Goal: Task Accomplishment & Management: Use online tool/utility

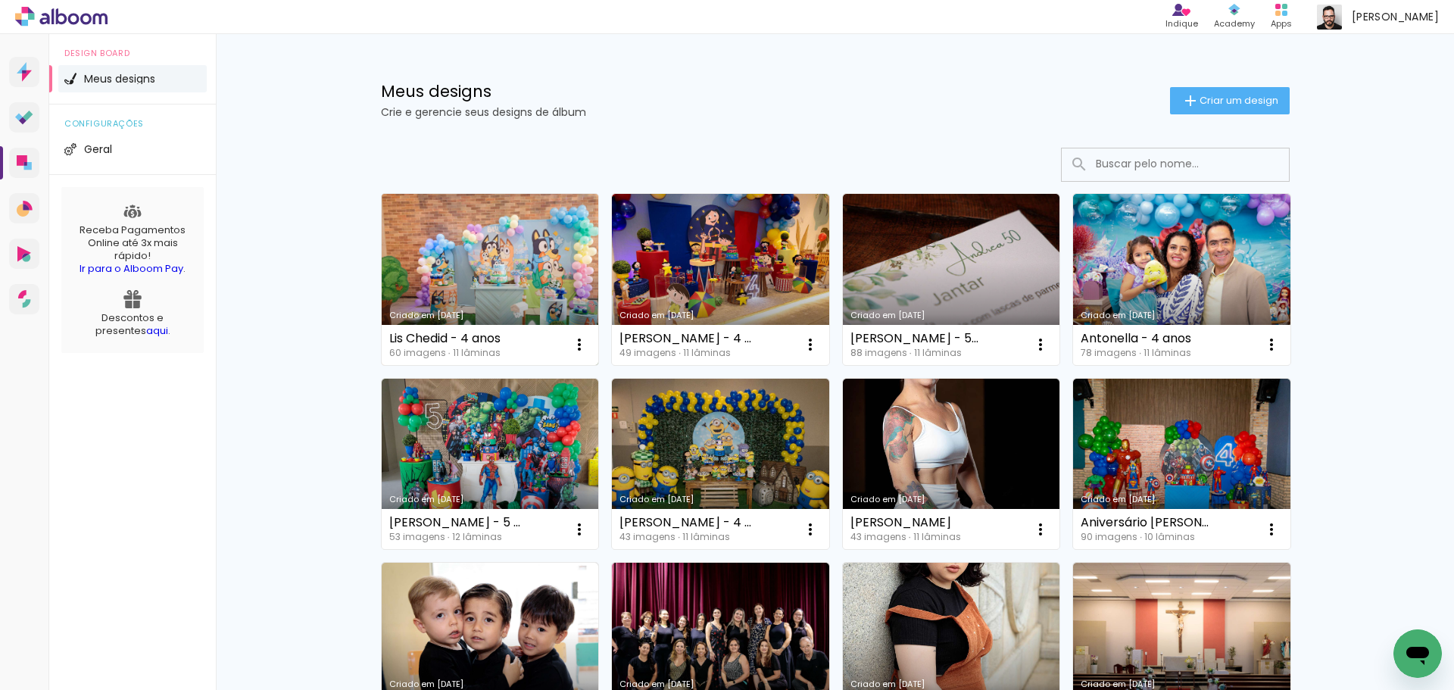
click at [447, 268] on link "Criado em [DATE]" at bounding box center [490, 279] width 217 height 171
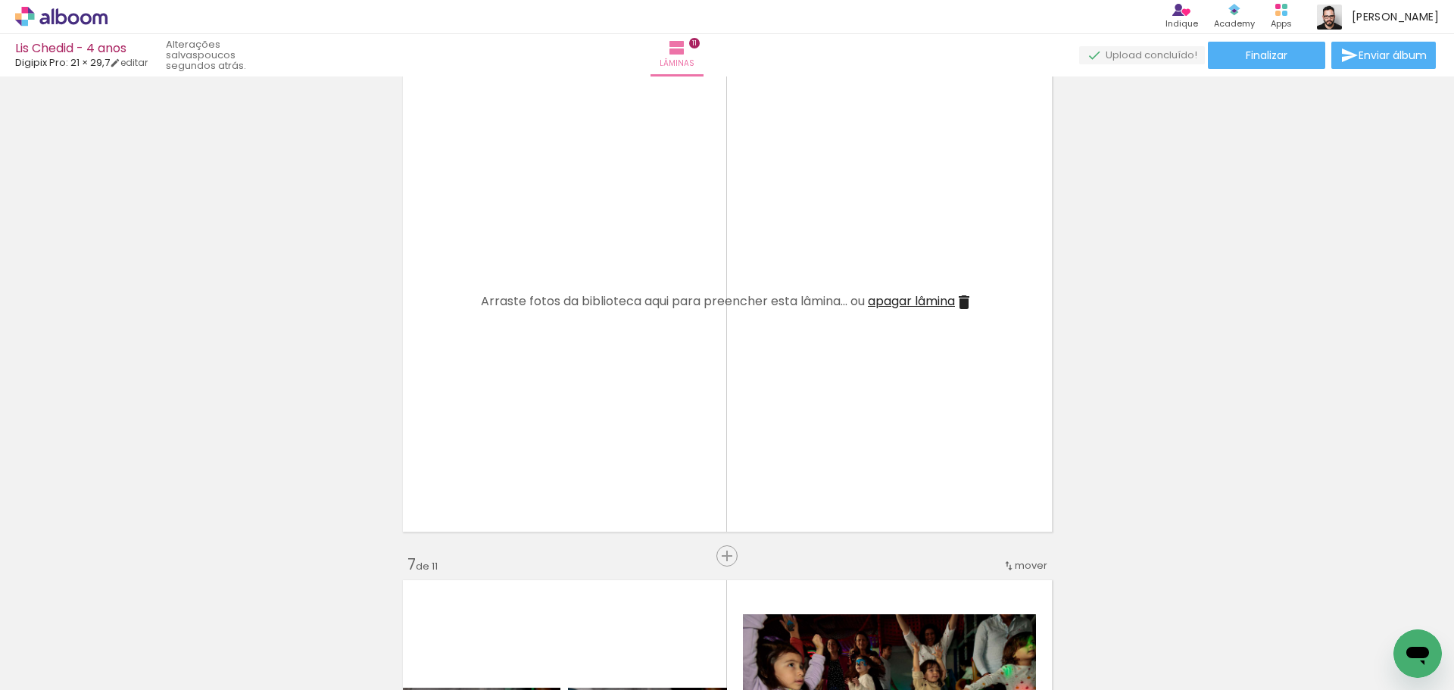
scroll to position [2601, 0]
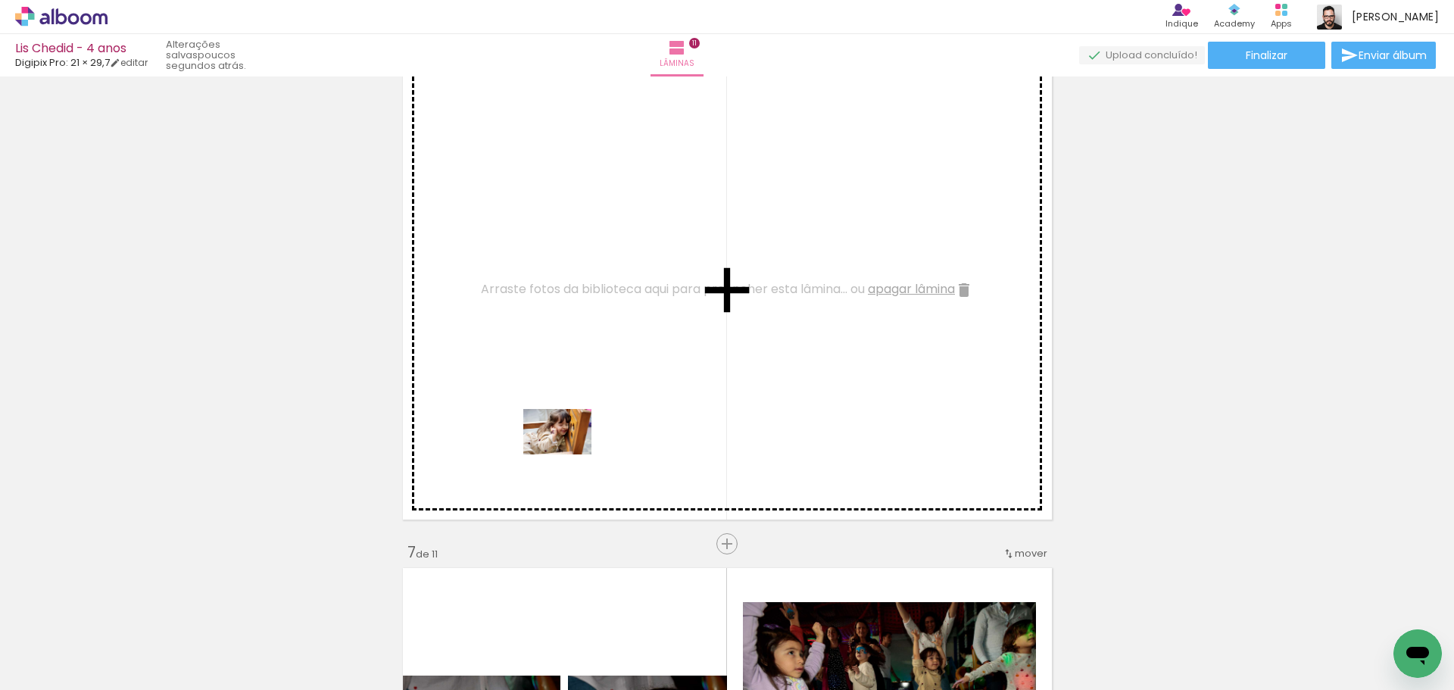
drag, startPoint x: 584, startPoint y: 649, endPoint x: 569, endPoint y: 454, distance: 195.1
click at [569, 454] on quentale-workspace at bounding box center [727, 345] width 1454 height 690
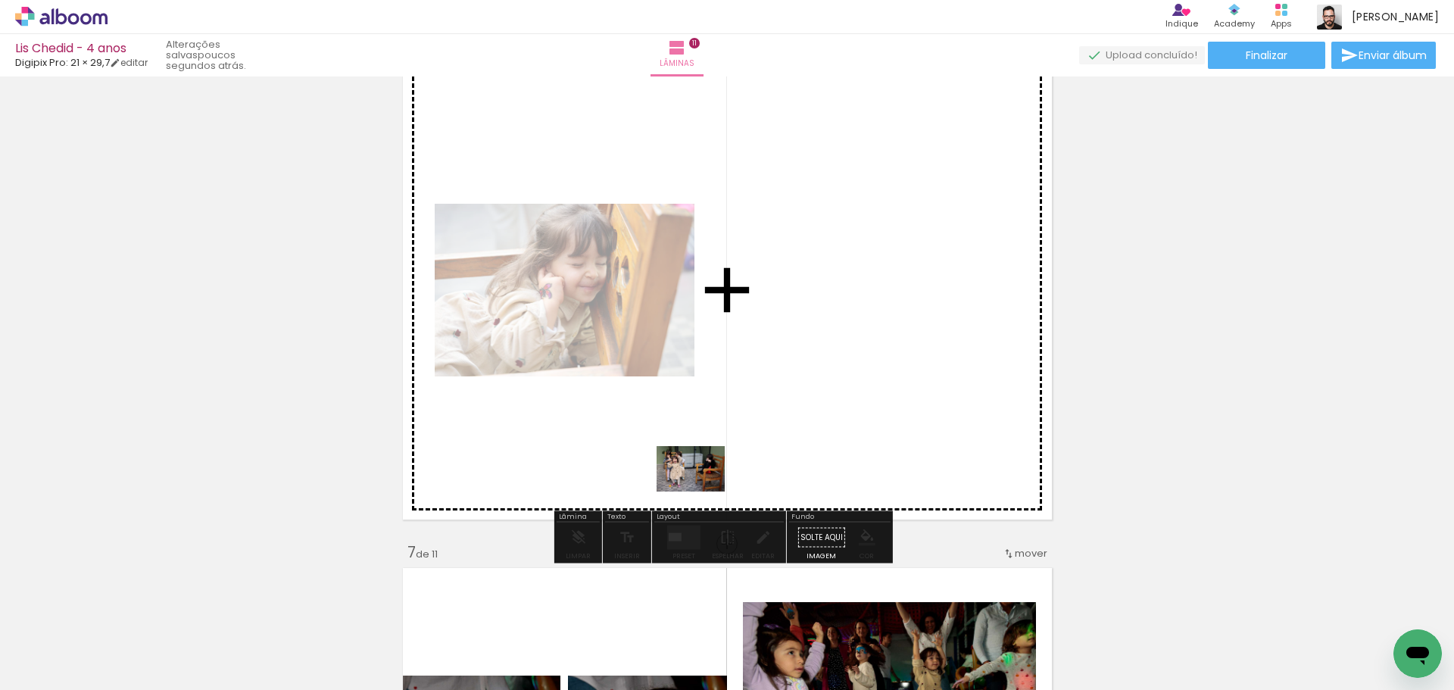
drag, startPoint x: 686, startPoint y: 639, endPoint x: 702, endPoint y: 491, distance: 148.5
click at [702, 491] on quentale-workspace at bounding box center [727, 345] width 1454 height 690
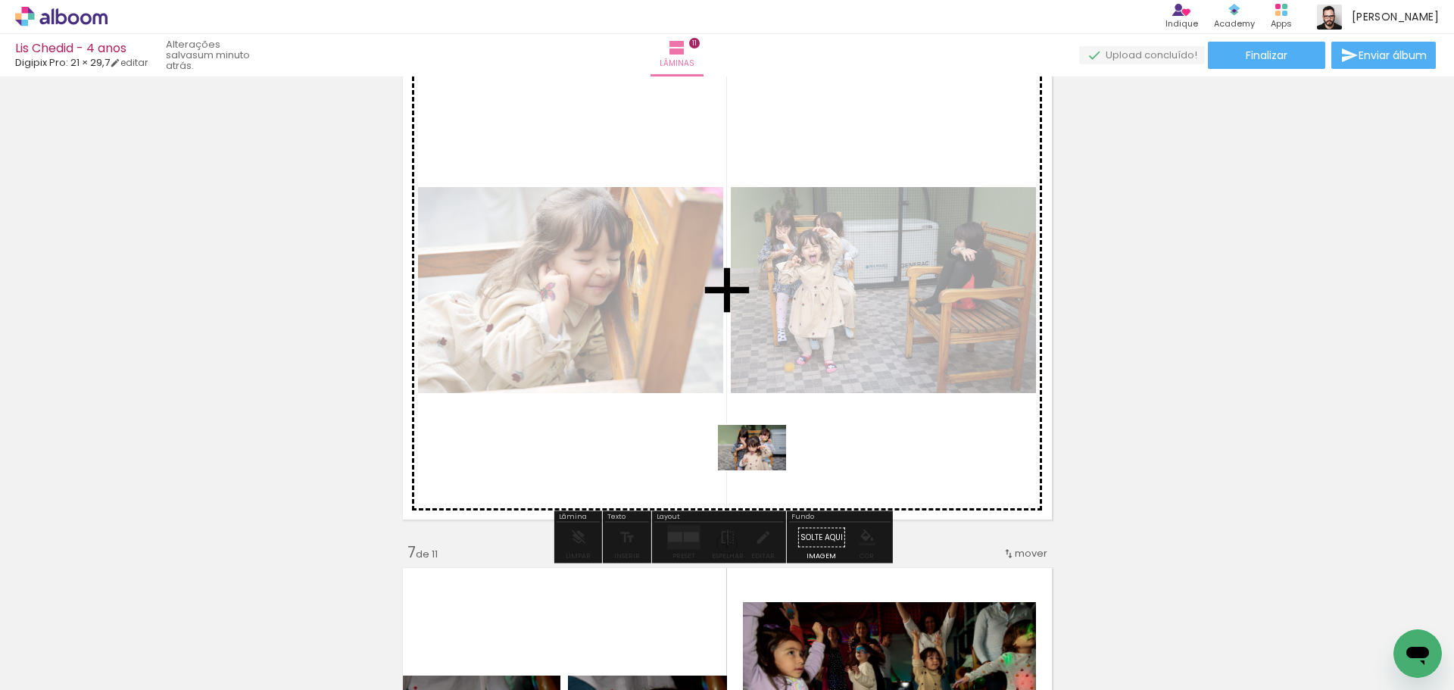
drag, startPoint x: 774, startPoint y: 644, endPoint x: 763, endPoint y: 470, distance: 174.4
click at [763, 470] on quentale-workspace at bounding box center [727, 345] width 1454 height 690
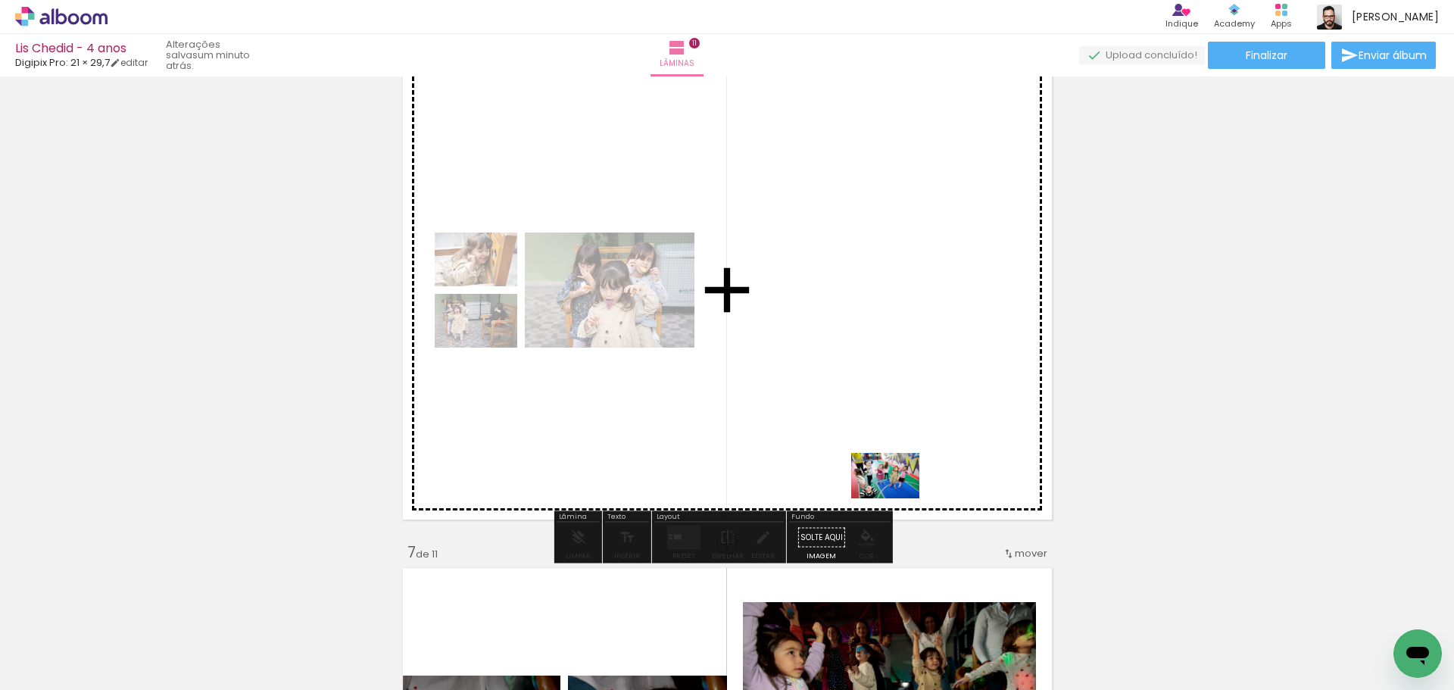
drag, startPoint x: 865, startPoint y: 652, endPoint x: 896, endPoint y: 498, distance: 156.8
click at [896, 498] on quentale-workspace at bounding box center [727, 345] width 1454 height 690
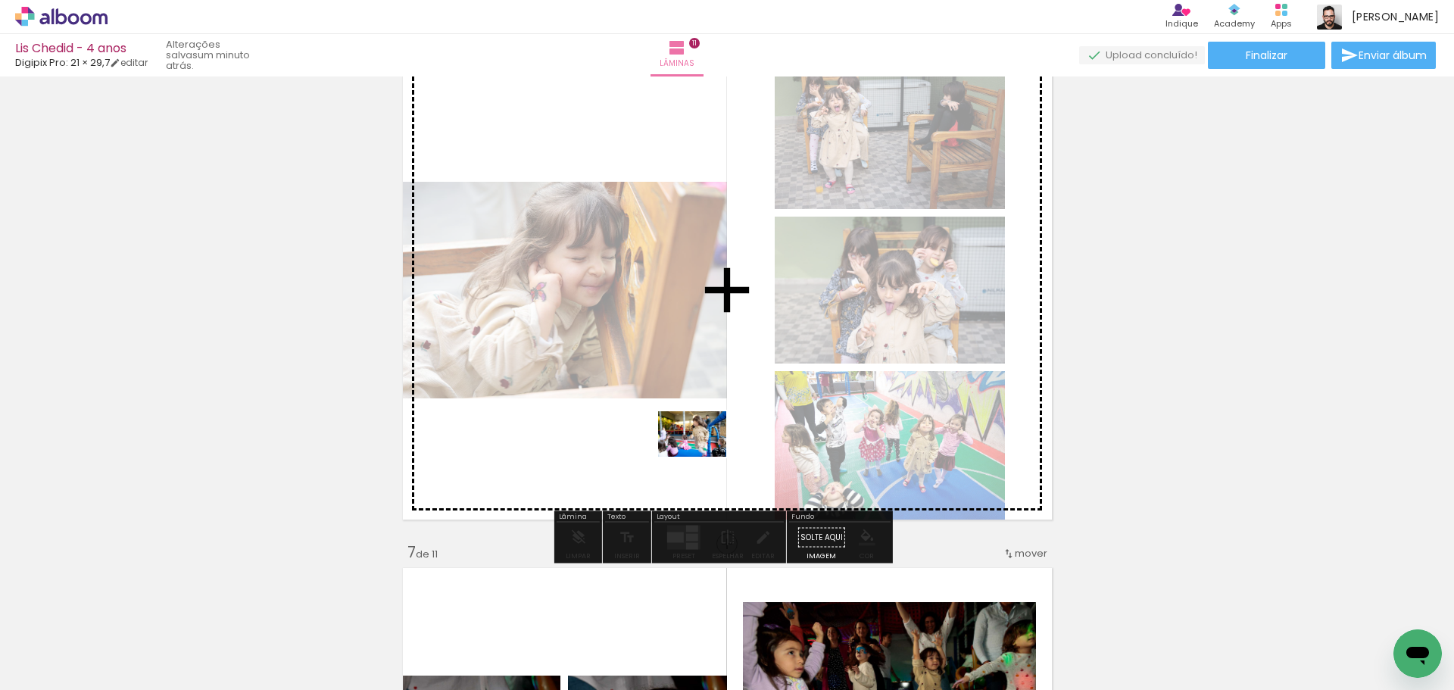
drag, startPoint x: 932, startPoint y: 648, endPoint x: 703, endPoint y: 456, distance: 298.3
click at [703, 456] on quentale-workspace at bounding box center [727, 345] width 1454 height 690
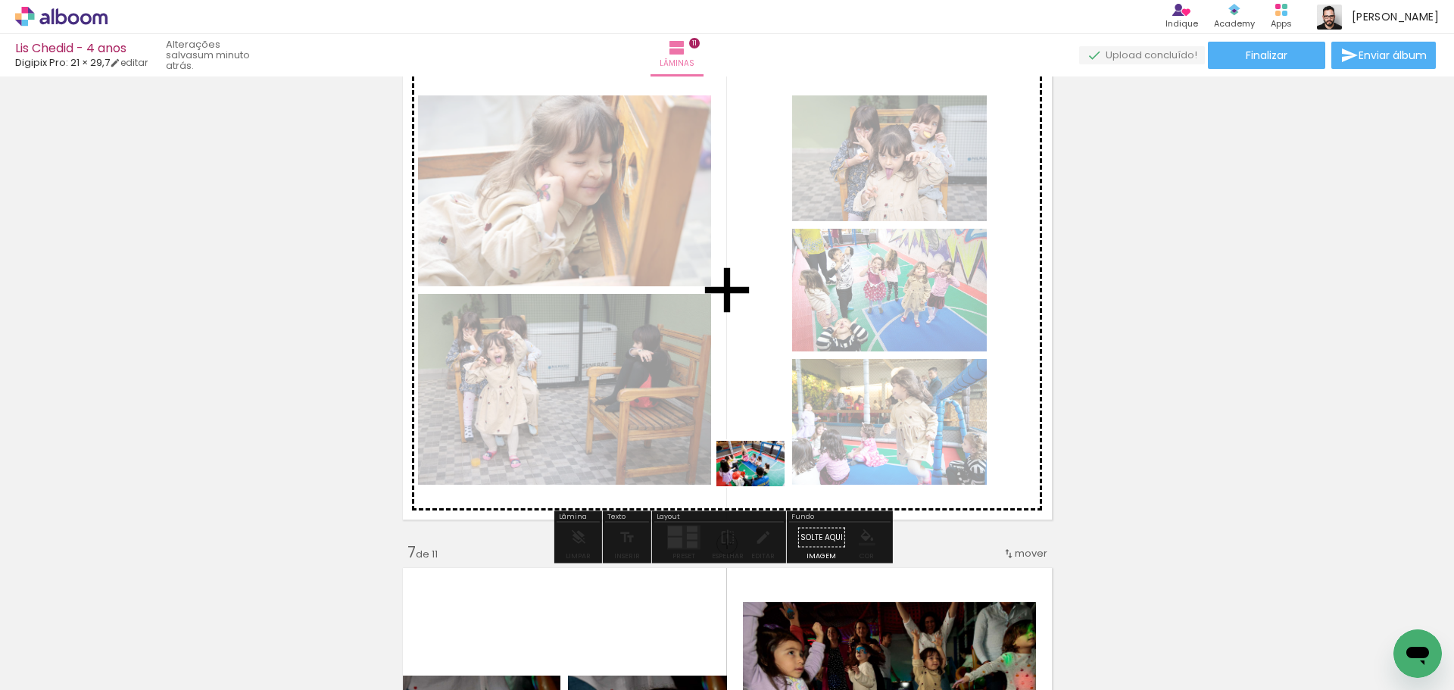
drag, startPoint x: 1011, startPoint y: 633, endPoint x: 759, endPoint y: 484, distance: 293.6
click at [759, 484] on quentale-workspace at bounding box center [727, 345] width 1454 height 690
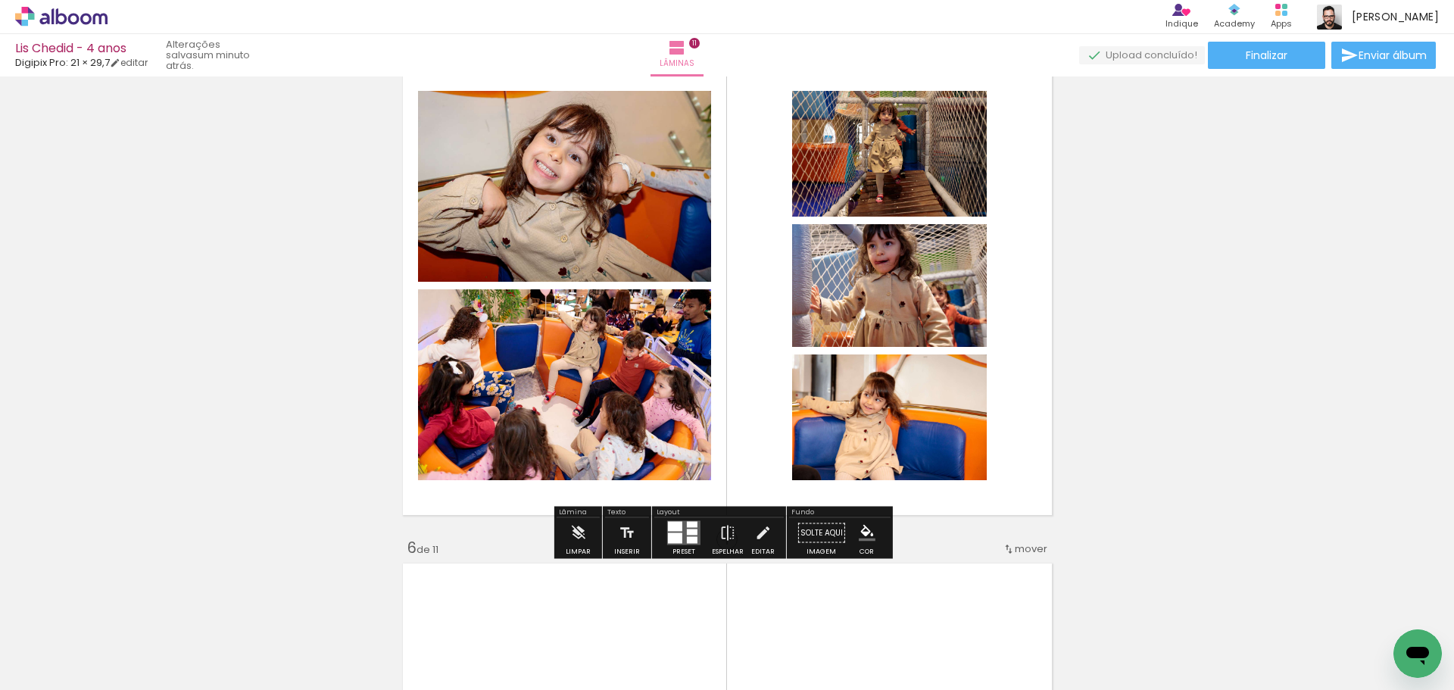
scroll to position [2071, 0]
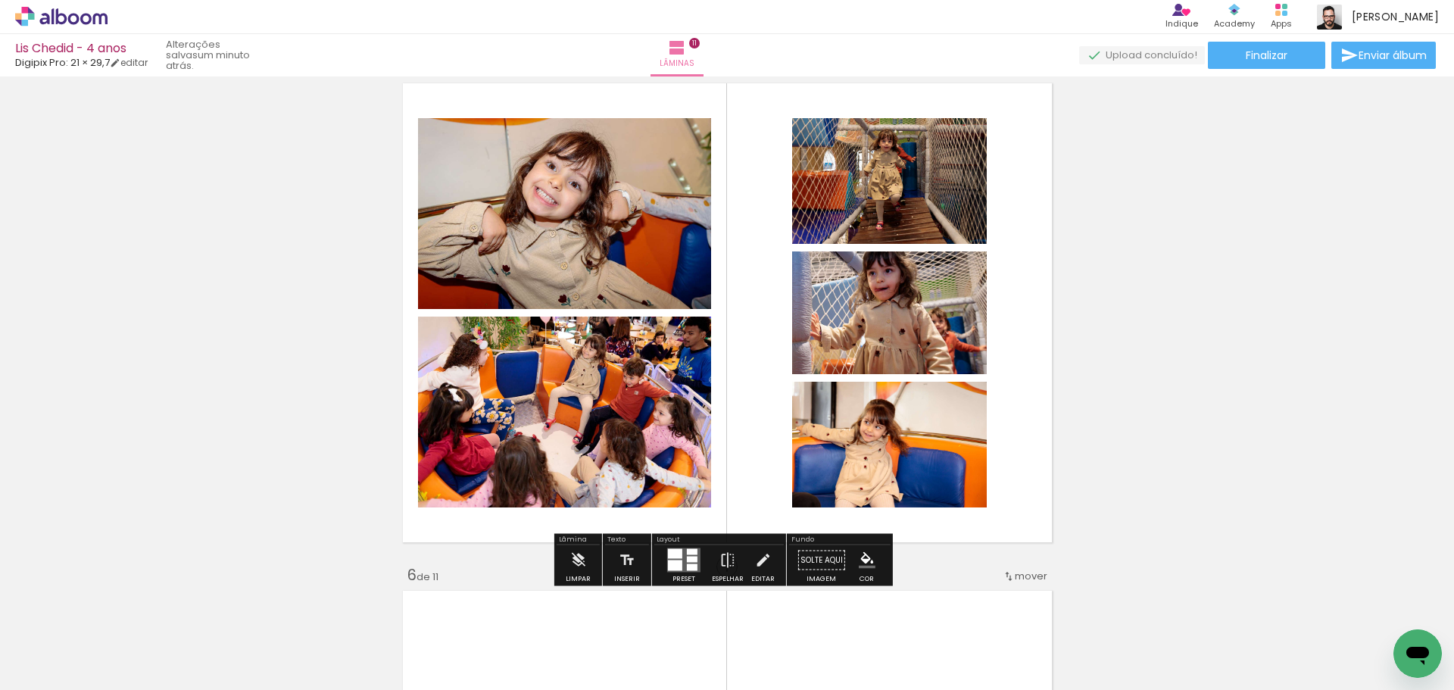
click at [668, 561] on div at bounding box center [675, 565] width 14 height 11
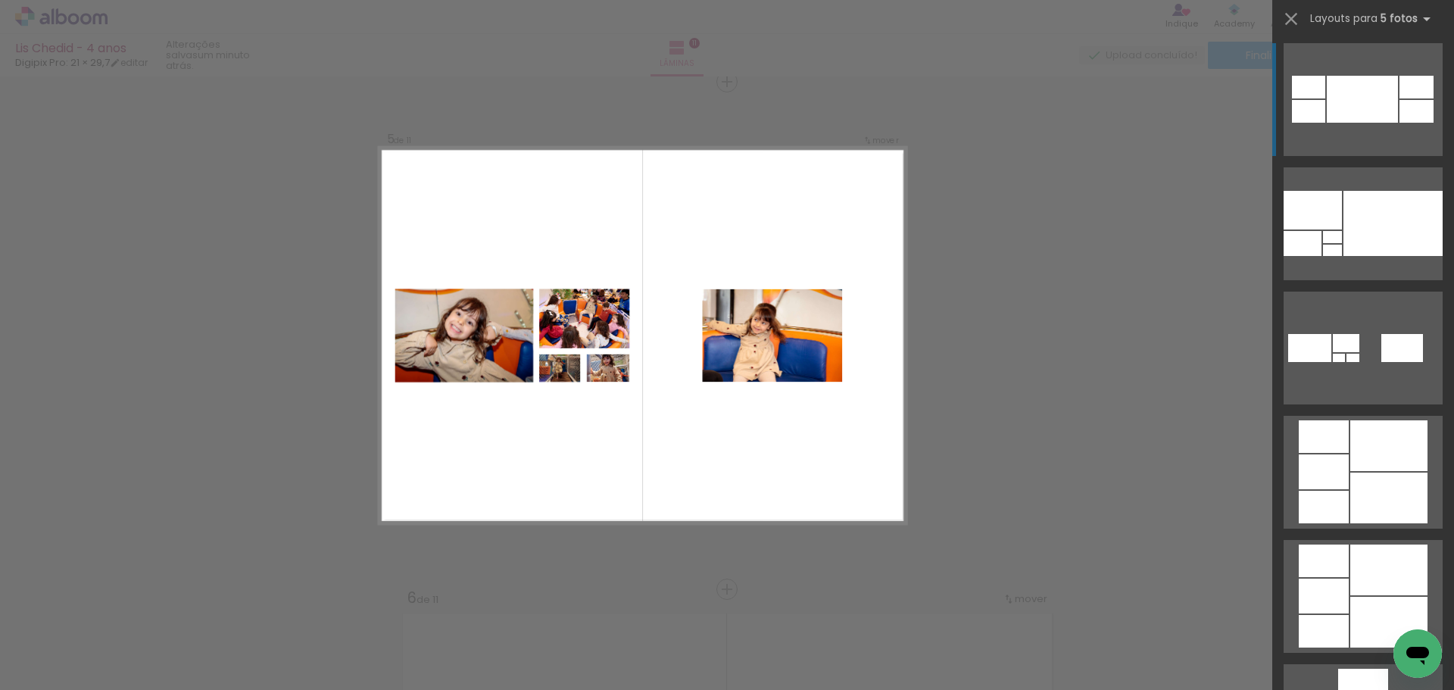
scroll to position [379, 0]
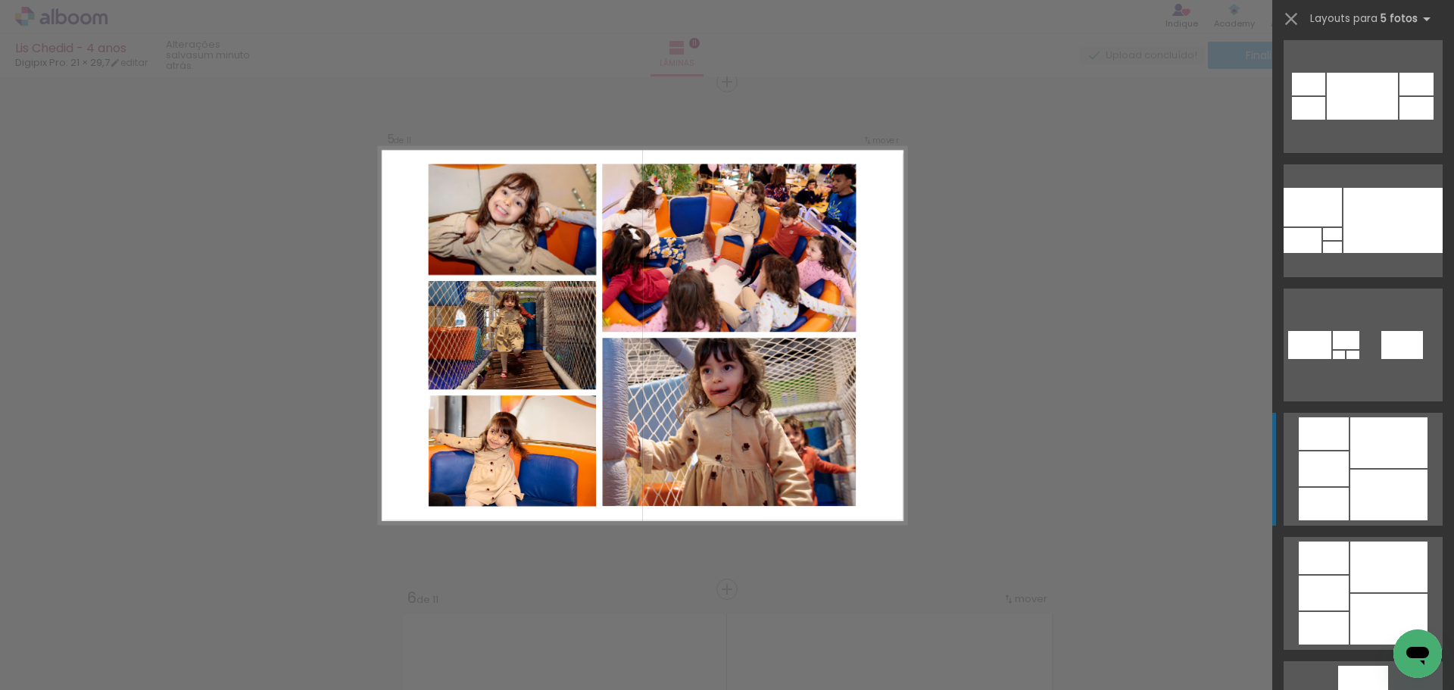
click at [1336, 478] on div at bounding box center [1323, 468] width 50 height 35
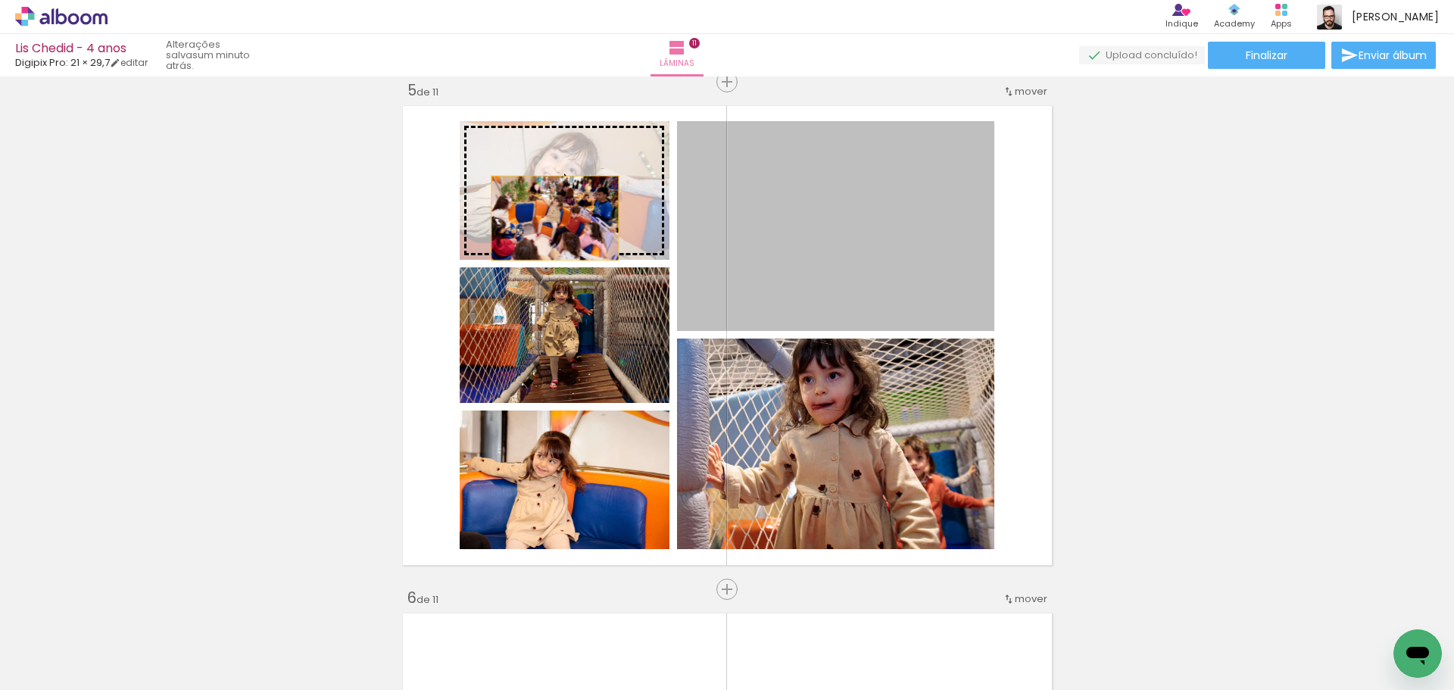
drag, startPoint x: 840, startPoint y: 273, endPoint x: 550, endPoint y: 218, distance: 295.9
click at [0, 0] on slot at bounding box center [0, 0] width 0 height 0
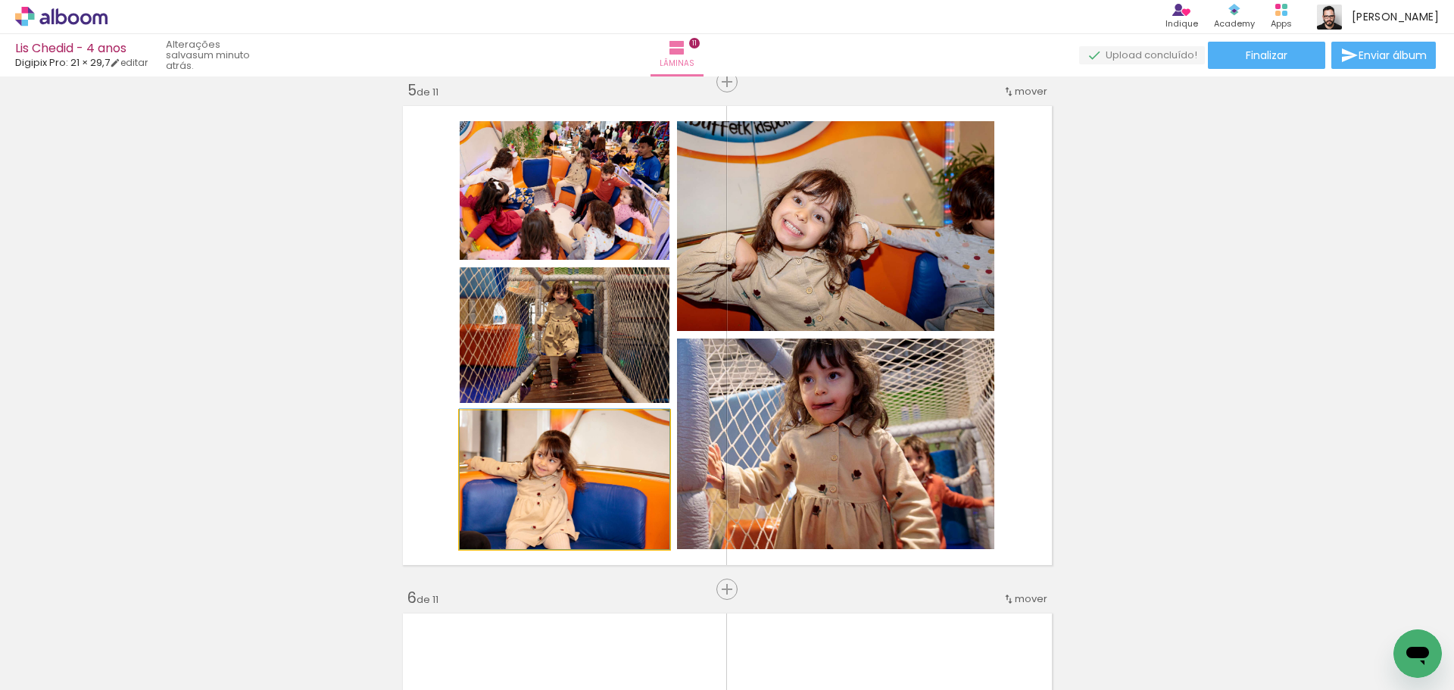
drag, startPoint x: 552, startPoint y: 485, endPoint x: 561, endPoint y: 463, distance: 23.8
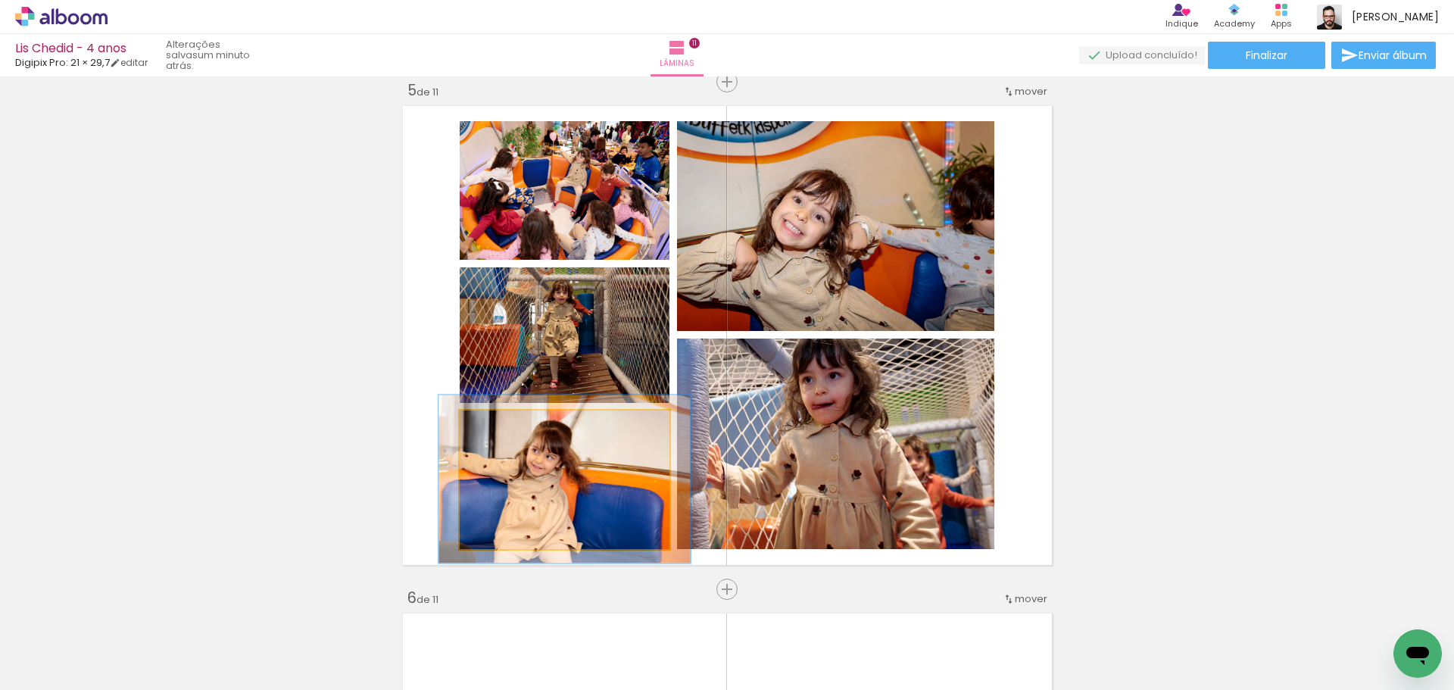
drag, startPoint x: 490, startPoint y: 428, endPoint x: 506, endPoint y: 428, distance: 16.7
type paper-slider "132"
click at [506, 428] on div at bounding box center [505, 426] width 14 height 14
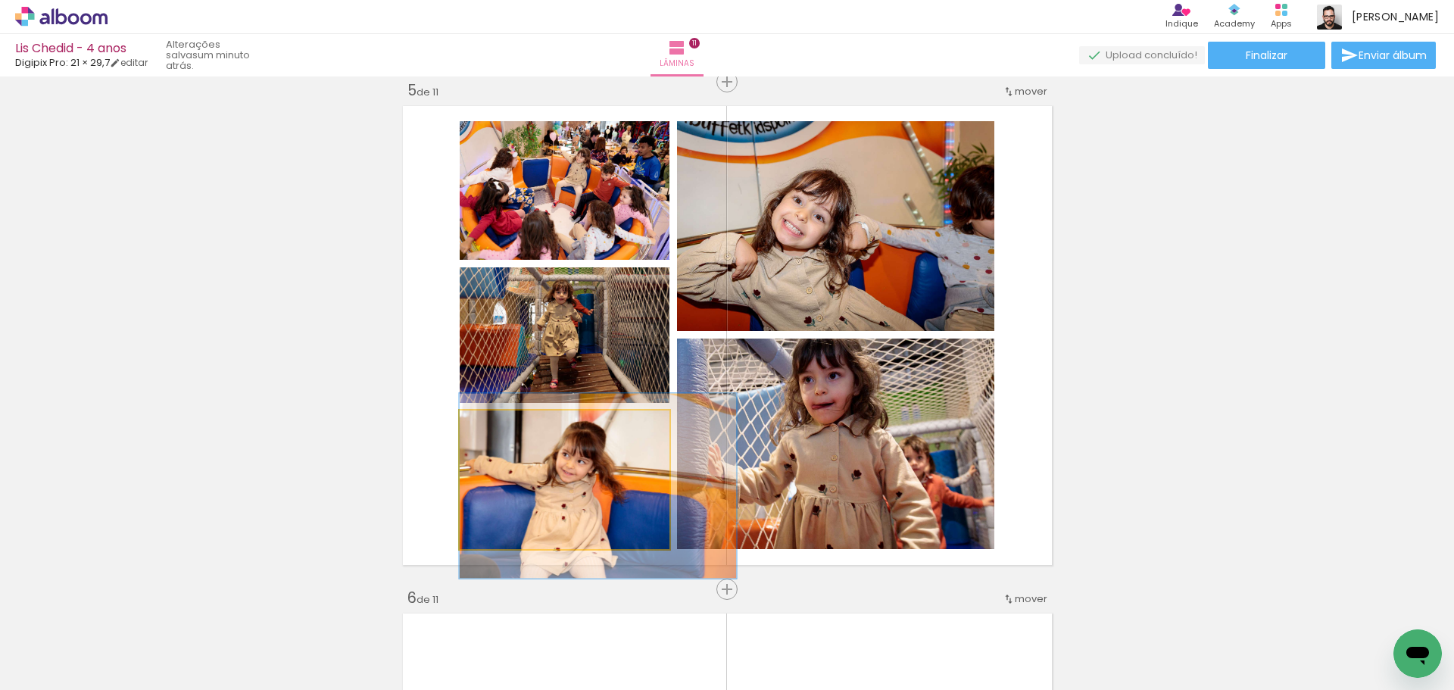
drag, startPoint x: 529, startPoint y: 481, endPoint x: 614, endPoint y: 472, distance: 85.2
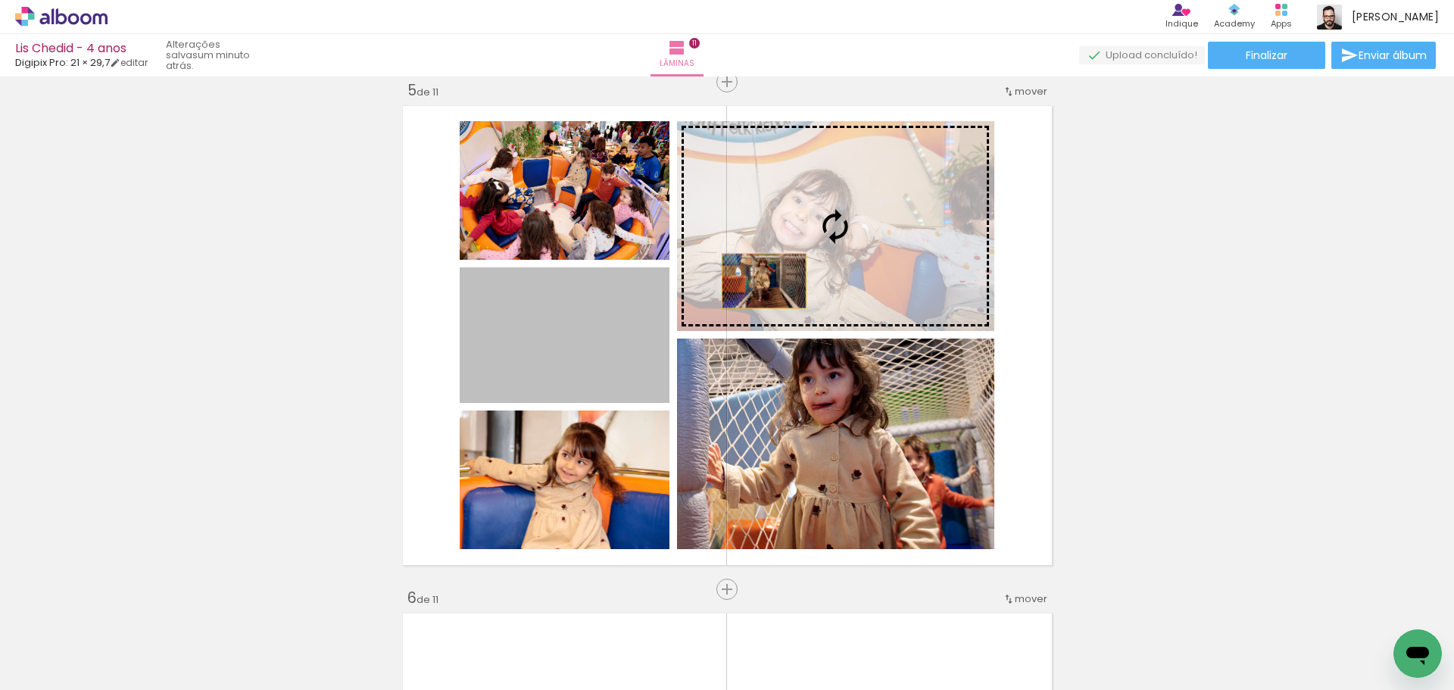
drag, startPoint x: 589, startPoint y: 352, endPoint x: 787, endPoint y: 270, distance: 214.8
click at [0, 0] on slot at bounding box center [0, 0] width 0 height 0
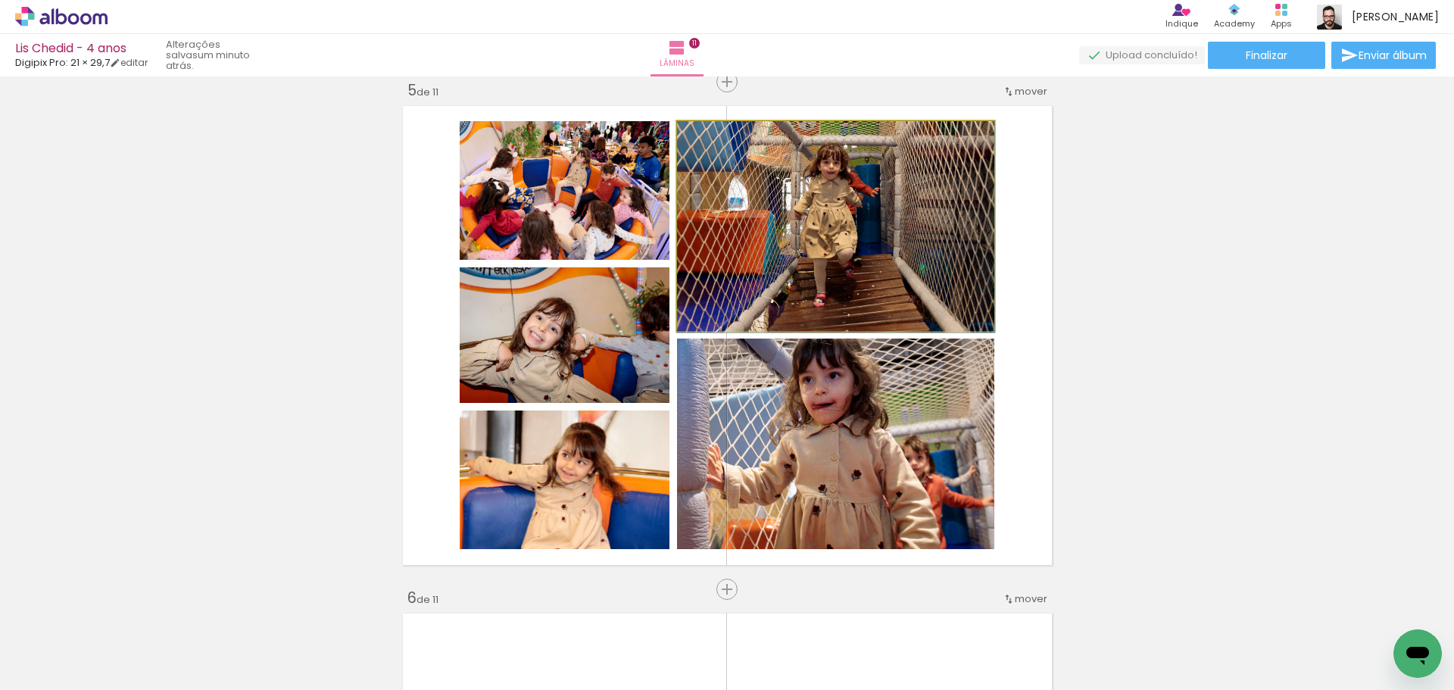
drag, startPoint x: 884, startPoint y: 291, endPoint x: 894, endPoint y: 307, distance: 18.7
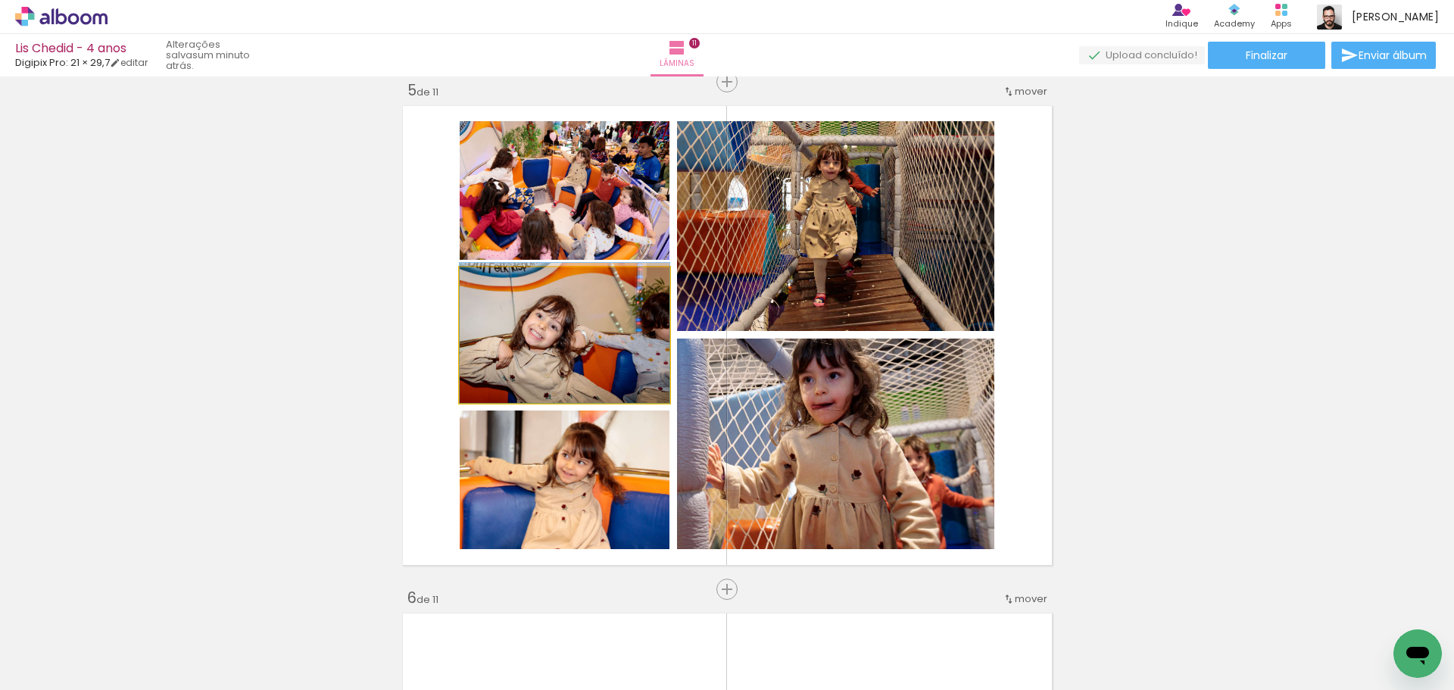
drag, startPoint x: 556, startPoint y: 377, endPoint x: 562, endPoint y: 336, distance: 41.2
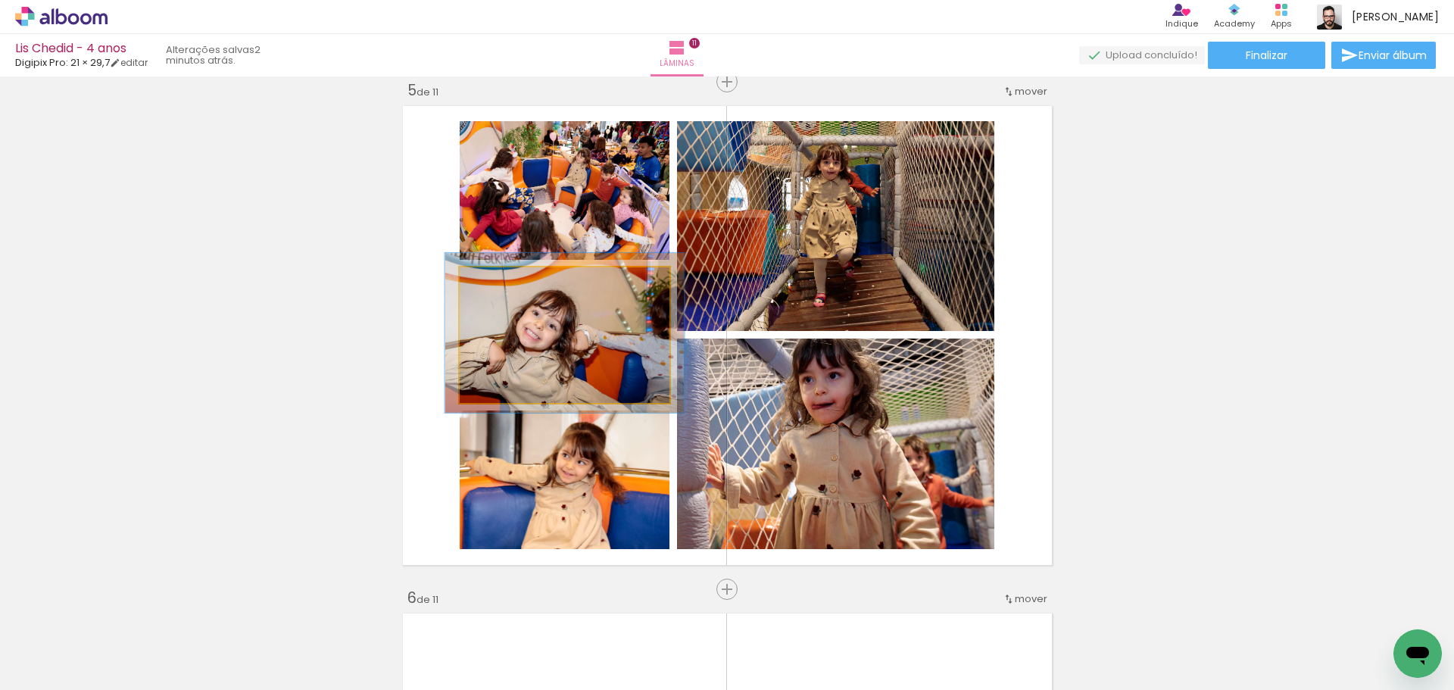
drag, startPoint x: 490, startPoint y: 287, endPoint x: 525, endPoint y: 320, distance: 48.2
type paper-slider "116"
click at [498, 288] on div at bounding box center [502, 283] width 14 height 14
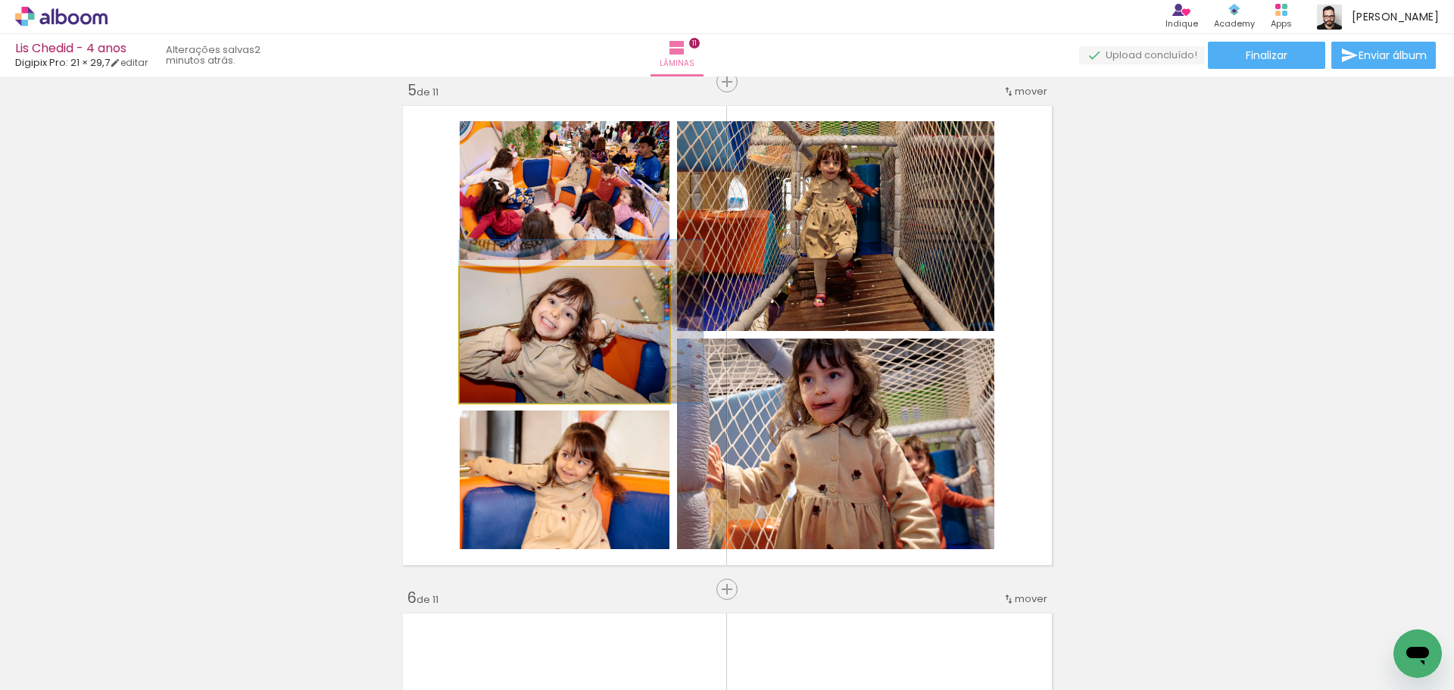
drag, startPoint x: 535, startPoint y: 347, endPoint x: 569, endPoint y: 326, distance: 40.1
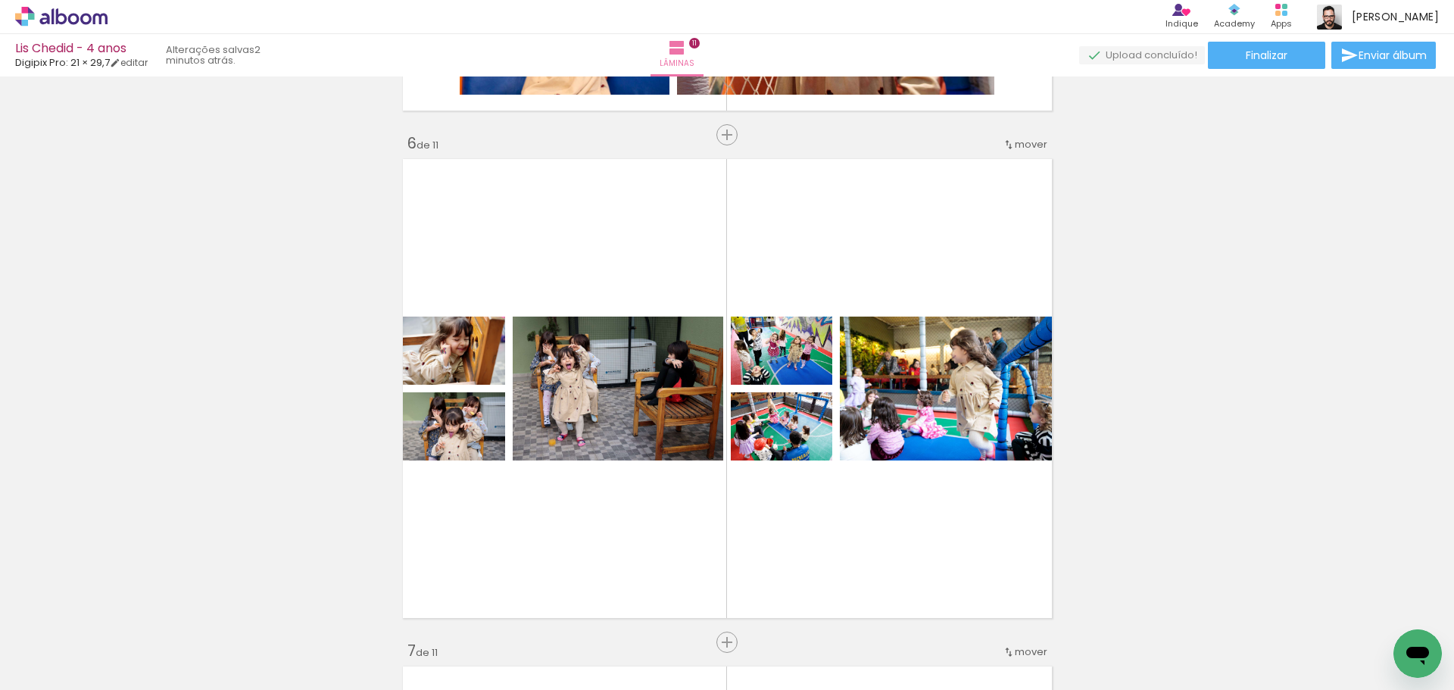
scroll to position [2578, 0]
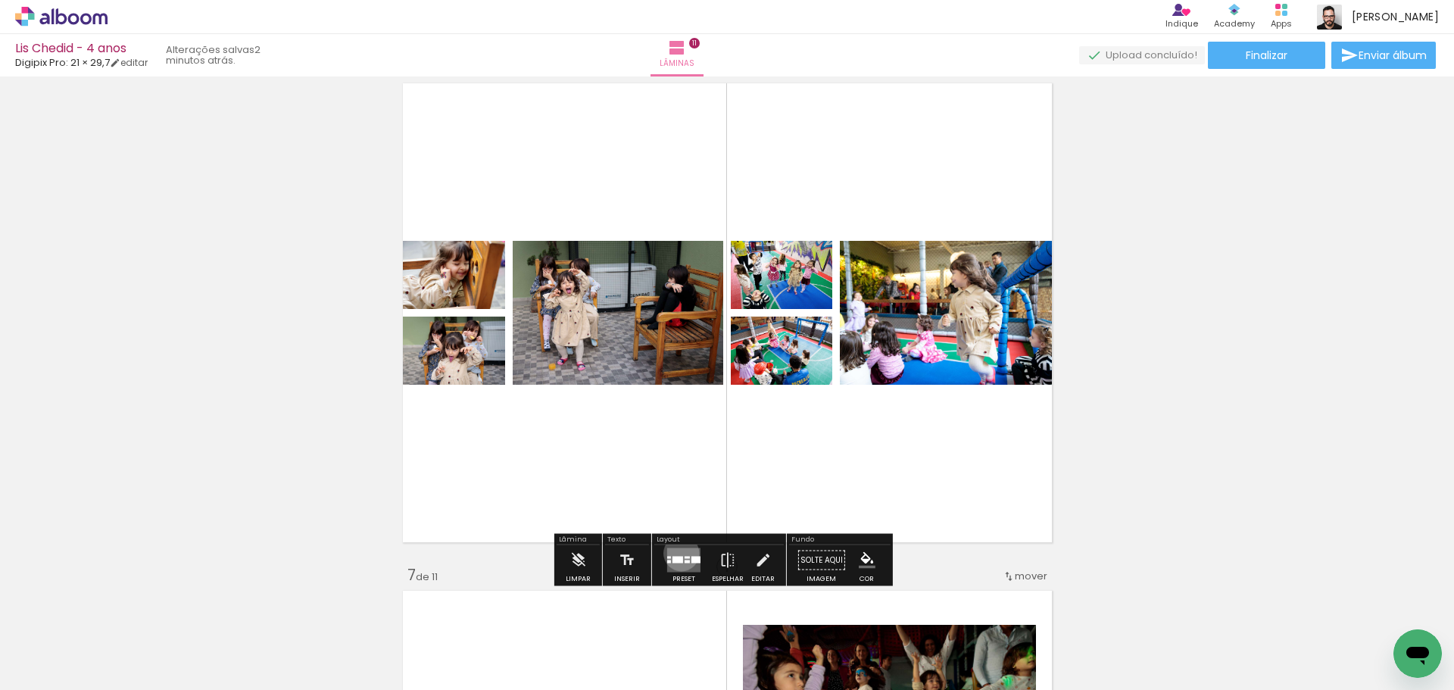
click at [678, 553] on quentale-layouter at bounding box center [683, 560] width 33 height 24
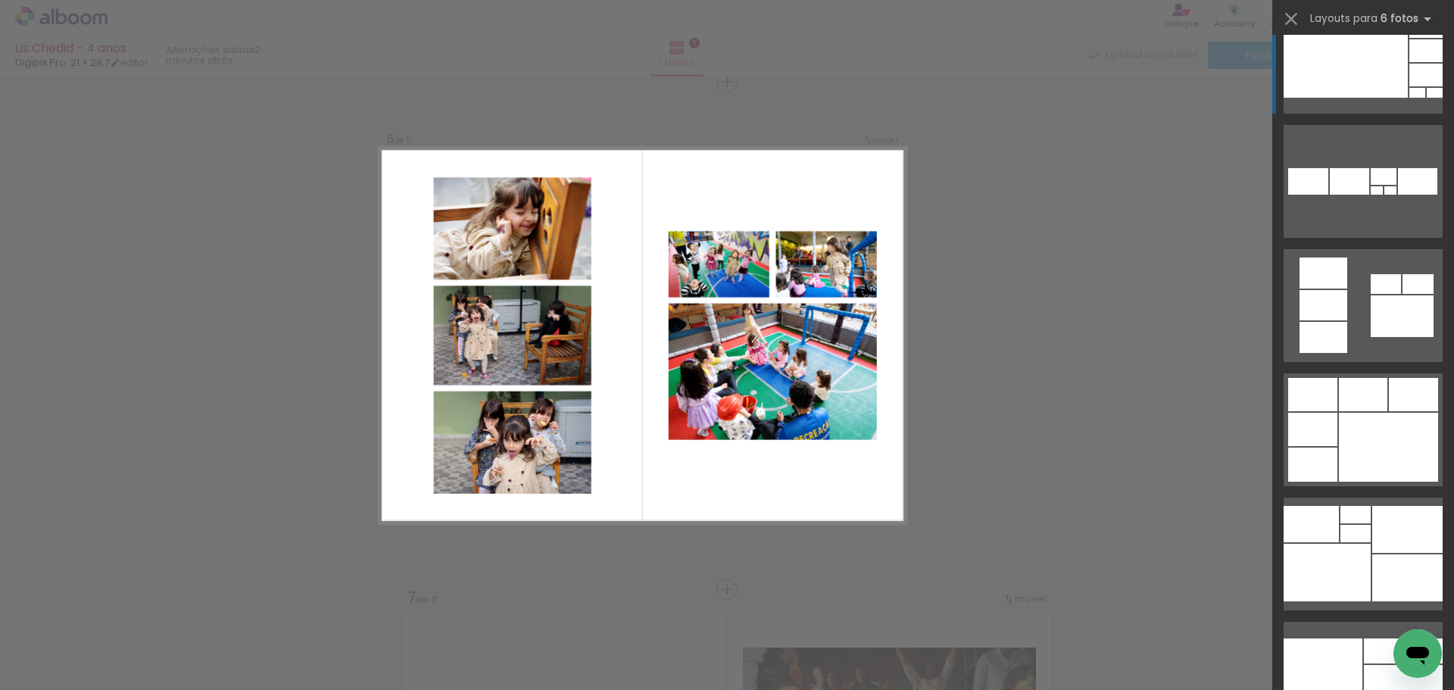
scroll to position [1438, 0]
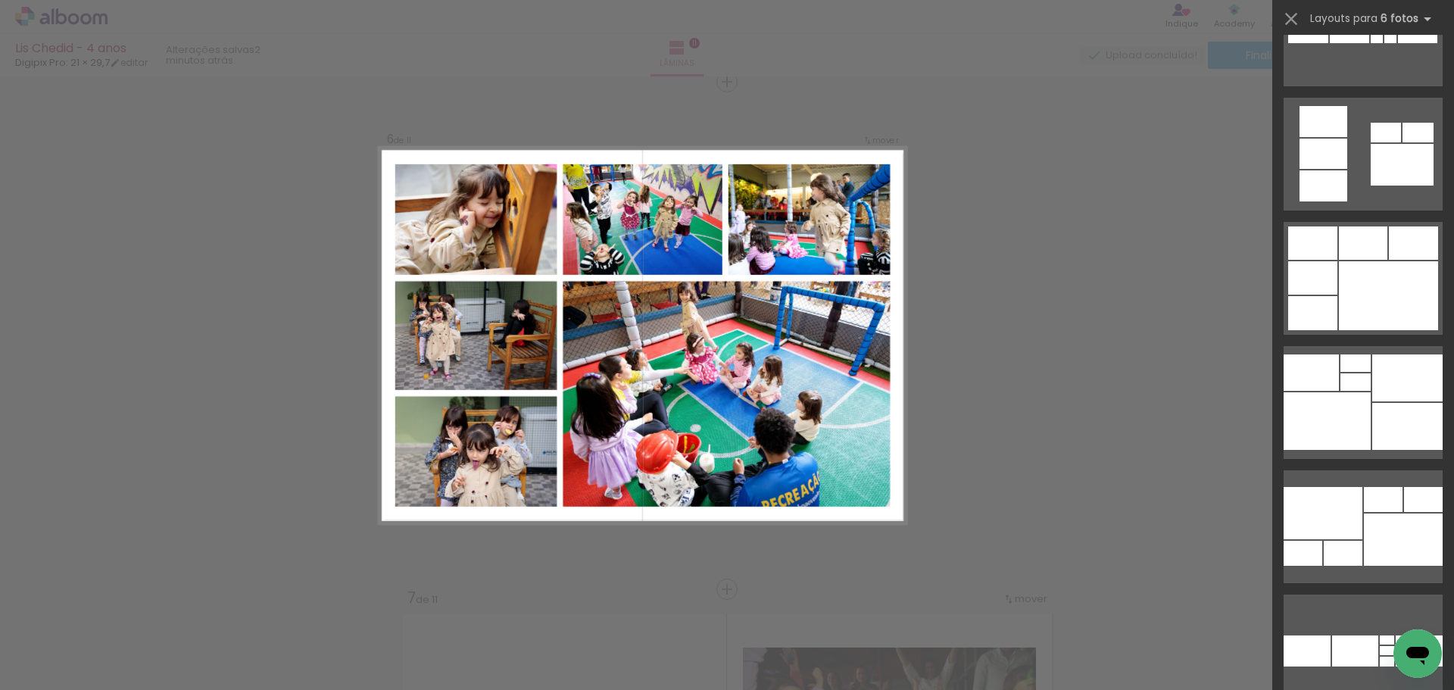
click at [1338, 285] on div at bounding box center [1387, 295] width 99 height 69
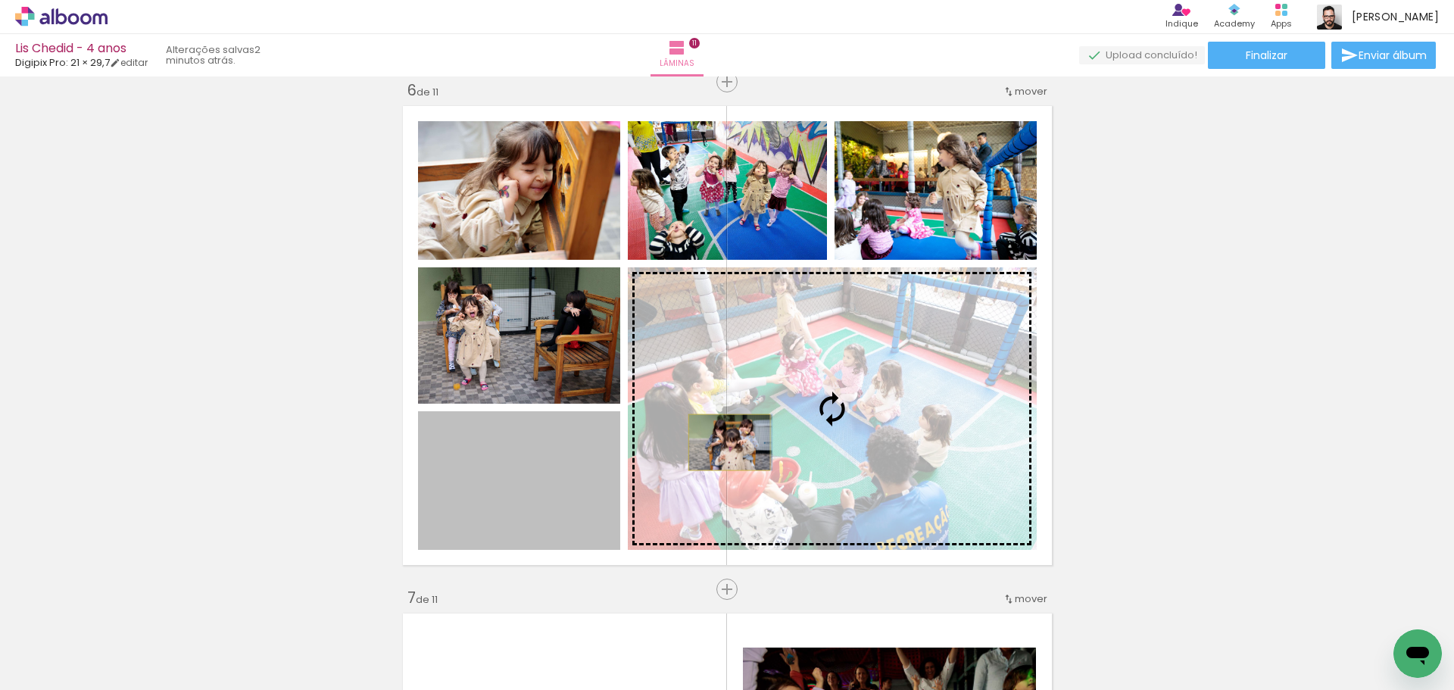
drag, startPoint x: 493, startPoint y: 475, endPoint x: 723, endPoint y: 442, distance: 232.5
click at [0, 0] on slot at bounding box center [0, 0] width 0 height 0
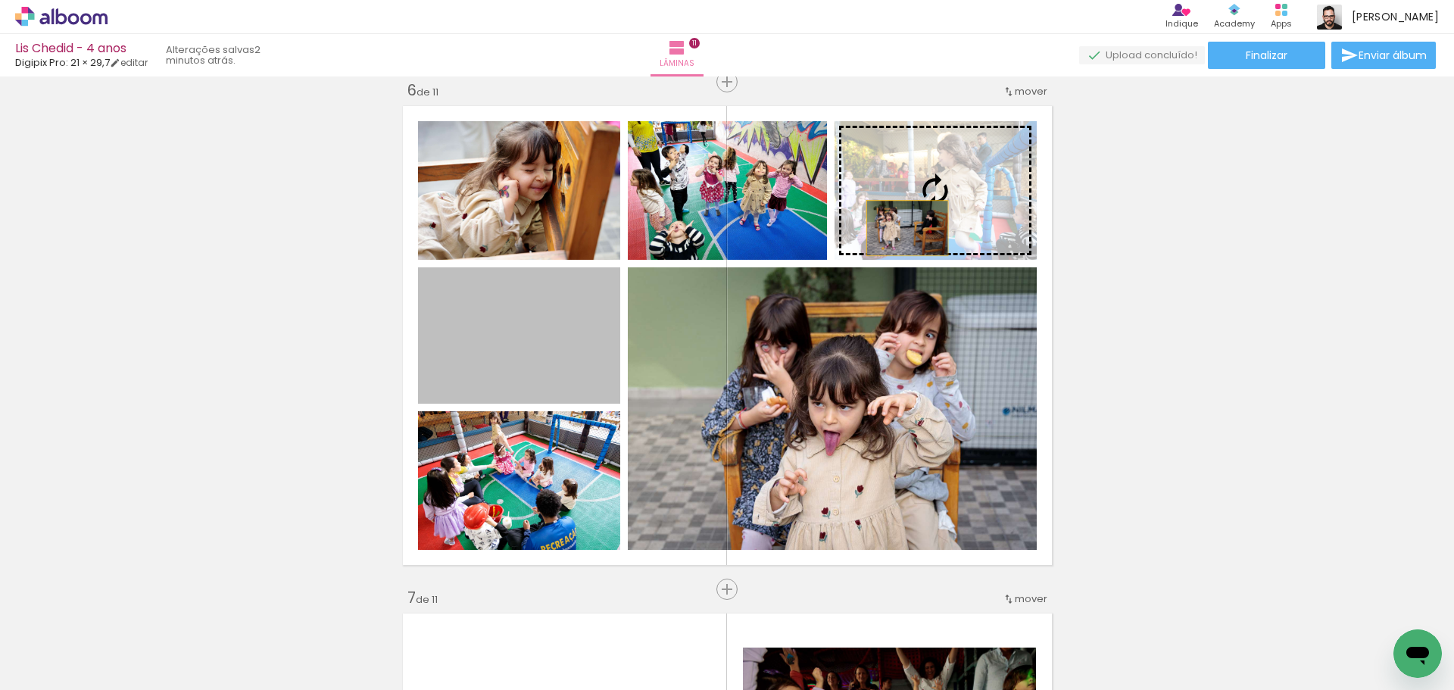
drag, startPoint x: 475, startPoint y: 334, endPoint x: 902, endPoint y: 226, distance: 439.6
click at [0, 0] on slot at bounding box center [0, 0] width 0 height 0
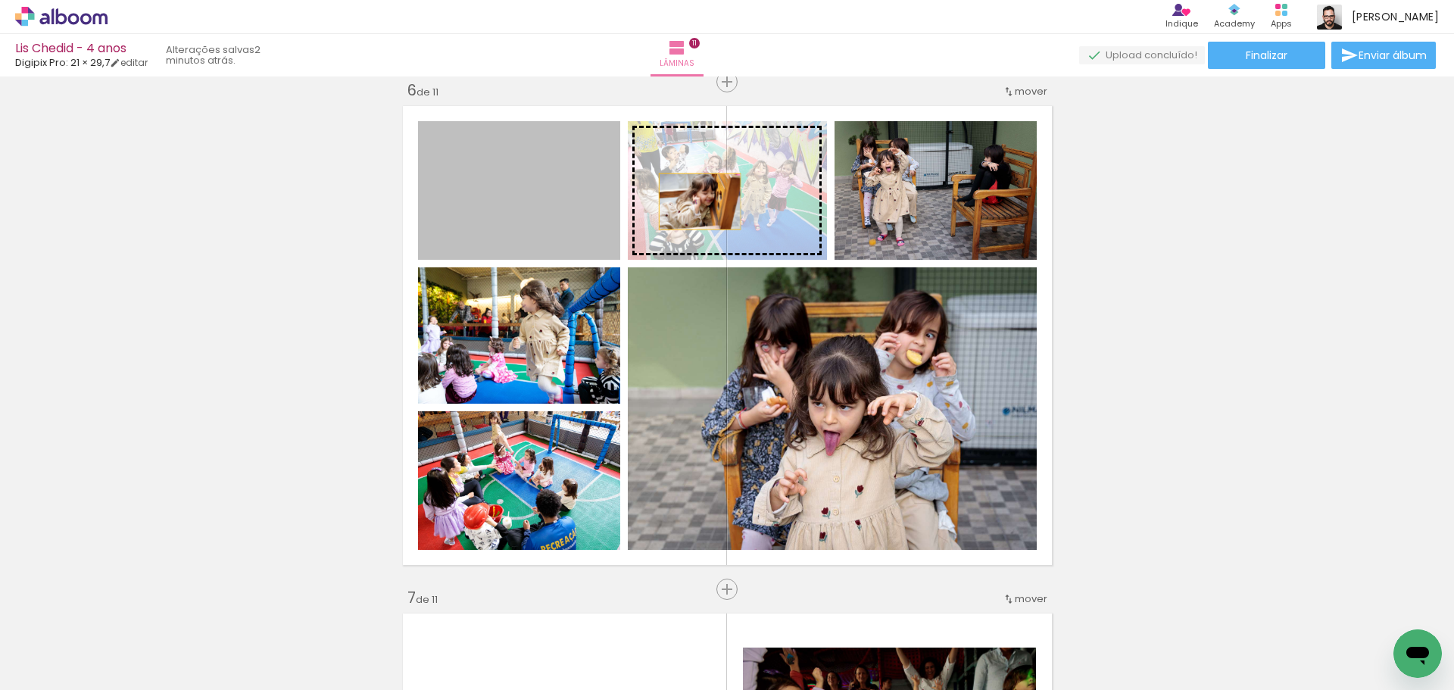
drag, startPoint x: 546, startPoint y: 201, endPoint x: 709, endPoint y: 203, distance: 162.8
click at [0, 0] on slot at bounding box center [0, 0] width 0 height 0
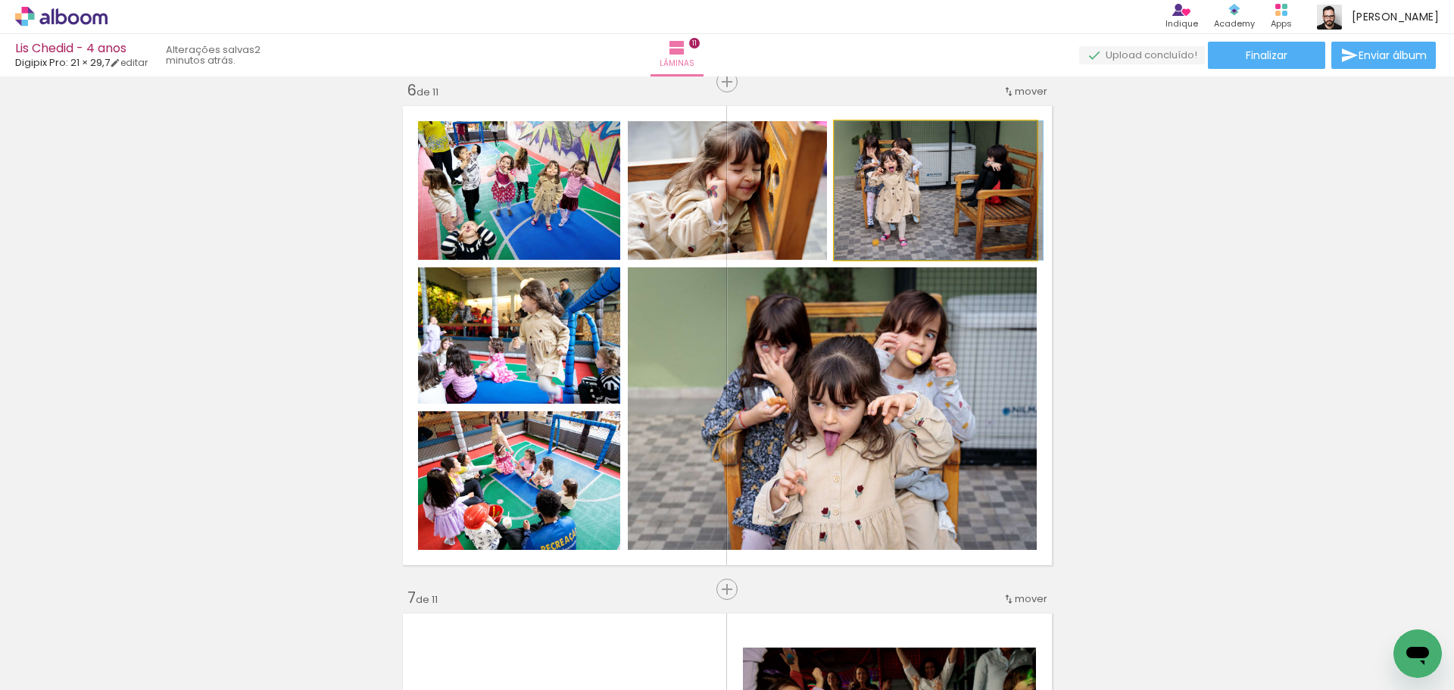
drag, startPoint x: 965, startPoint y: 204, endPoint x: 984, endPoint y: 200, distance: 19.3
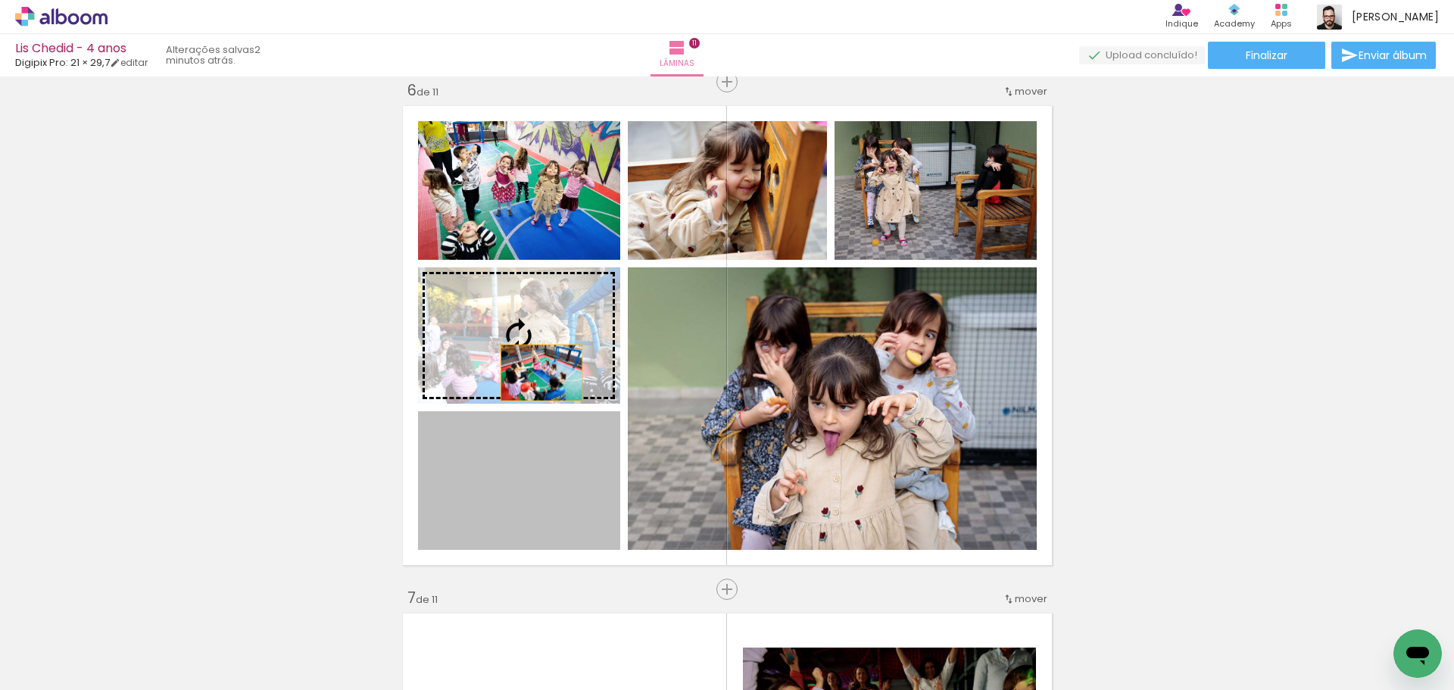
drag, startPoint x: 533, startPoint y: 502, endPoint x: 535, endPoint y: 372, distance: 129.5
click at [0, 0] on slot at bounding box center [0, 0] width 0 height 0
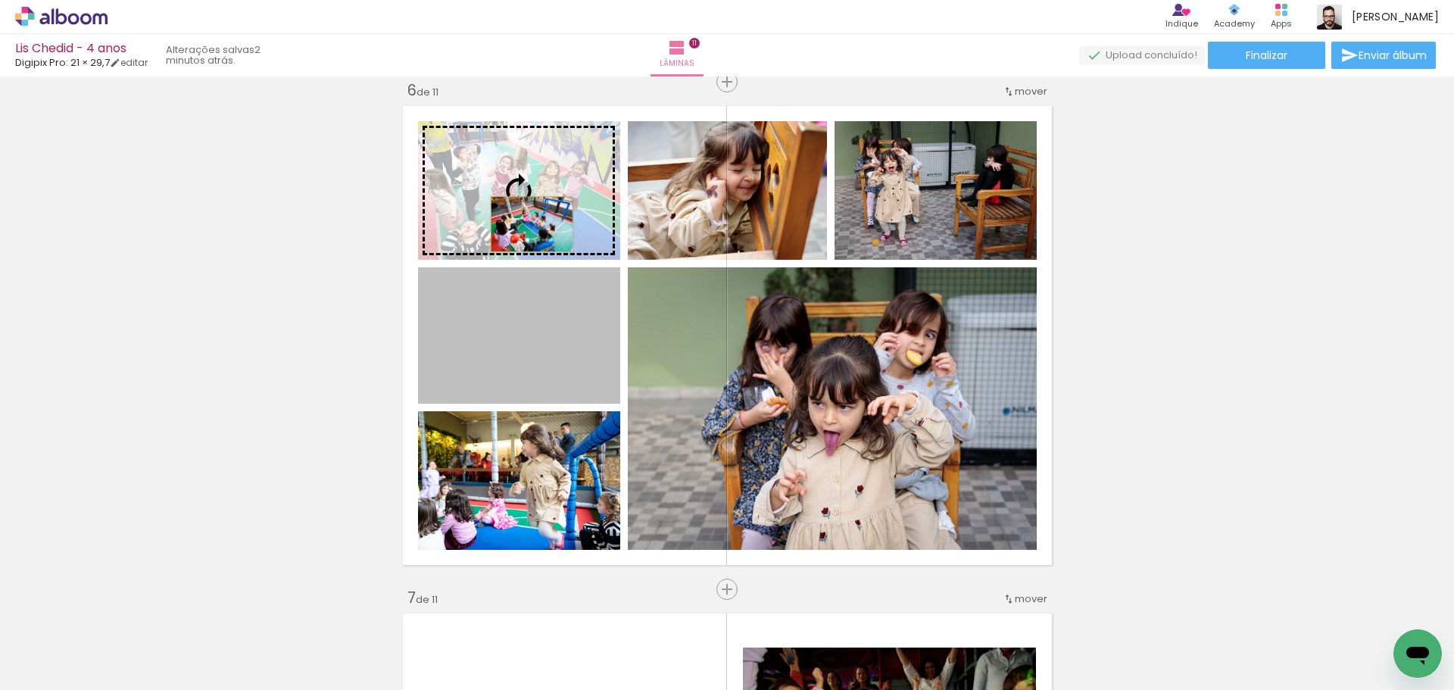
drag, startPoint x: 509, startPoint y: 349, endPoint x: 525, endPoint y: 224, distance: 126.0
click at [0, 0] on slot at bounding box center [0, 0] width 0 height 0
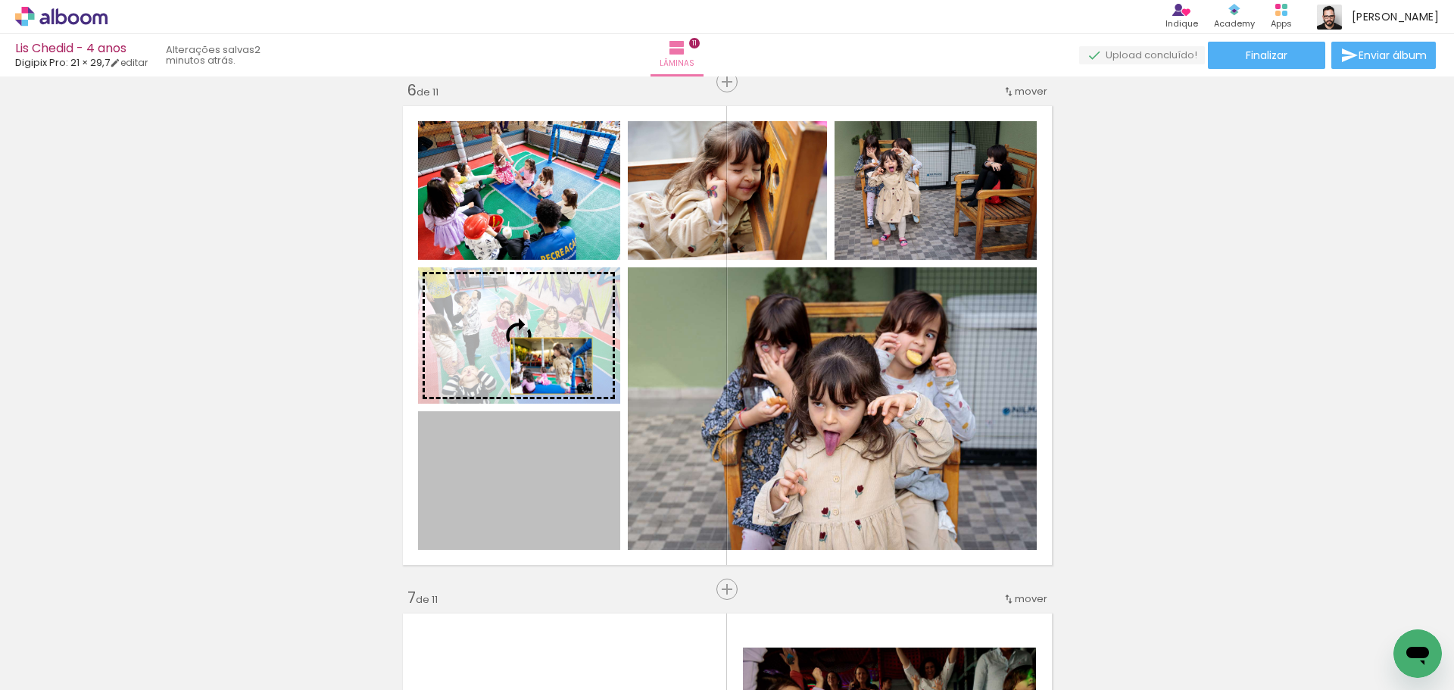
drag, startPoint x: 544, startPoint y: 488, endPoint x: 545, endPoint y: 364, distance: 123.4
click at [0, 0] on slot at bounding box center [0, 0] width 0 height 0
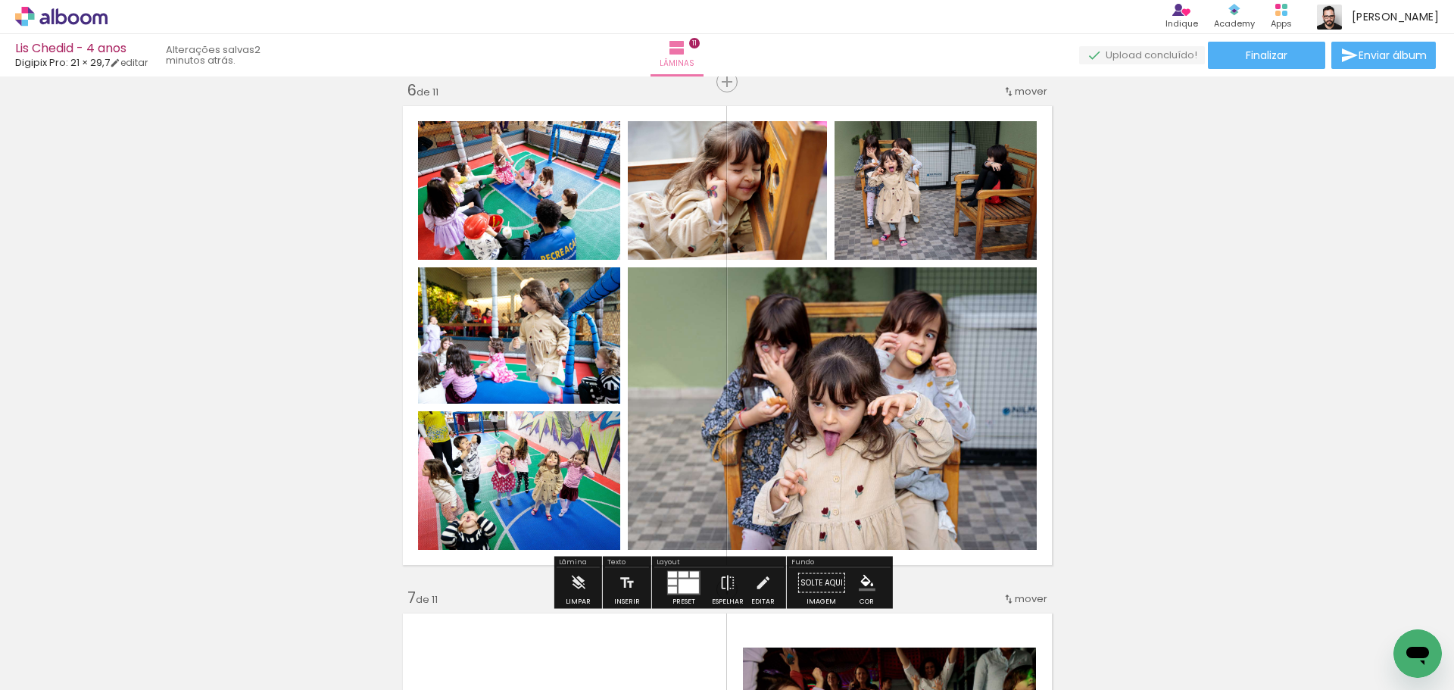
click at [250, 352] on div "Inserir lâmina 1 de 11 Inserir lâmina 2 de 11 Inserir lâmina 3 de 11 Inserir lâ…" at bounding box center [727, 569] width 1454 height 6087
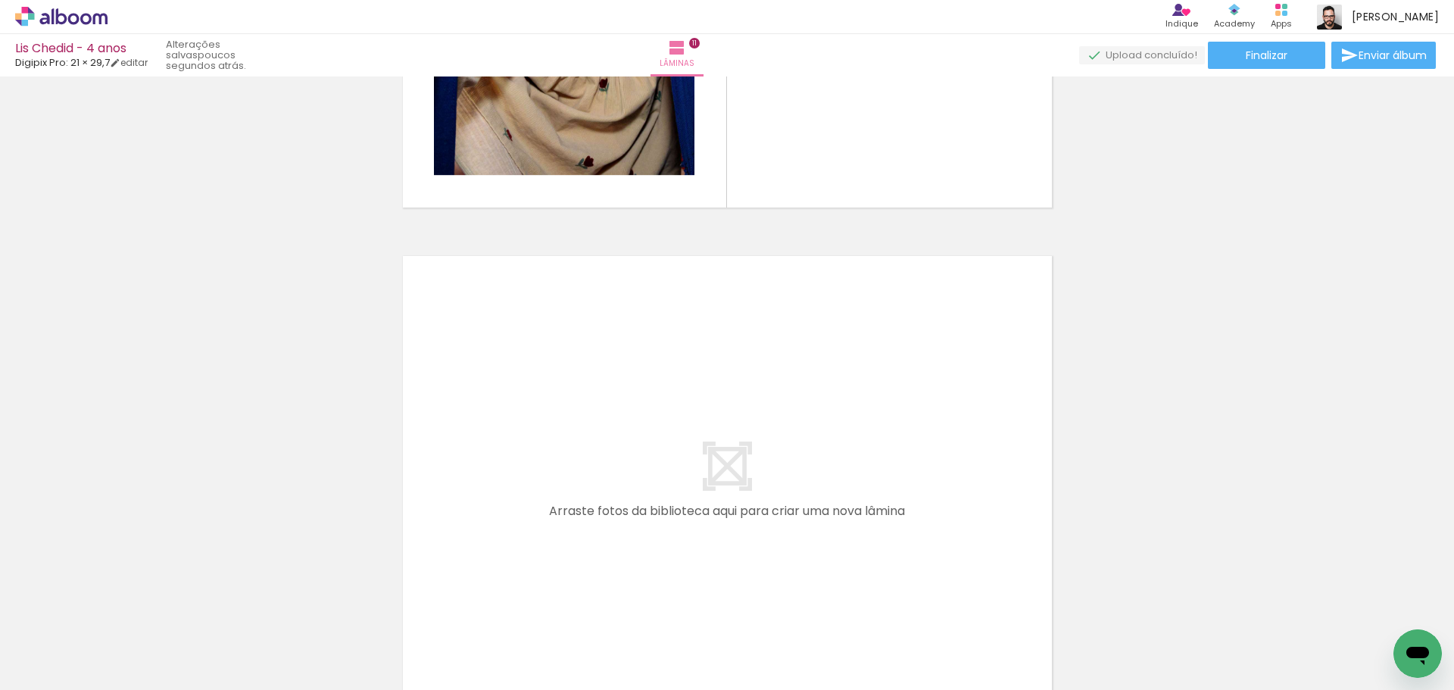
scroll to position [5451, 0]
click at [1285, 67] on paper-button "Finalizar" at bounding box center [1265, 55] width 117 height 27
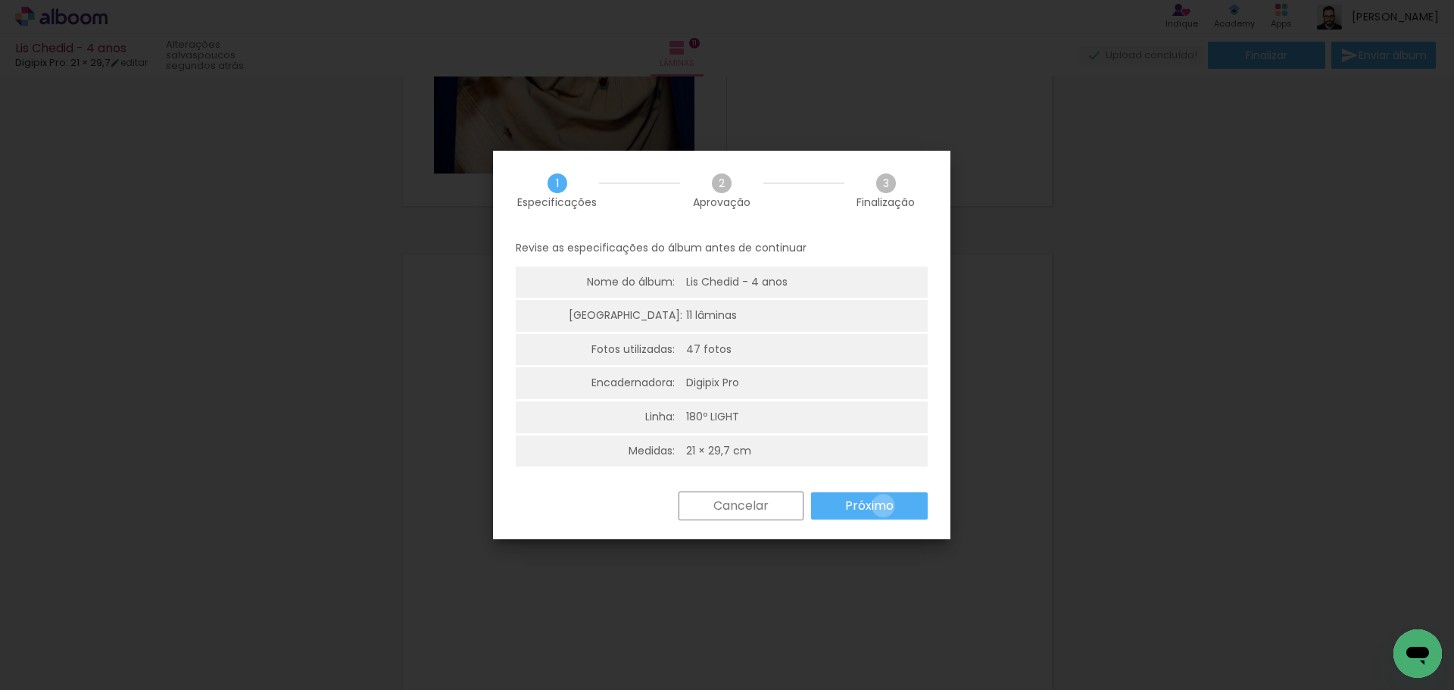
click at [0, 0] on slot "Próximo" at bounding box center [0, 0] width 0 height 0
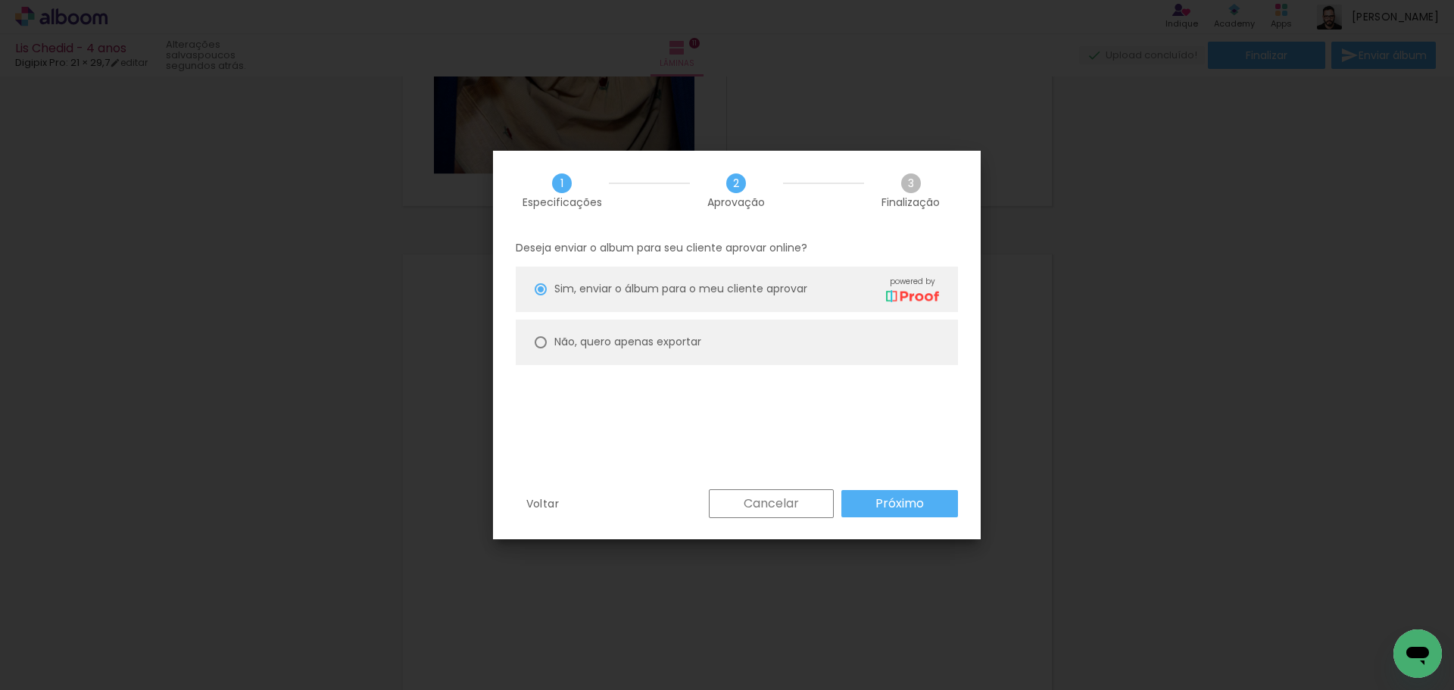
click at [0, 0] on slot "Próximo" at bounding box center [0, 0] width 0 height 0
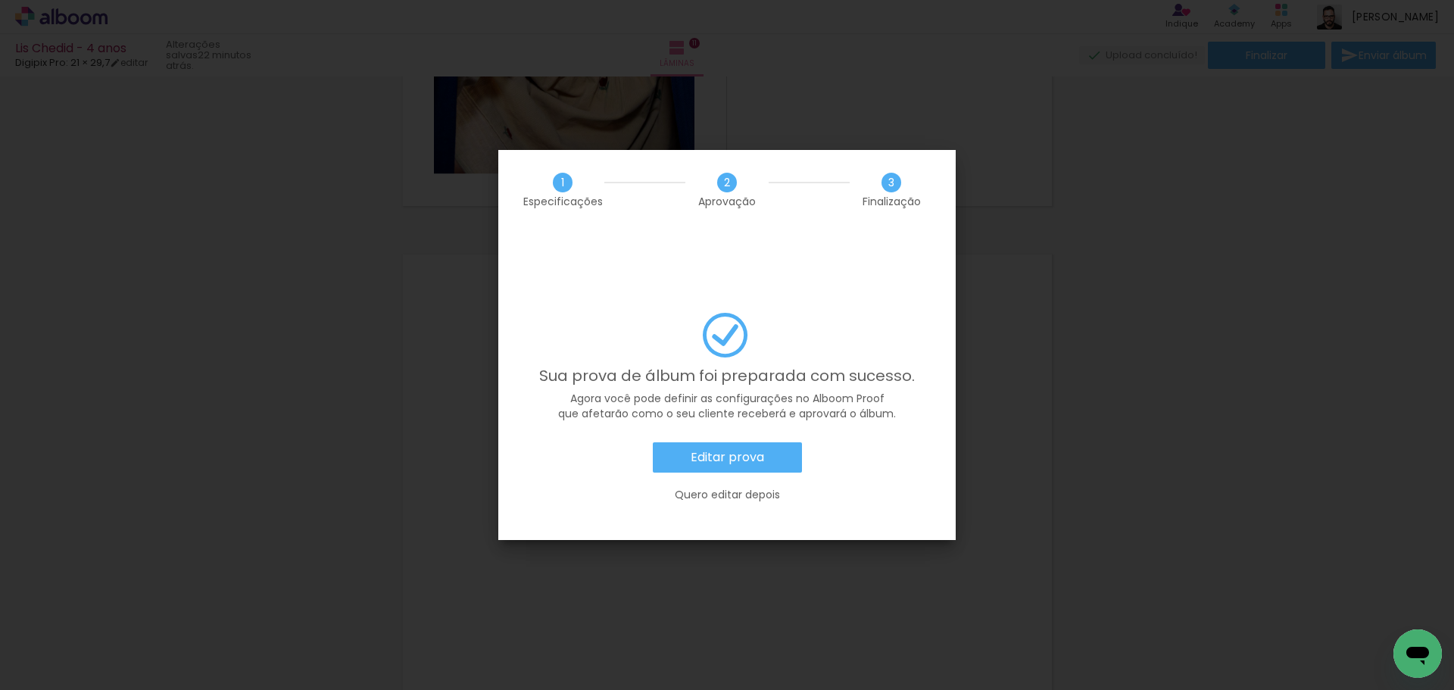
scroll to position [0, 1595]
click at [0, 0] on slot "Quero editar depois" at bounding box center [0, 0] width 0 height 0
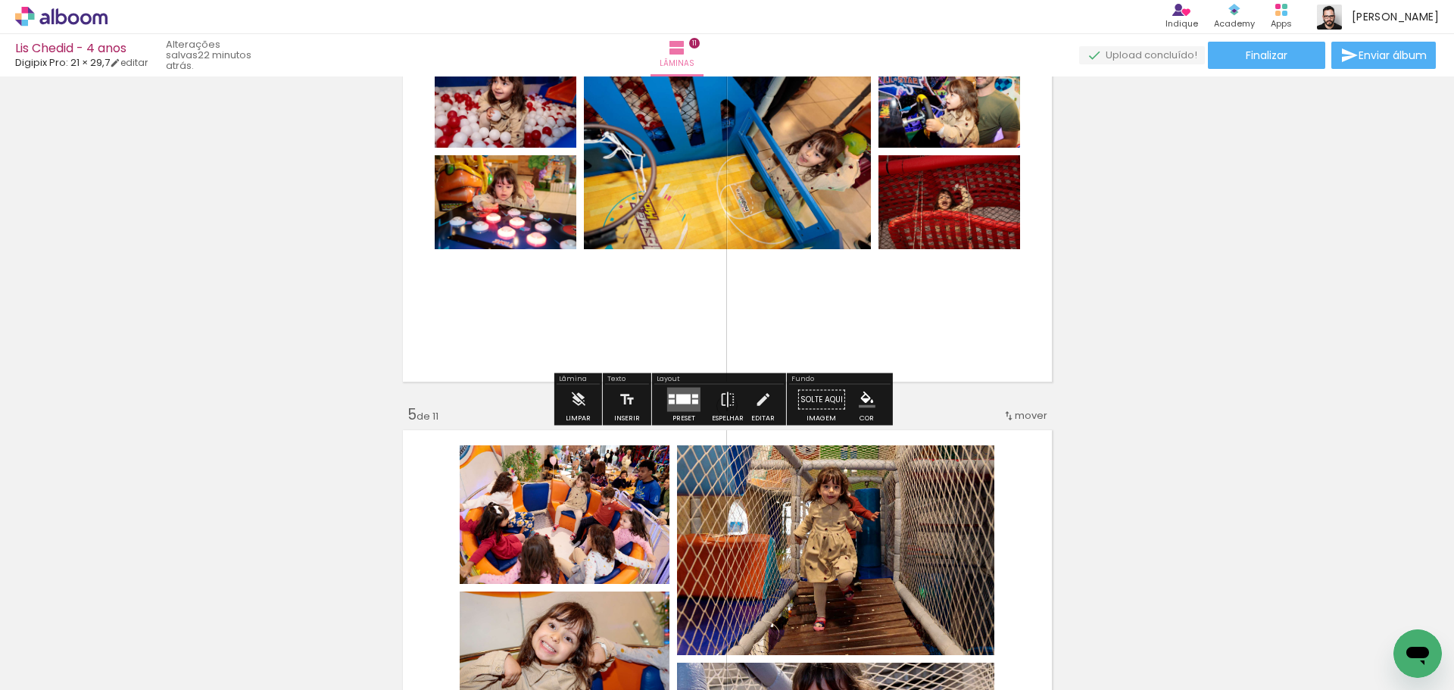
scroll to position [1741, 0]
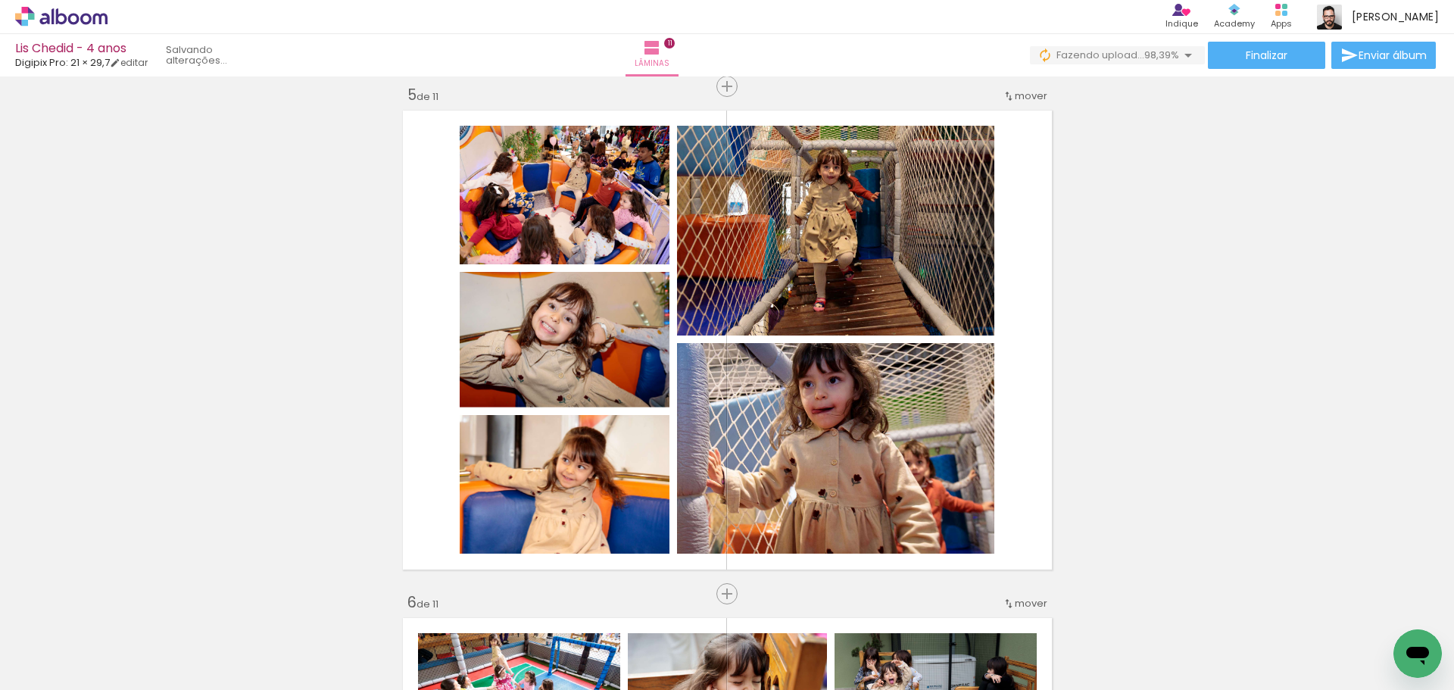
scroll to position [0, 3932]
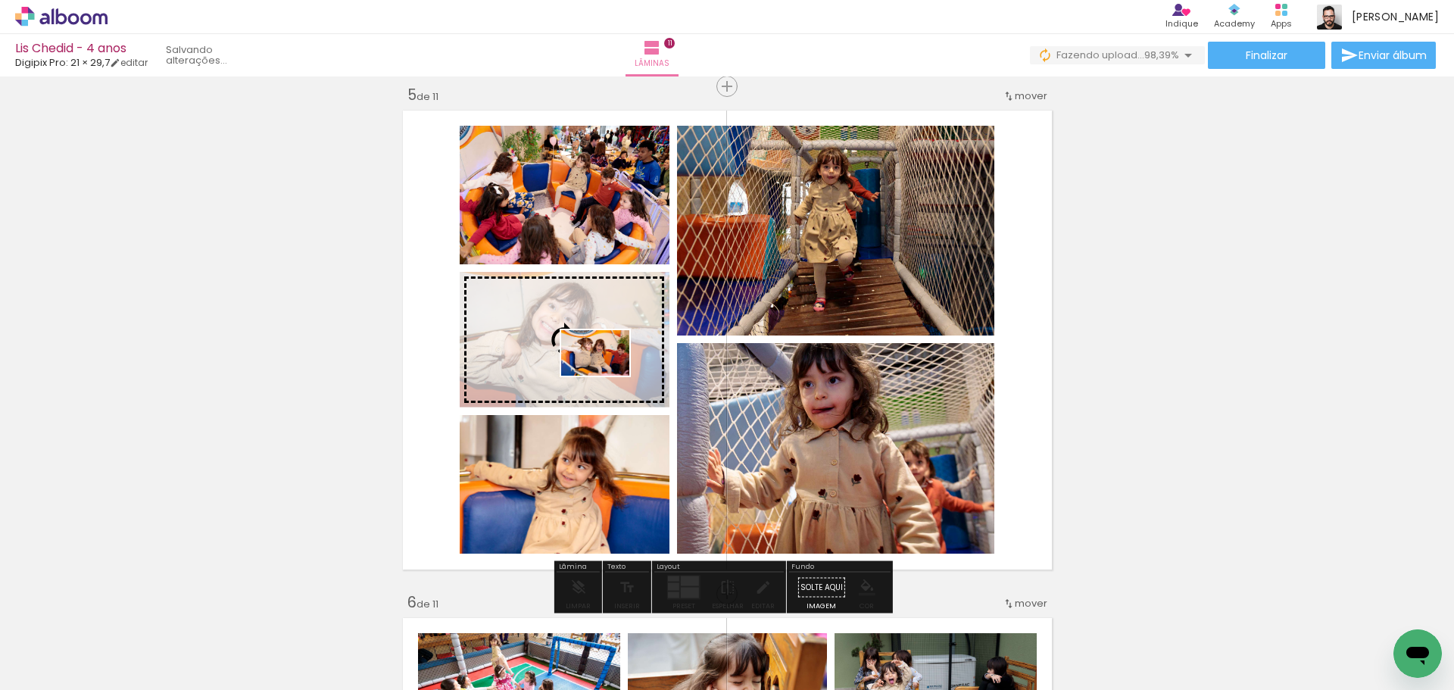
drag, startPoint x: 1379, startPoint y: 631, endPoint x: 606, endPoint y: 375, distance: 813.5
click at [606, 375] on quentale-workspace at bounding box center [727, 345] width 1454 height 690
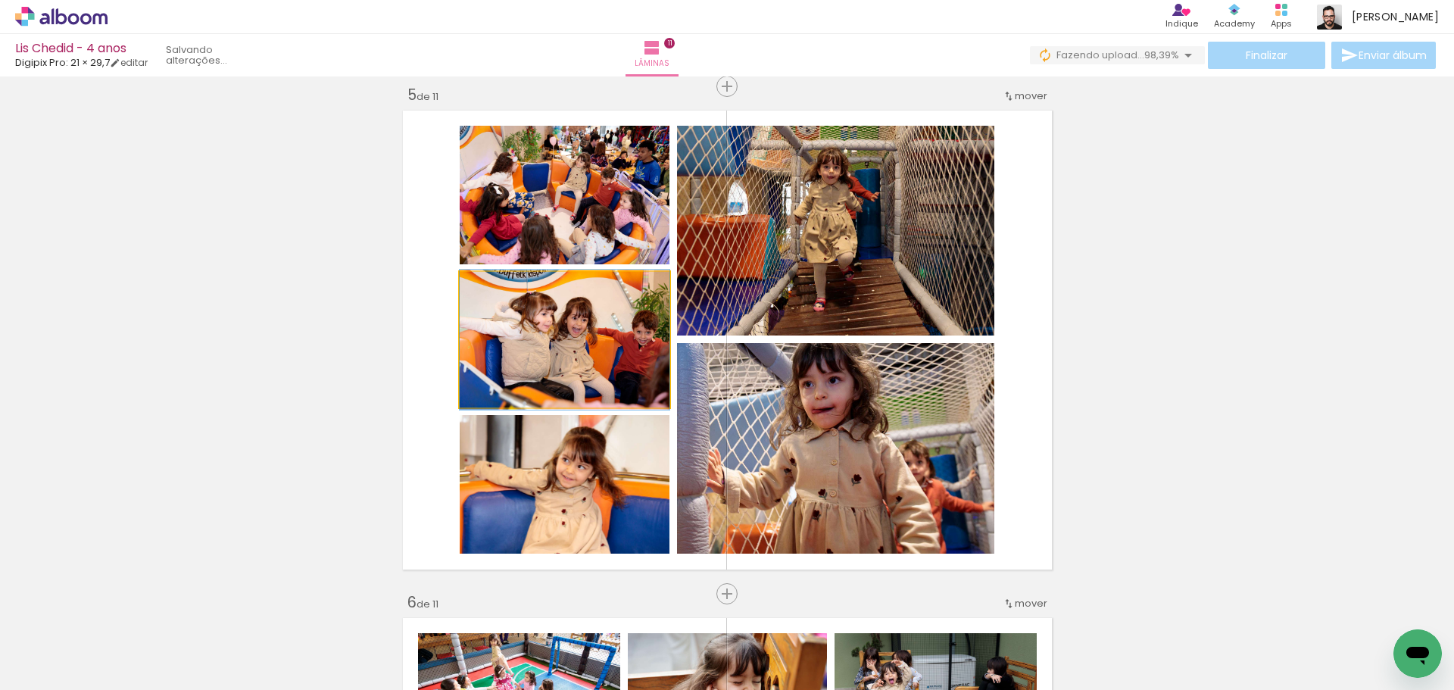
drag, startPoint x: 599, startPoint y: 368, endPoint x: 569, endPoint y: 368, distance: 30.3
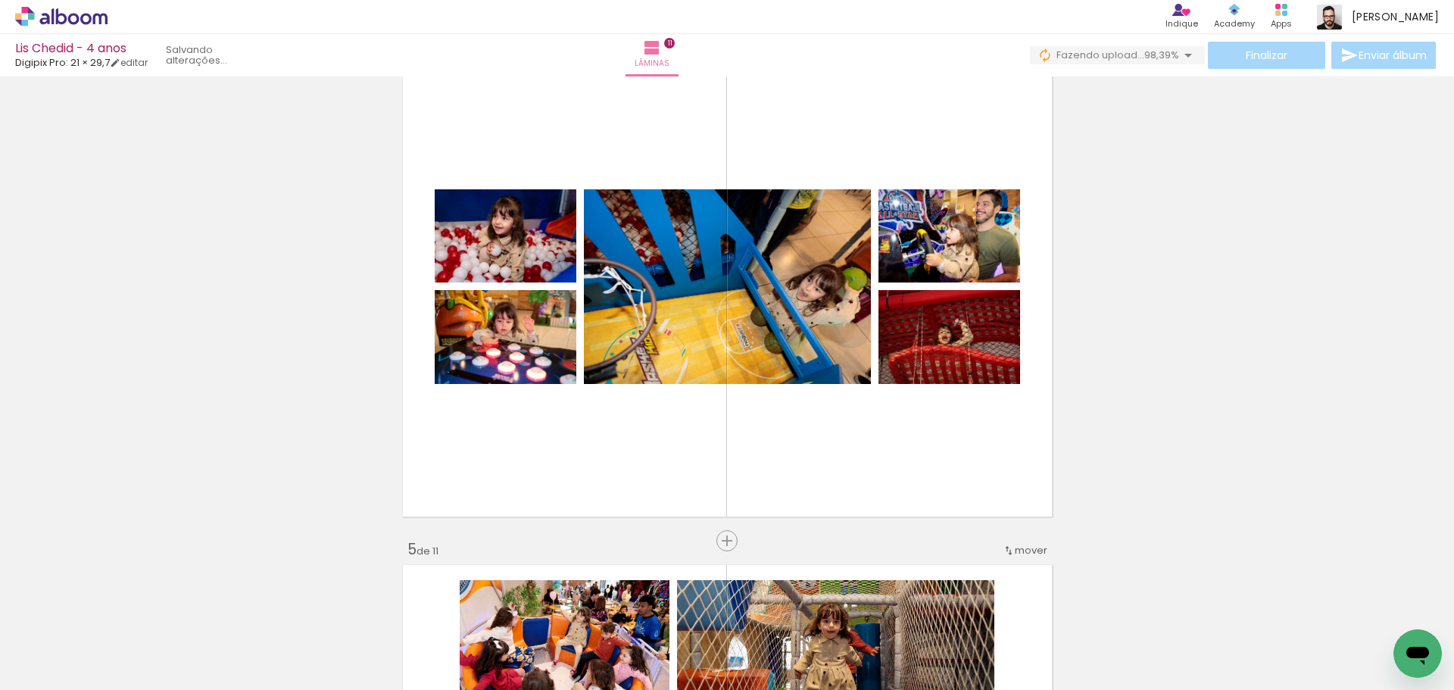
scroll to position [1514, 0]
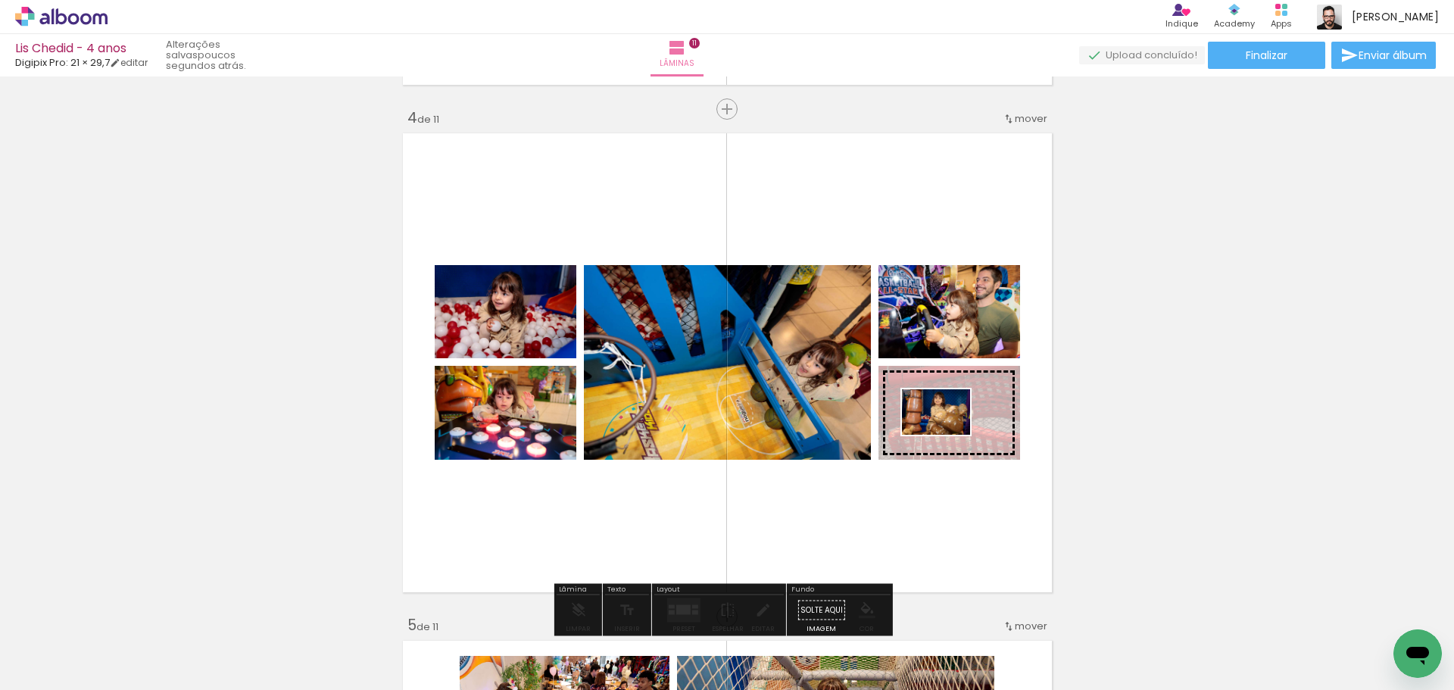
drag, startPoint x: 1300, startPoint y: 637, endPoint x: 947, endPoint y: 435, distance: 406.6
click at [947, 435] on quentale-workspace at bounding box center [727, 345] width 1454 height 690
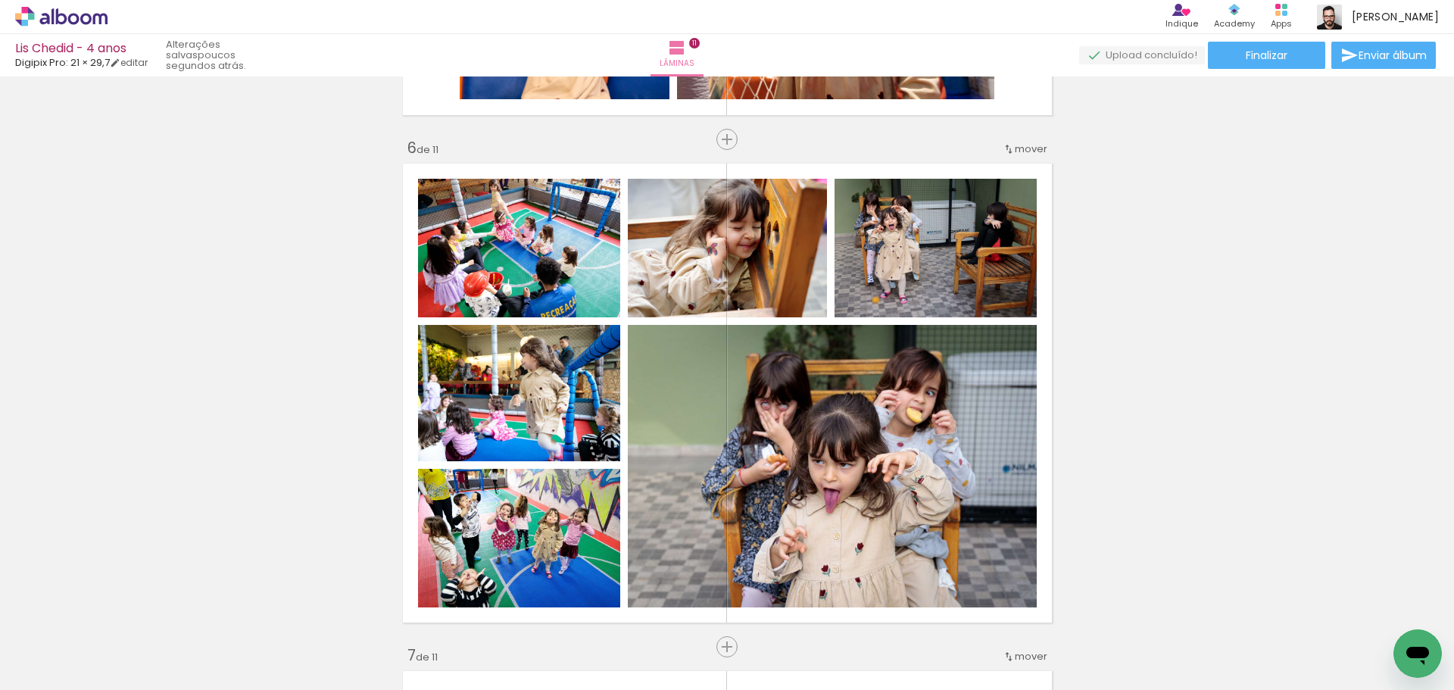
scroll to position [2394, 0]
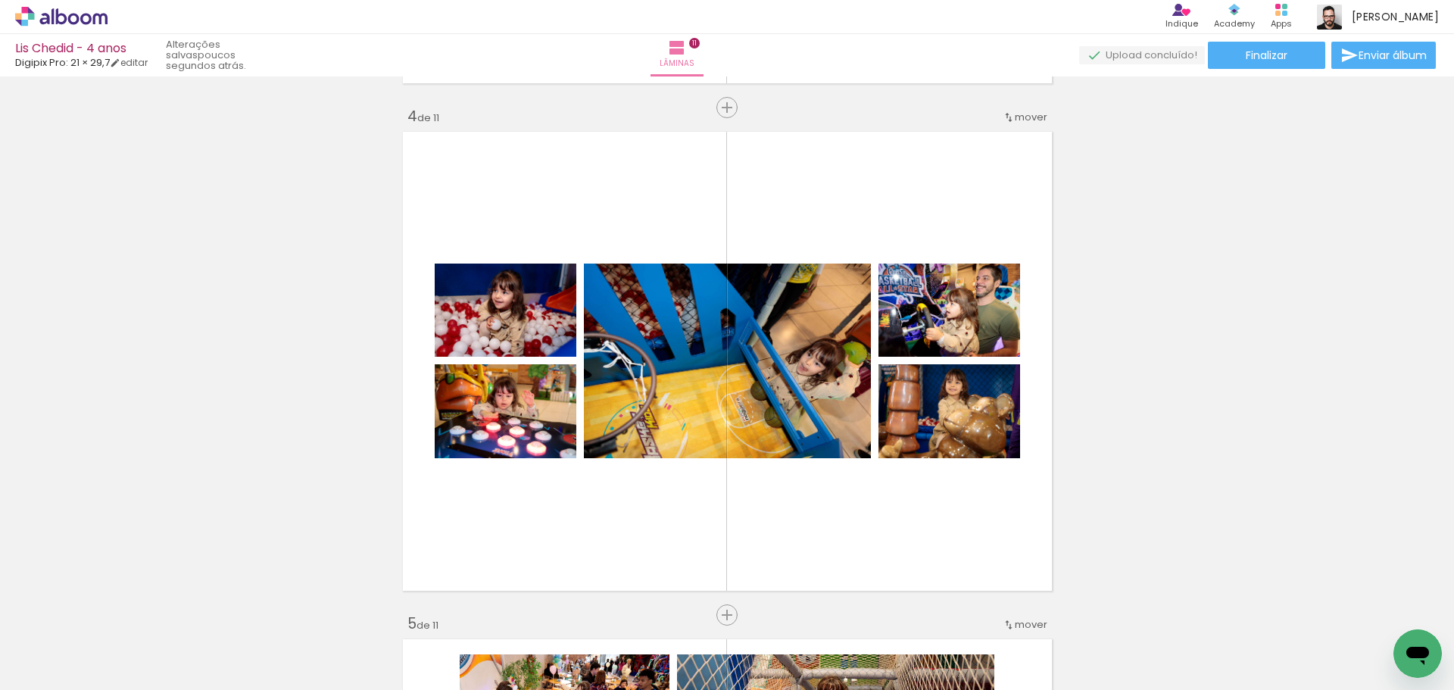
scroll to position [1514, 0]
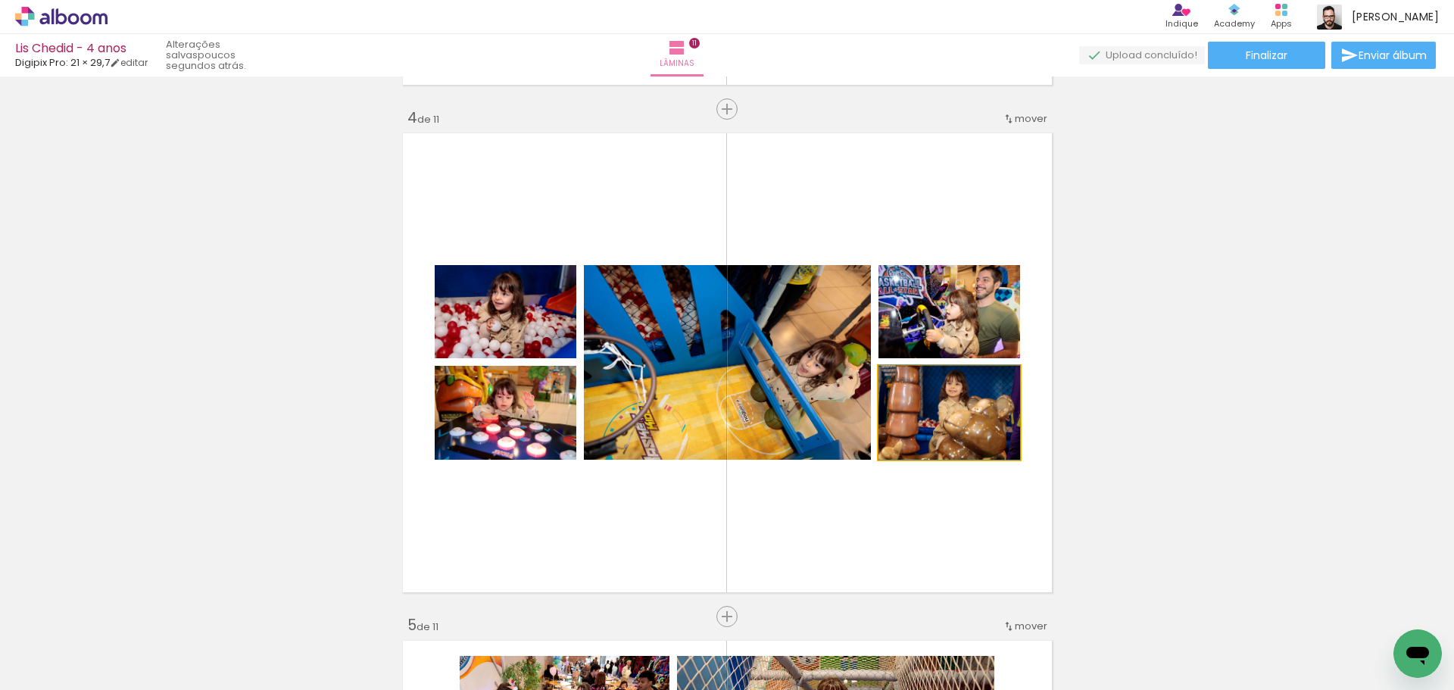
drag, startPoint x: 965, startPoint y: 427, endPoint x: 964, endPoint y: 413, distance: 13.6
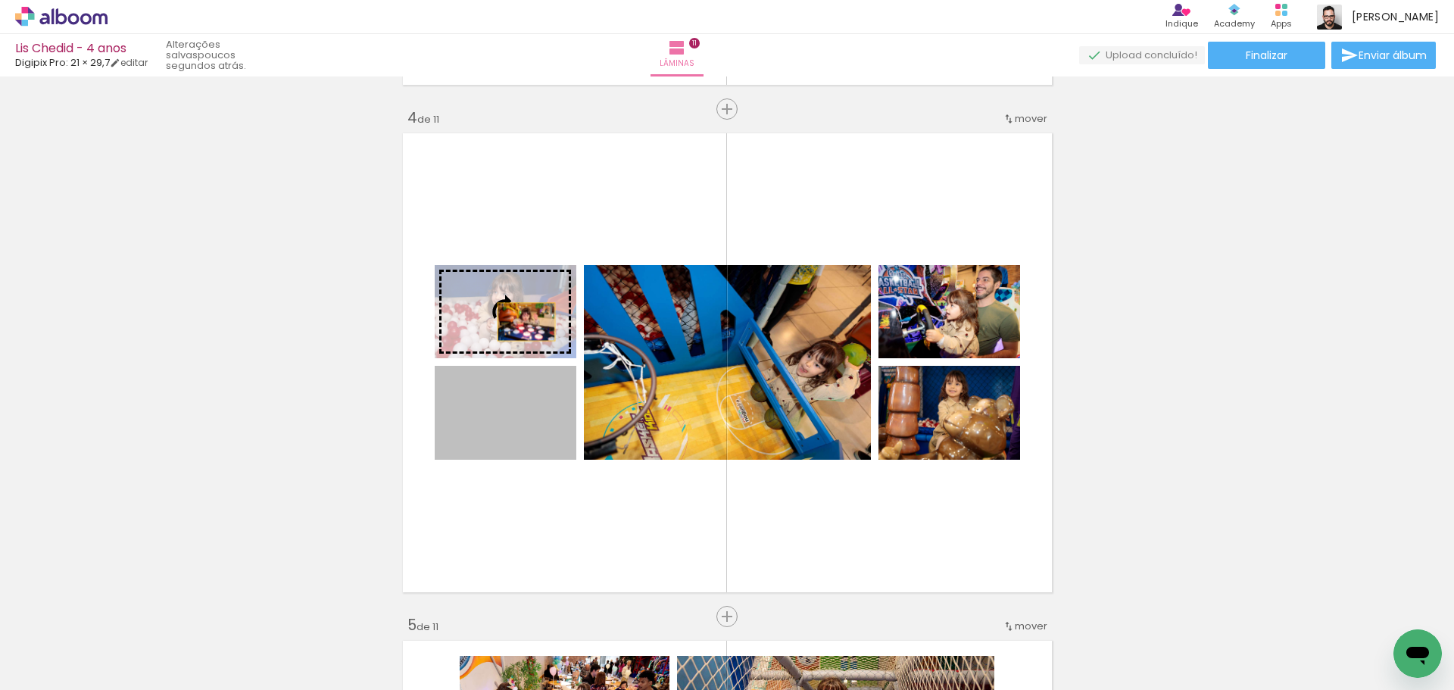
drag, startPoint x: 524, startPoint y: 417, endPoint x: 520, endPoint y: 322, distance: 95.5
click at [0, 0] on slot at bounding box center [0, 0] width 0 height 0
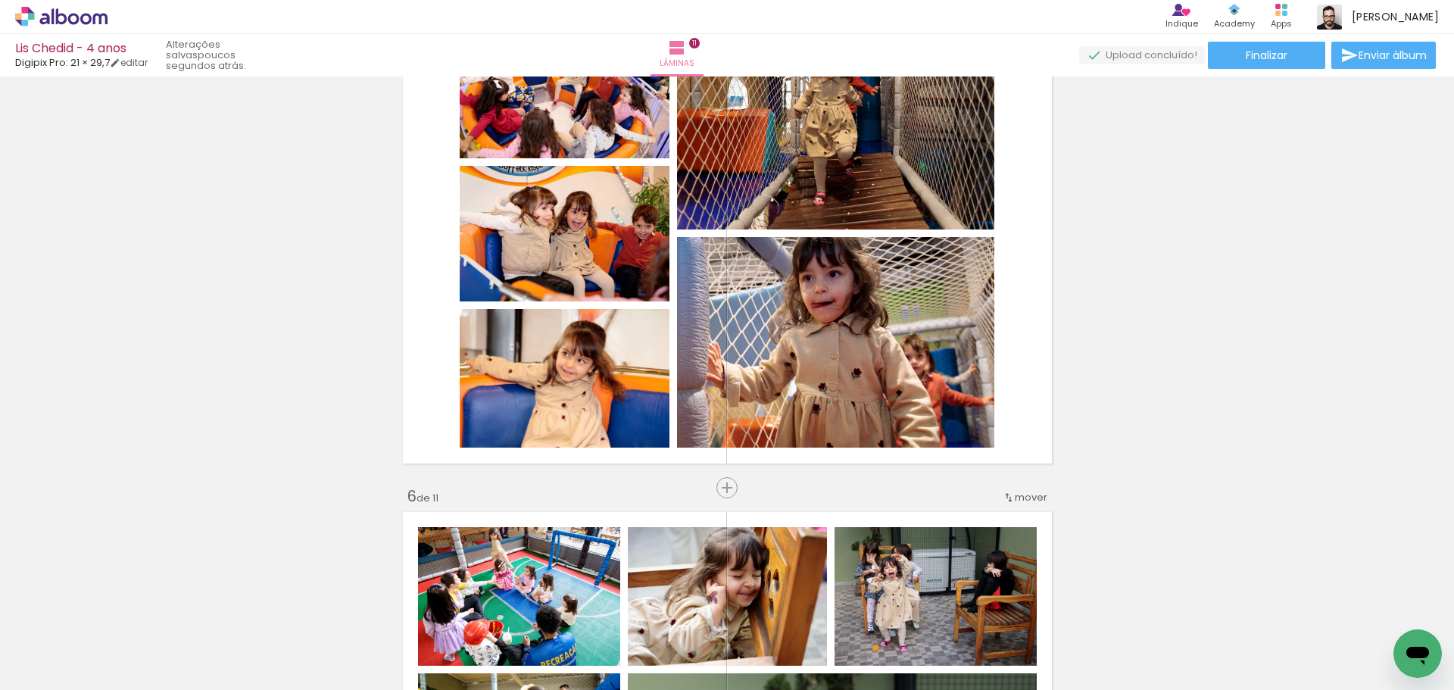
scroll to position [2195, 0]
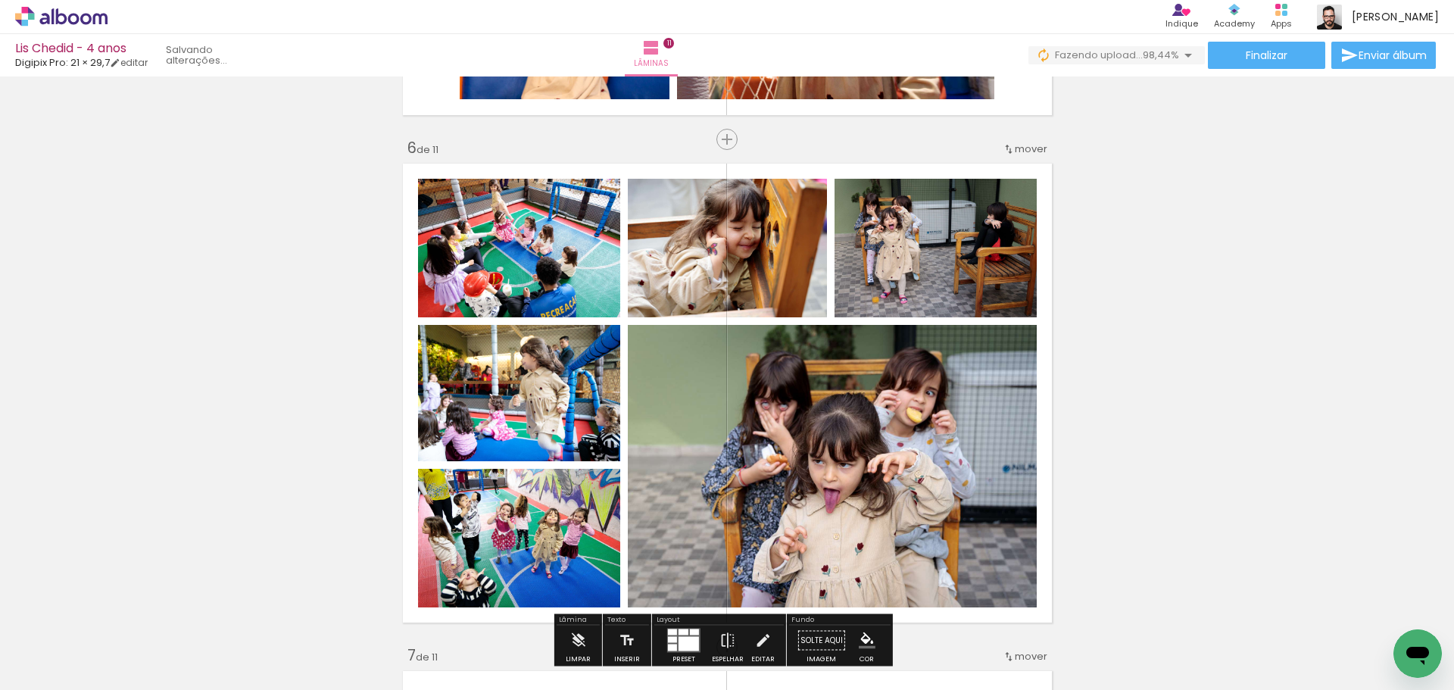
scroll to position [0, 4102]
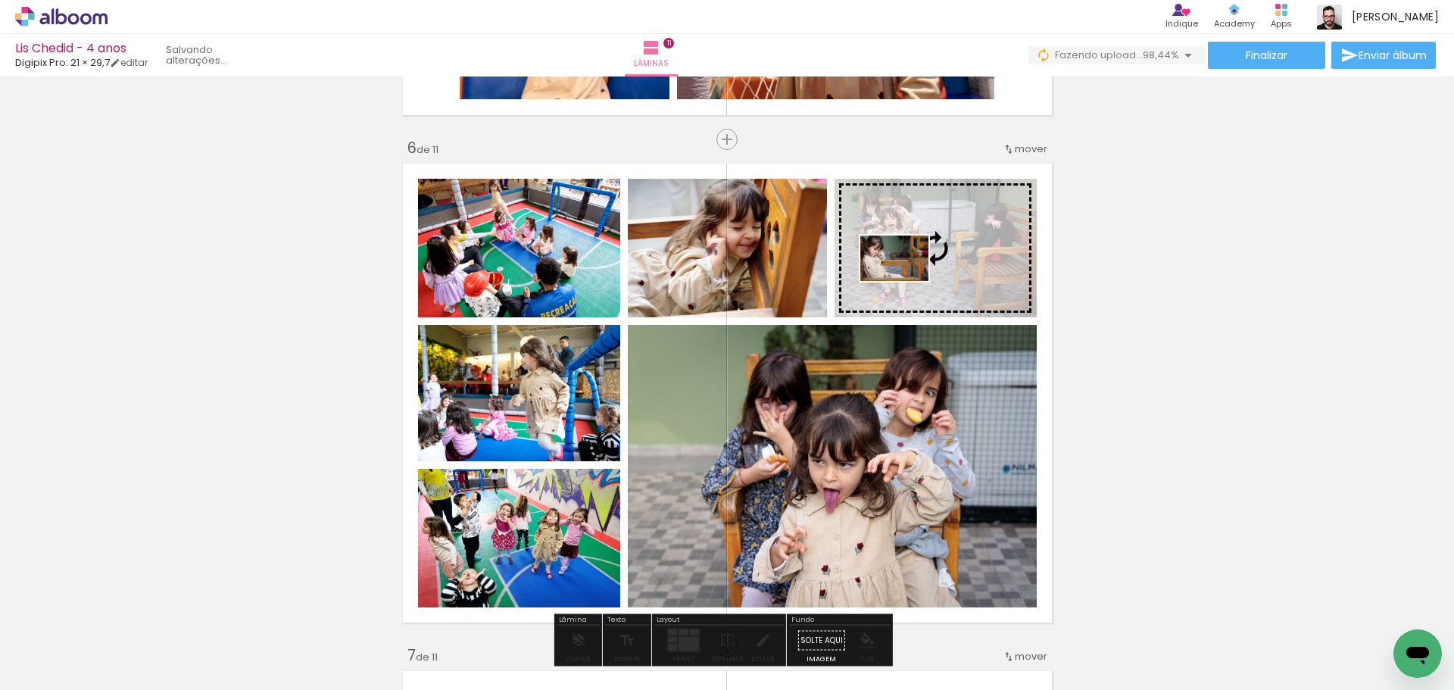
drag, startPoint x: 1377, startPoint y: 644, endPoint x: 905, endPoint y: 281, distance: 595.4
click at [905, 281] on quentale-workspace at bounding box center [727, 345] width 1454 height 690
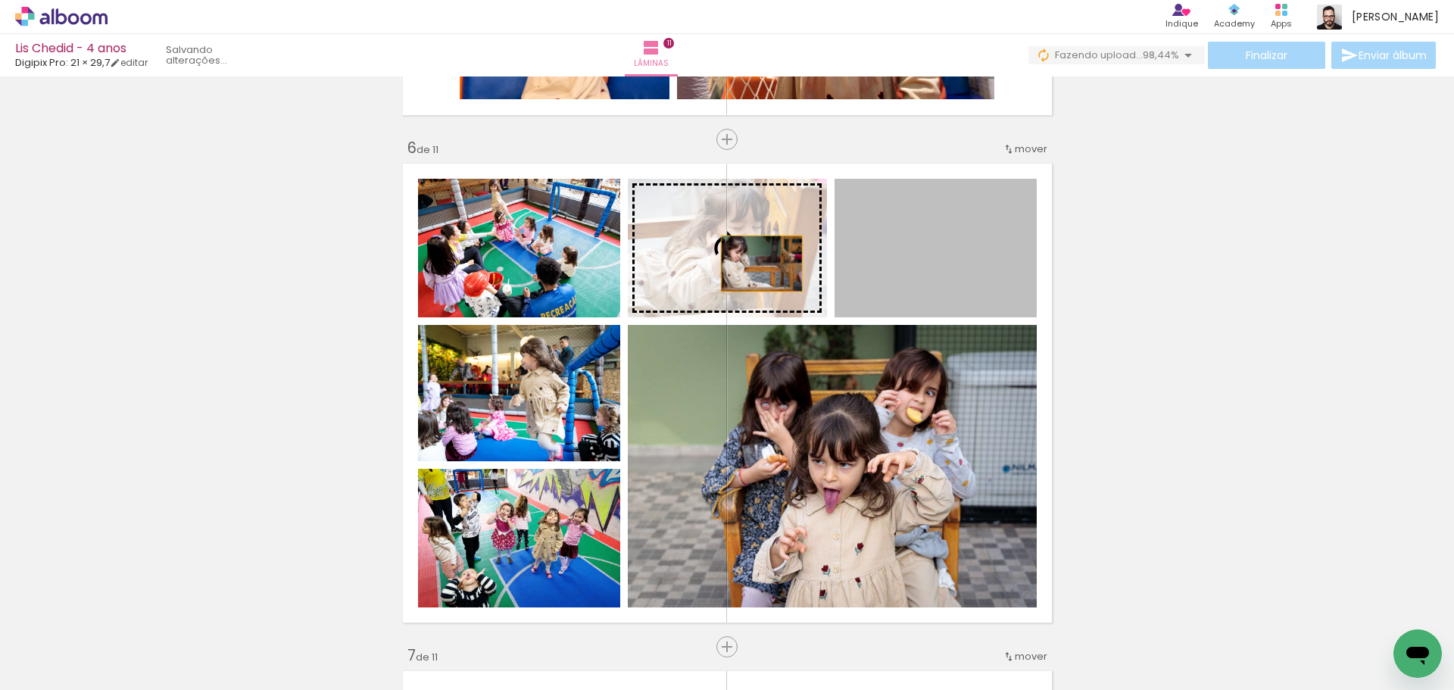
drag, startPoint x: 905, startPoint y: 283, endPoint x: 756, endPoint y: 263, distance: 151.2
click at [0, 0] on slot at bounding box center [0, 0] width 0 height 0
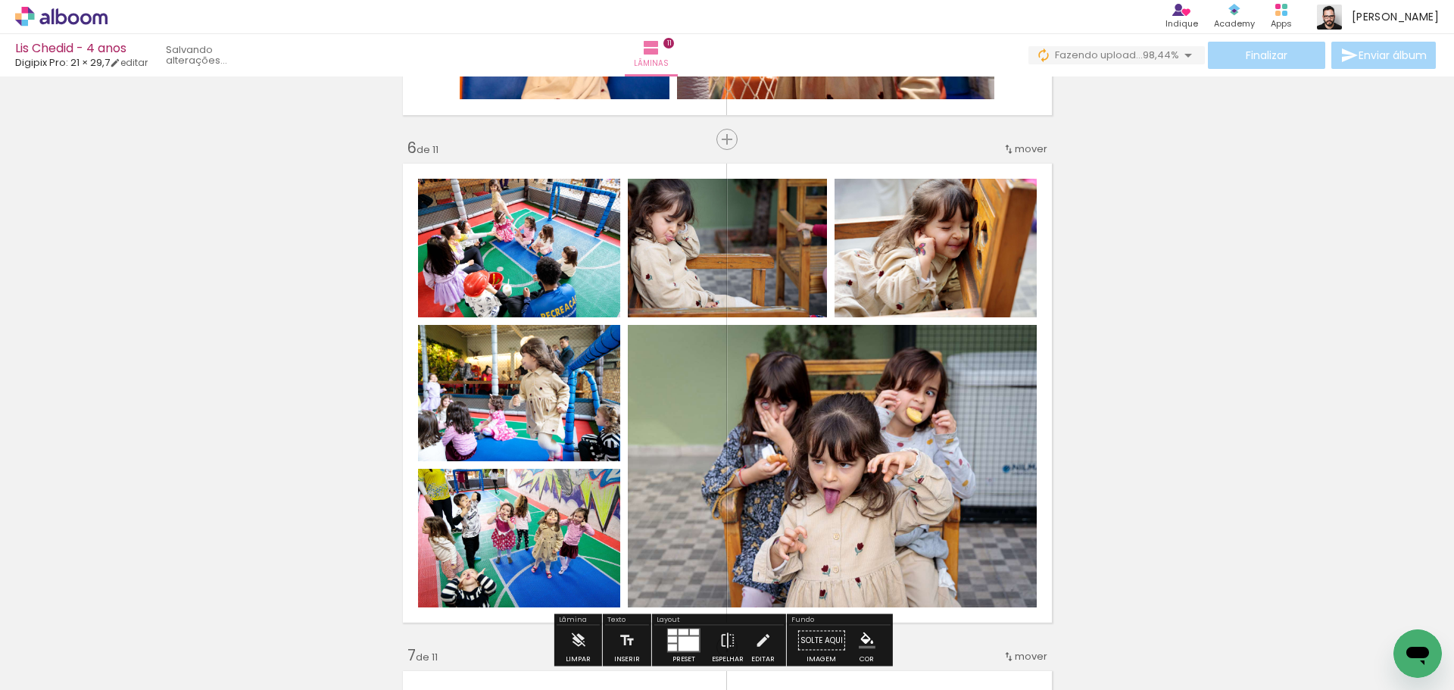
click at [1076, 305] on div "Inserir lâmina 1 de 11 Inserir lâmina 2 de 11 Inserir lâmina 3 de 11 Inserir lâ…" at bounding box center [727, 627] width 1454 height 6087
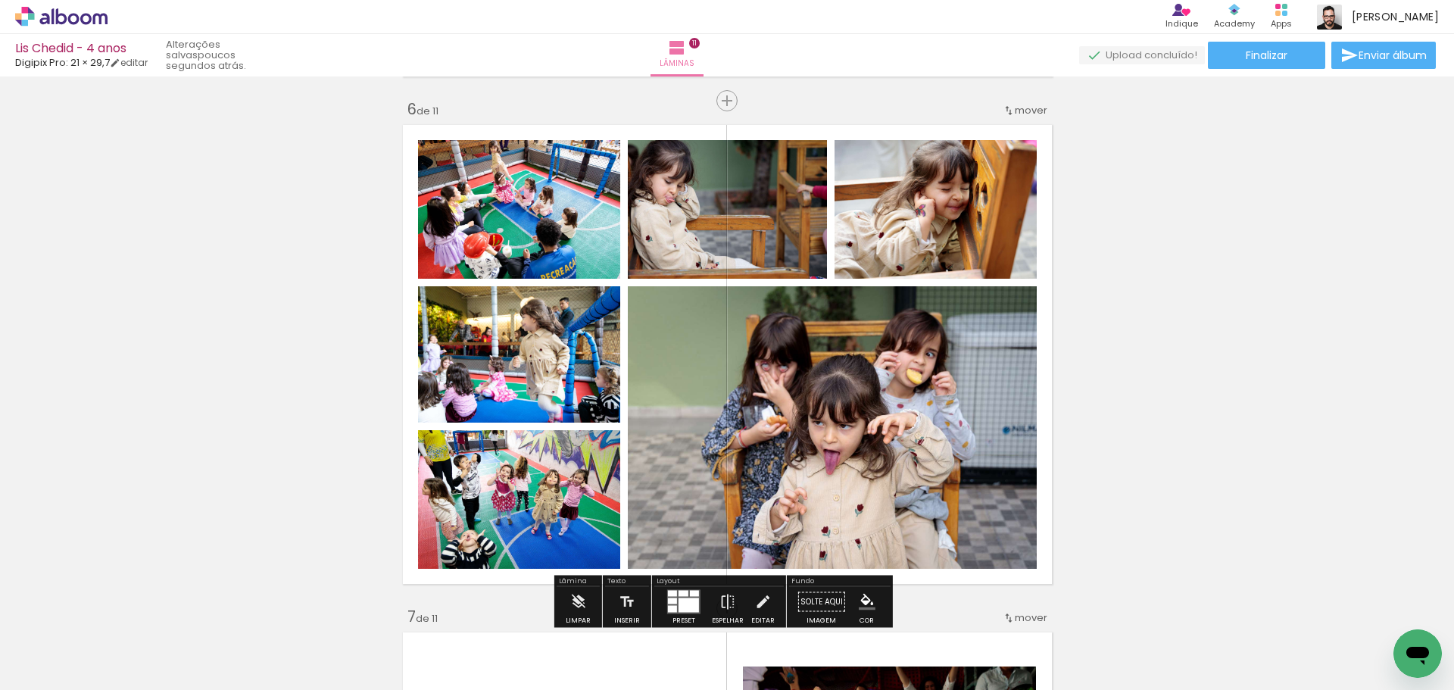
scroll to position [2574, 0]
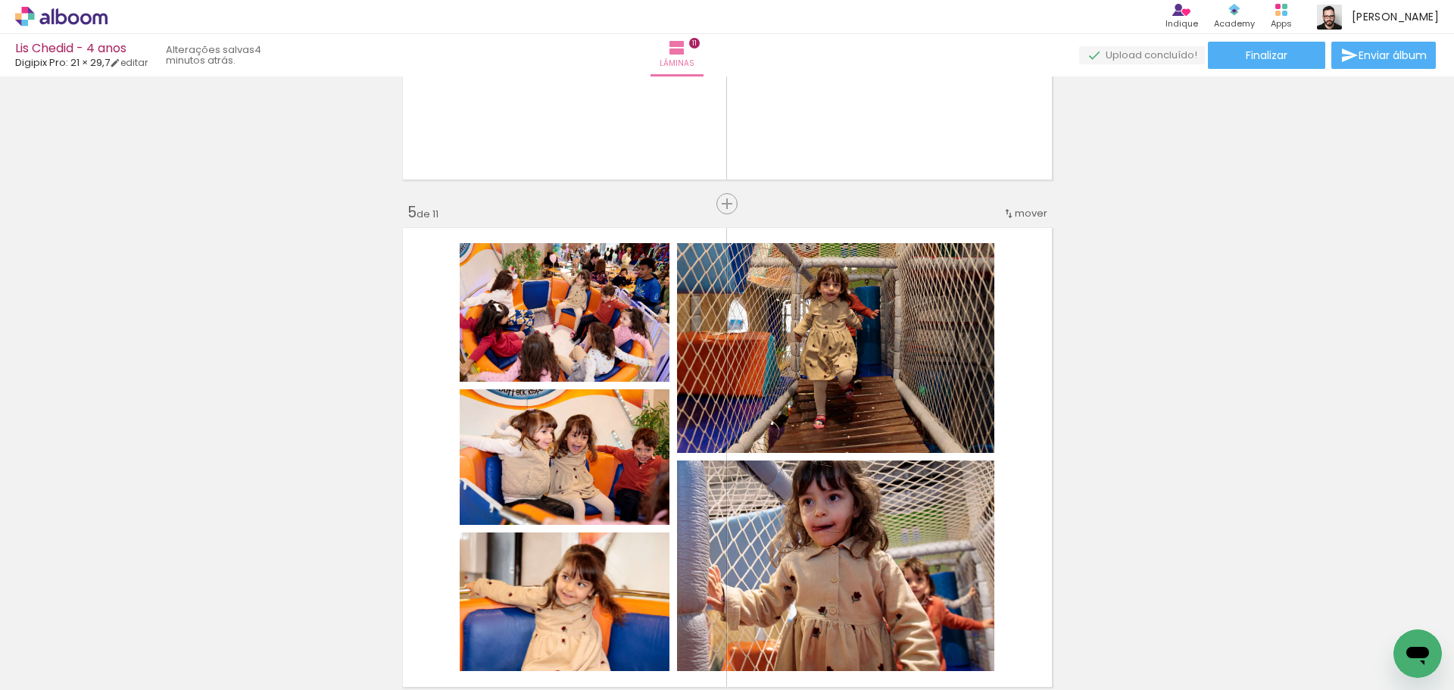
scroll to position [1968, 0]
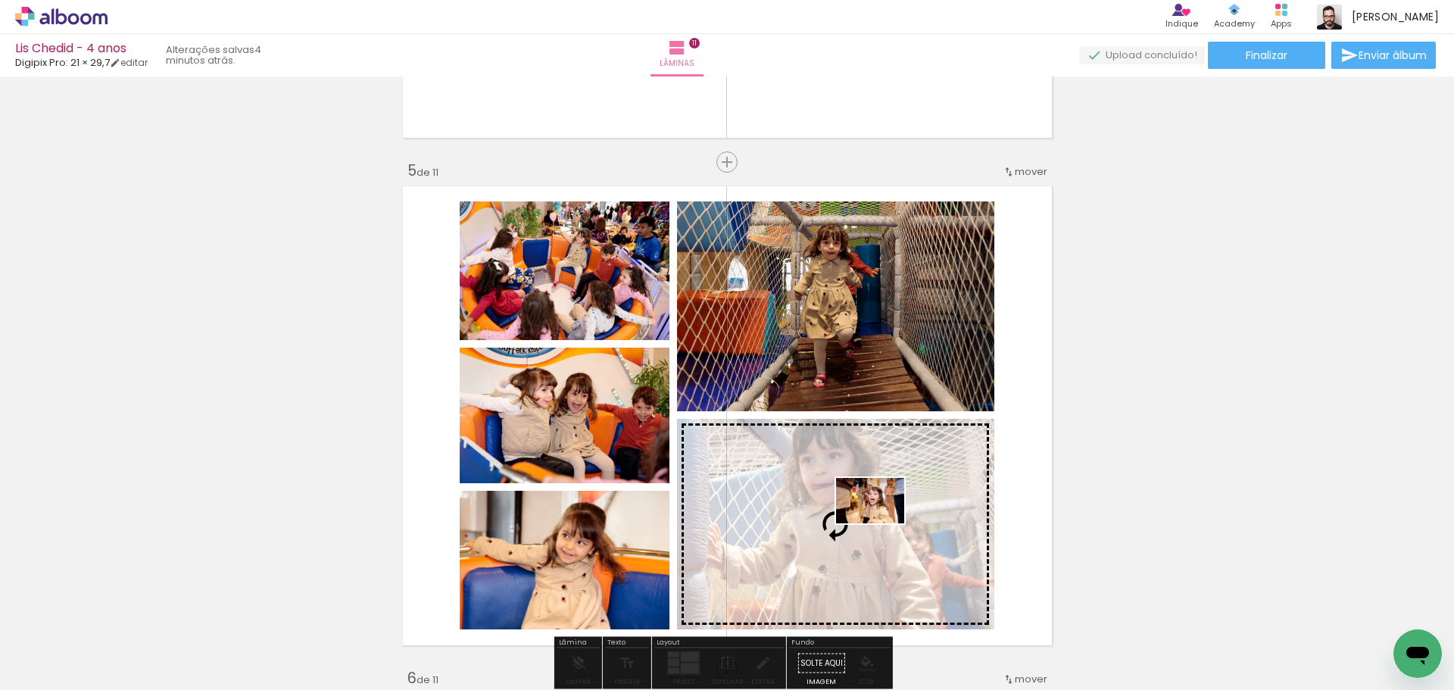
drag, startPoint x: 1318, startPoint y: 640, endPoint x: 881, endPoint y: 523, distance: 452.3
click at [881, 523] on quentale-workspace at bounding box center [727, 345] width 1454 height 690
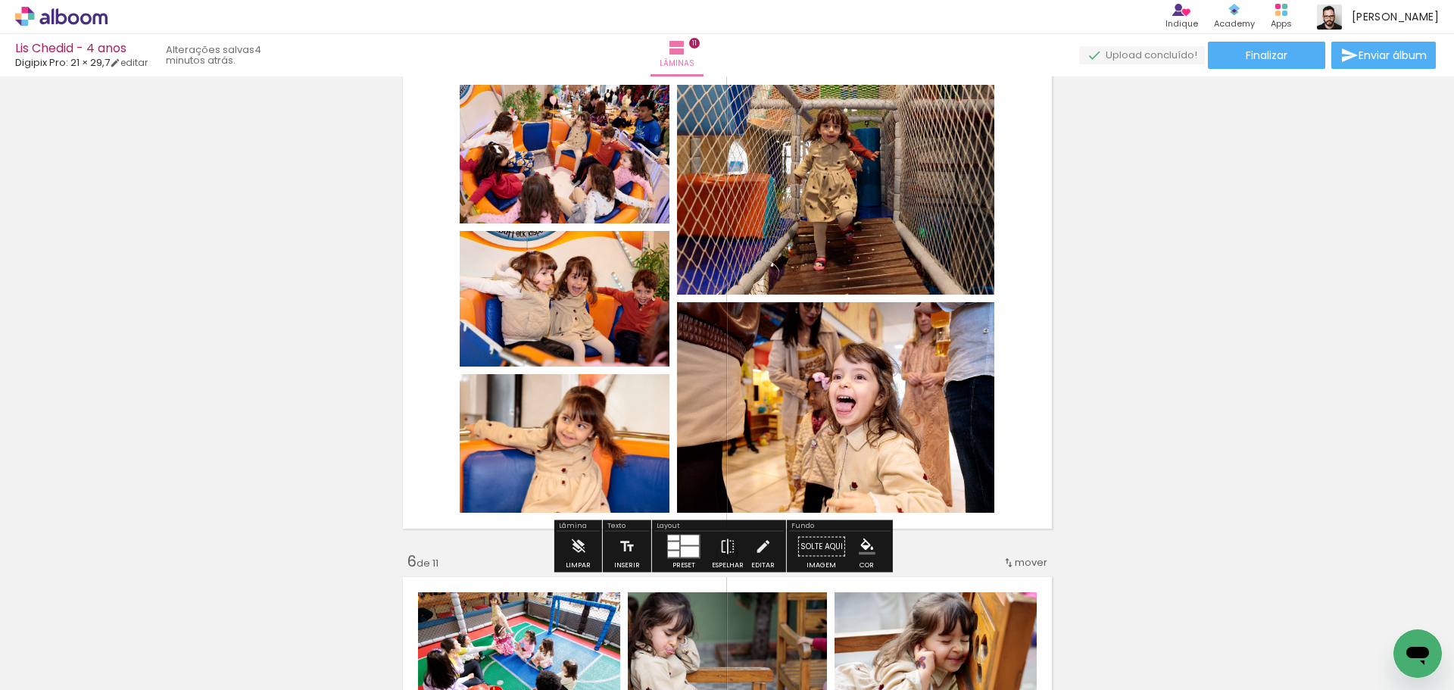
scroll to position [2120, 0]
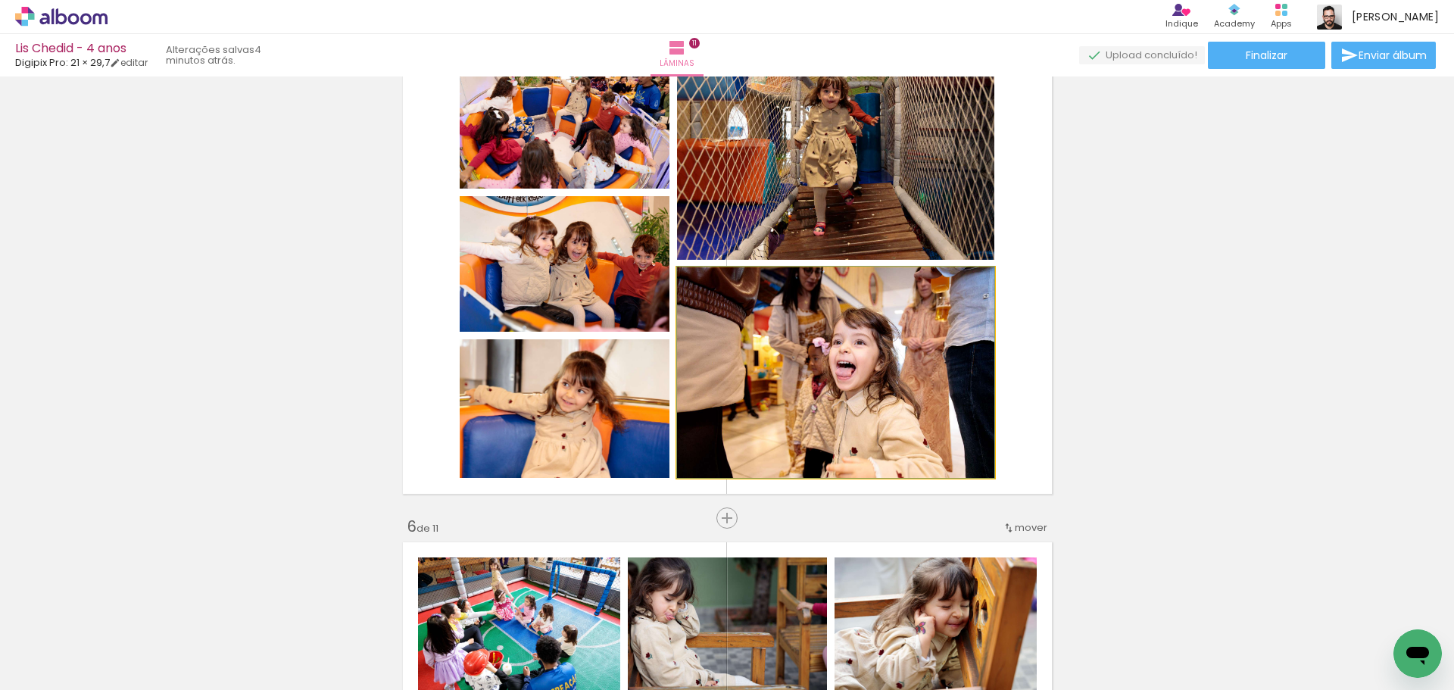
drag, startPoint x: 815, startPoint y: 419, endPoint x: 776, endPoint y: 350, distance: 79.3
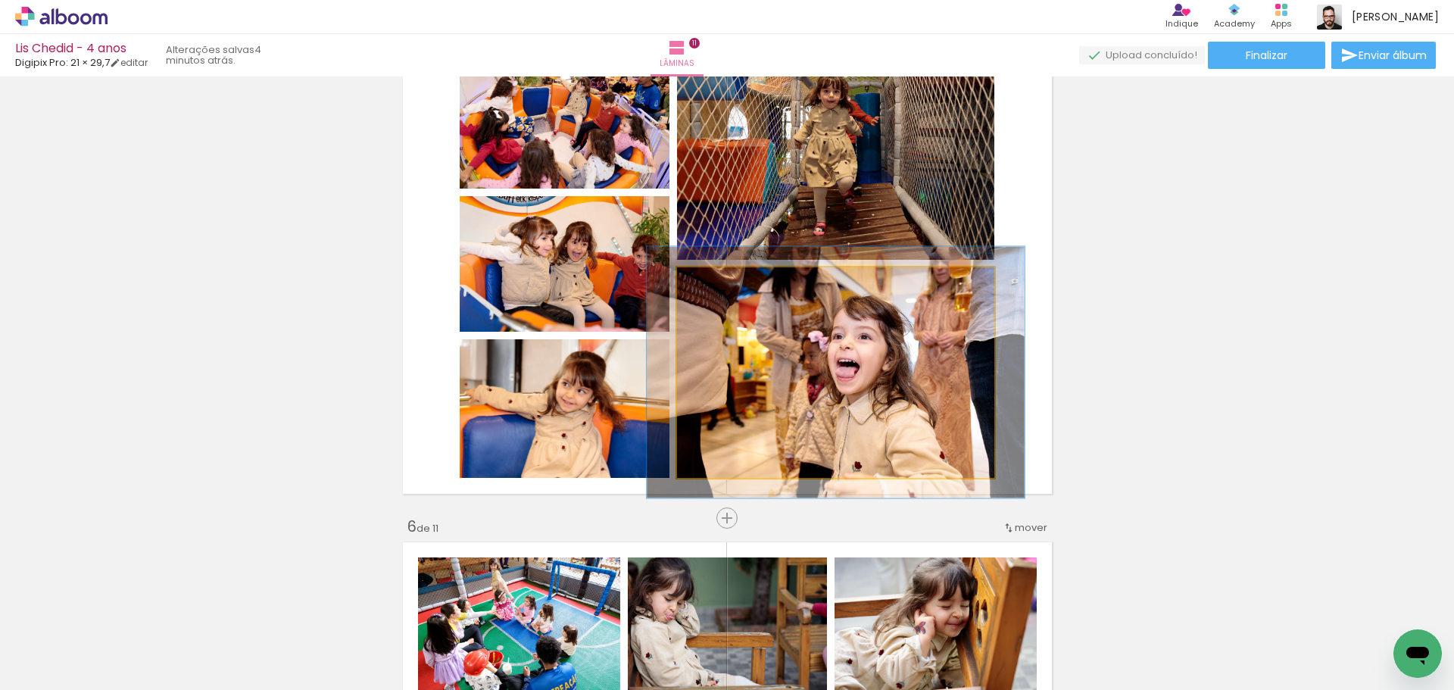
drag, startPoint x: 711, startPoint y: 285, endPoint x: 720, endPoint y: 285, distance: 9.1
click at [720, 285] on div at bounding box center [722, 283] width 14 height 14
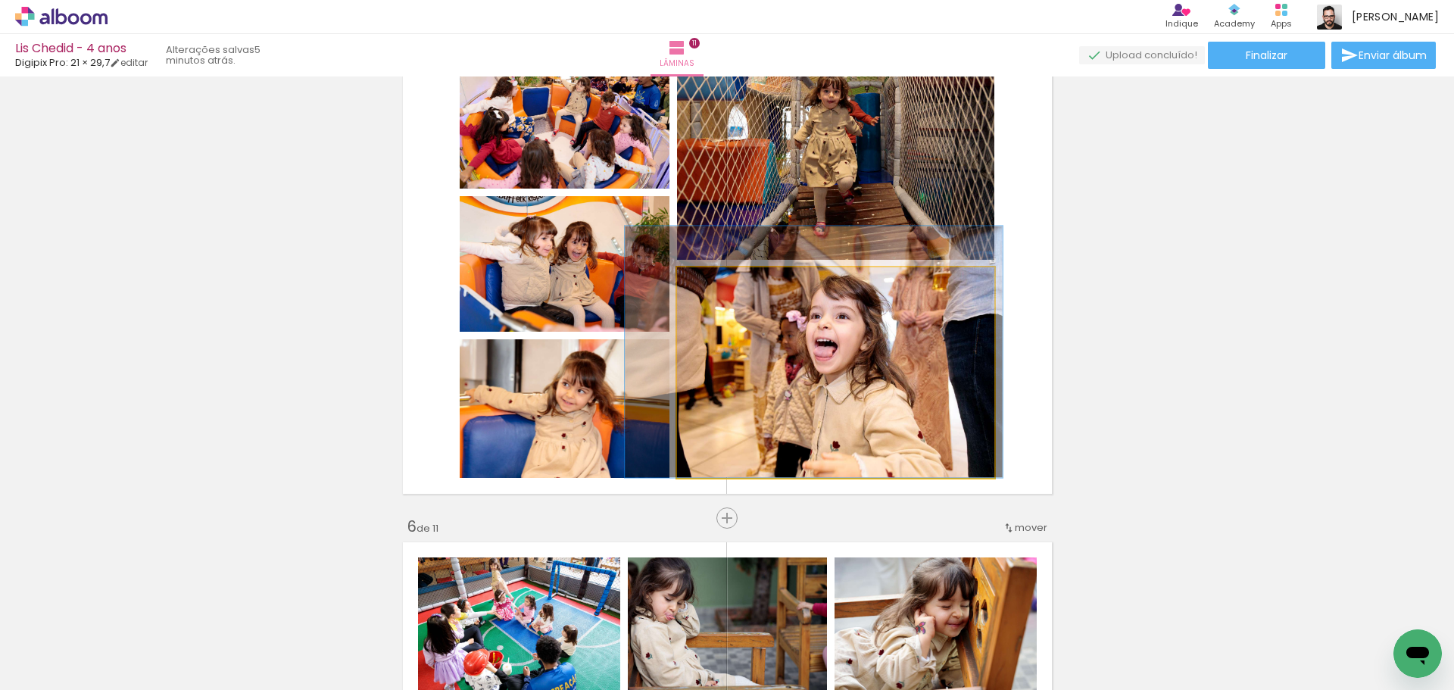
drag, startPoint x: 859, startPoint y: 380, endPoint x: 837, endPoint y: 348, distance: 38.6
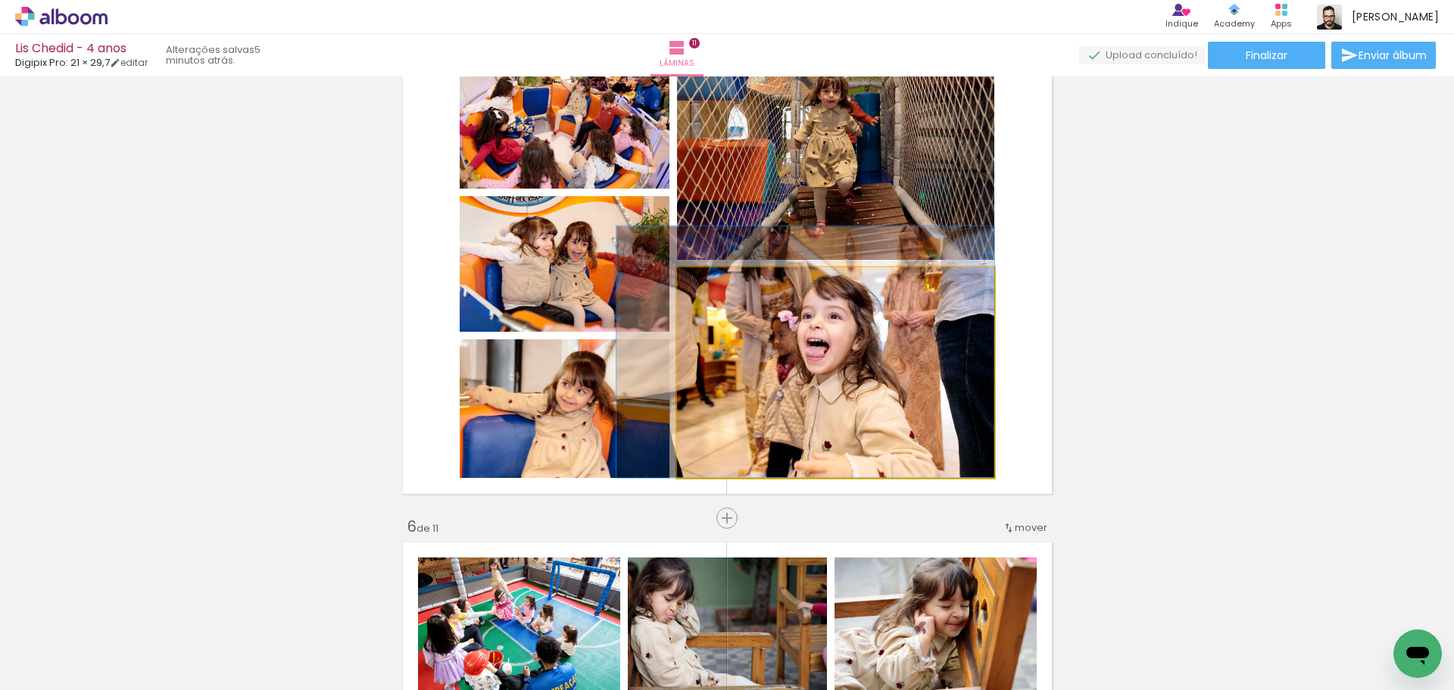
drag, startPoint x: 933, startPoint y: 391, endPoint x: 914, endPoint y: 386, distance: 19.5
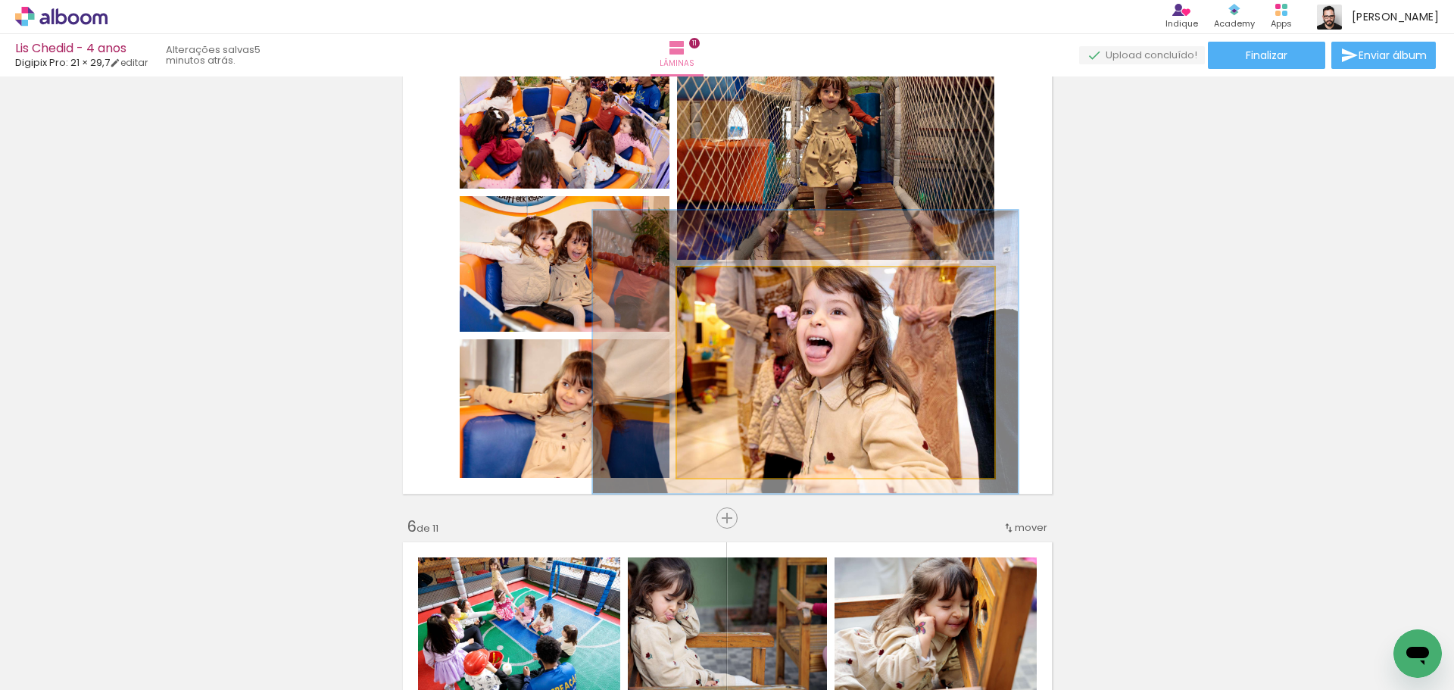
drag, startPoint x: 715, startPoint y: 282, endPoint x: 724, endPoint y: 283, distance: 9.1
type paper-slider "134"
click at [725, 283] on div at bounding box center [732, 283] width 14 height 14
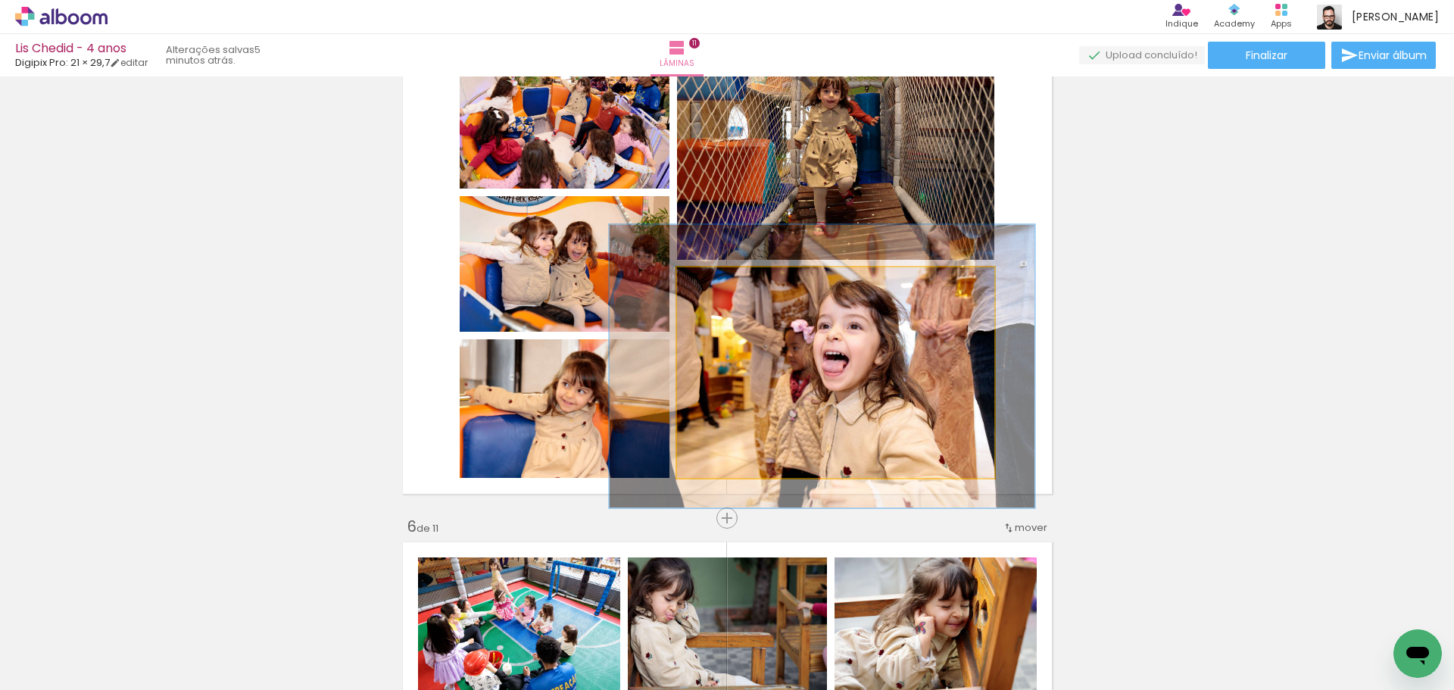
drag, startPoint x: 806, startPoint y: 346, endPoint x: 822, endPoint y: 358, distance: 20.0
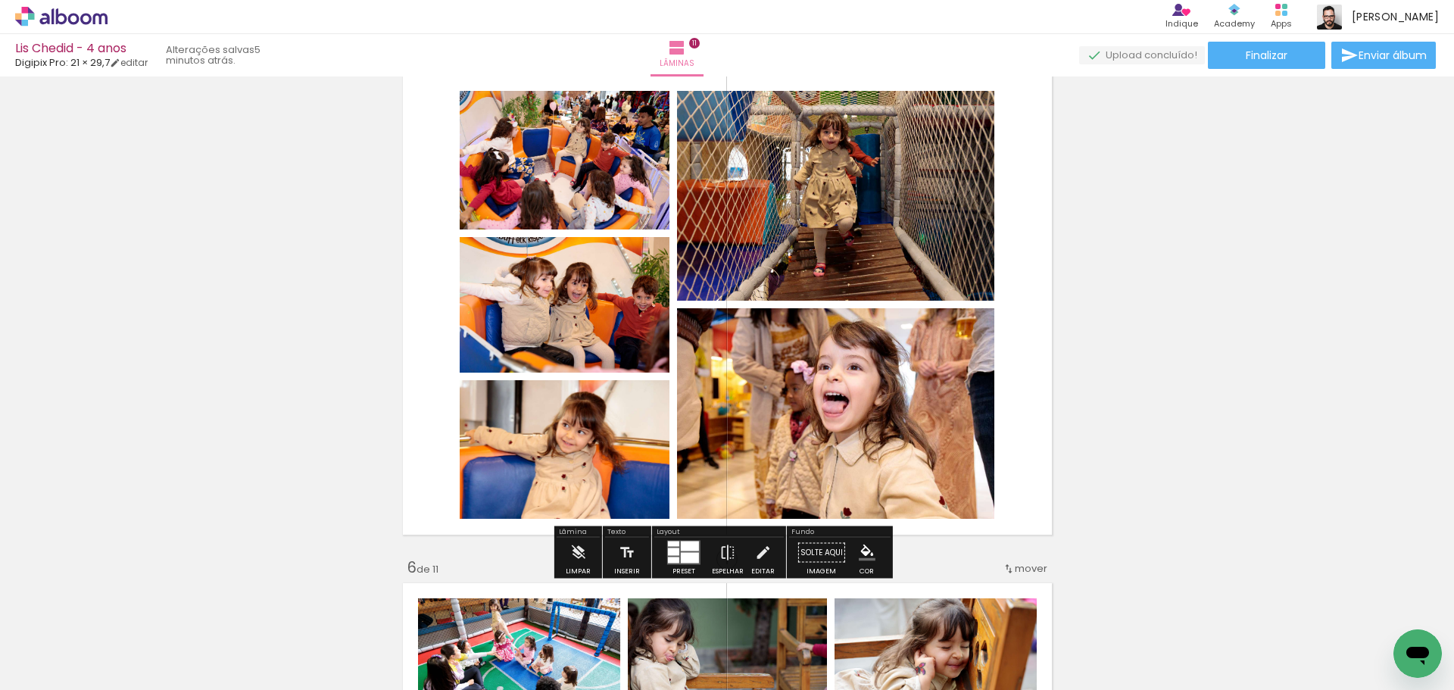
scroll to position [2044, 0]
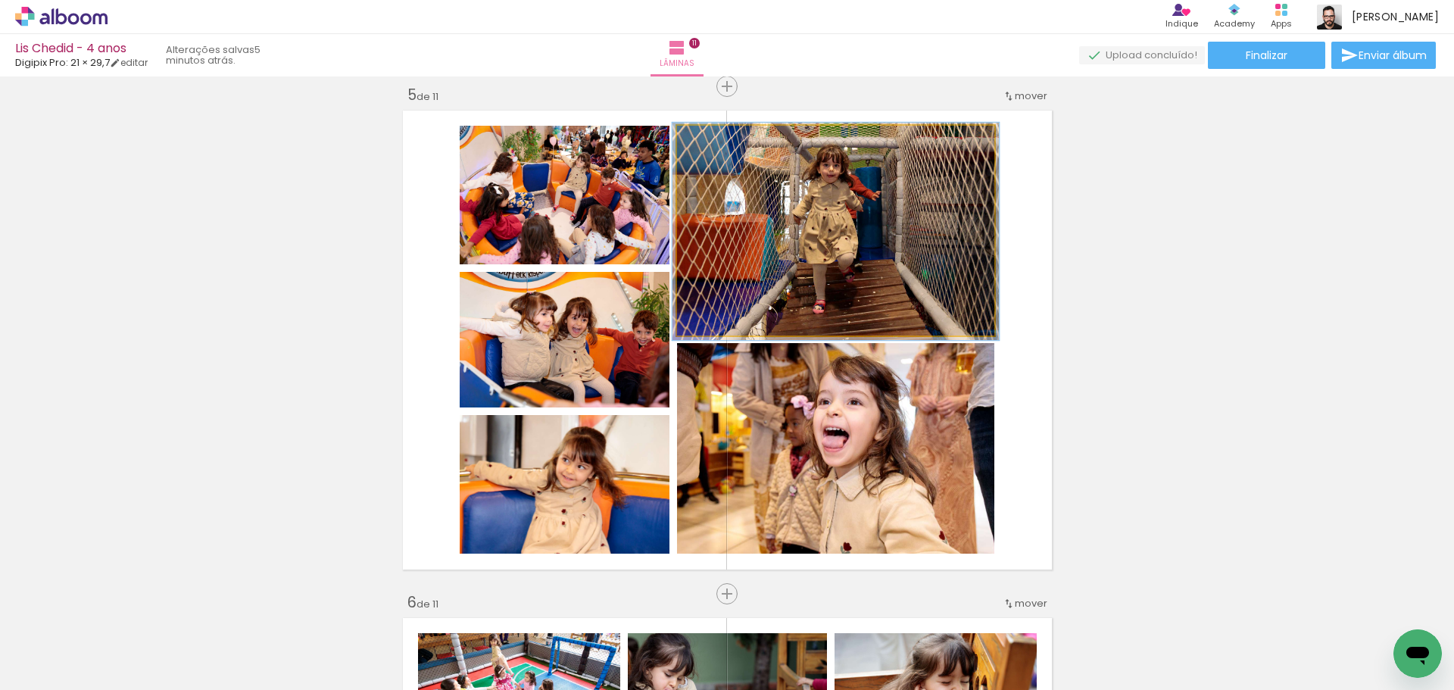
type paper-slider "103"
click at [711, 143] on div at bounding box center [714, 142] width 14 height 14
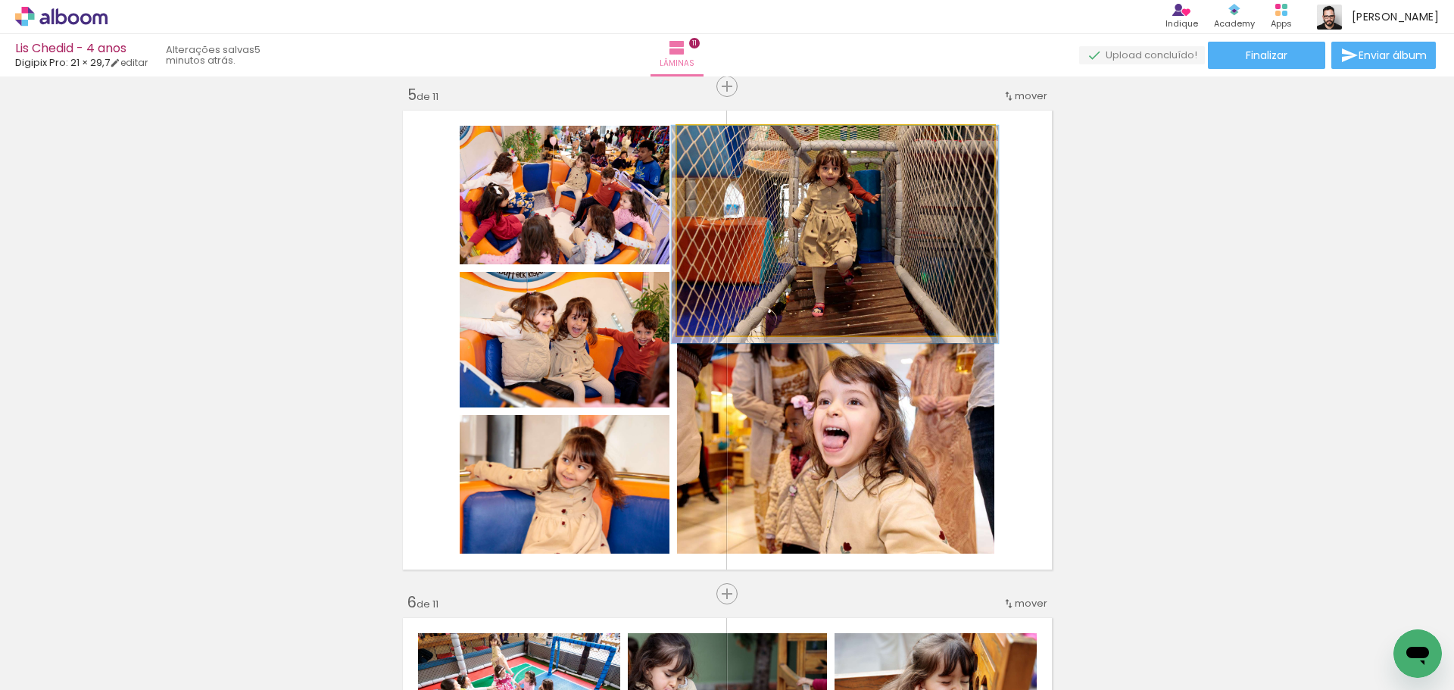
drag, startPoint x: 833, startPoint y: 216, endPoint x: 920, endPoint y: 246, distance: 91.5
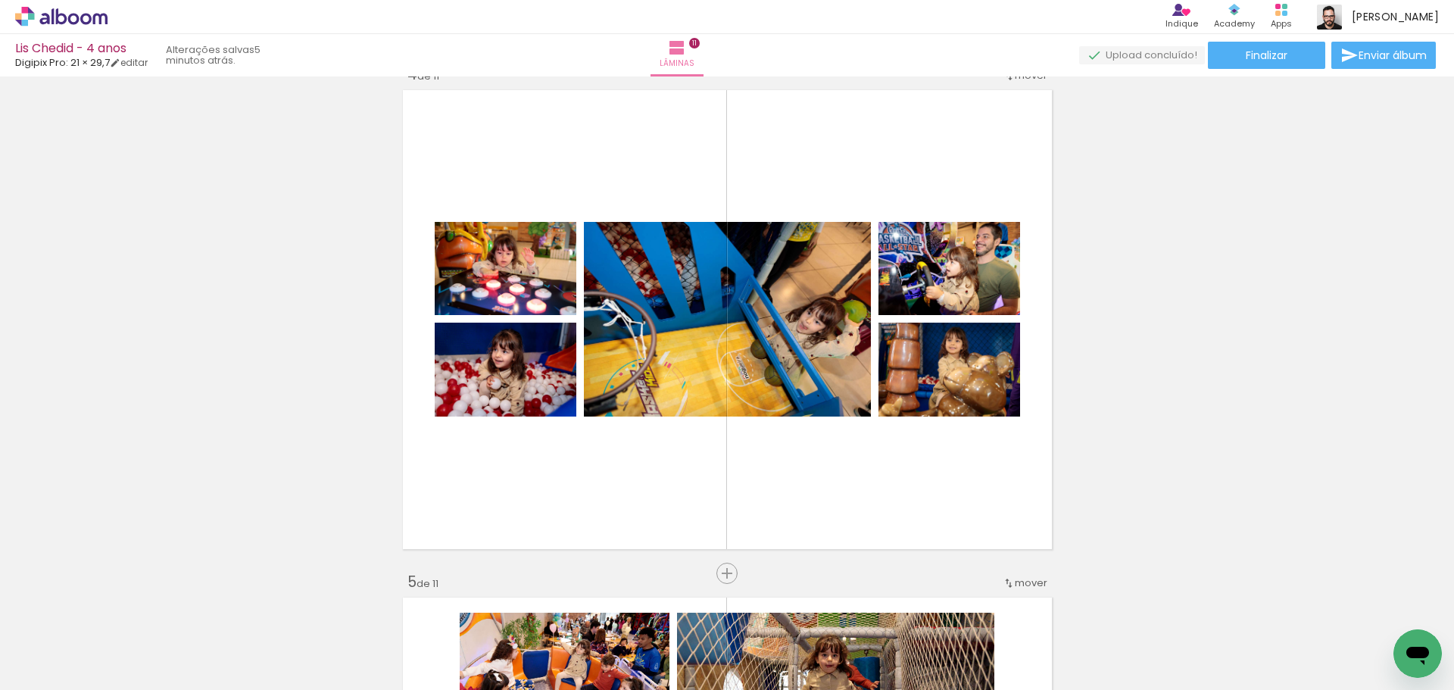
scroll to position [1514, 0]
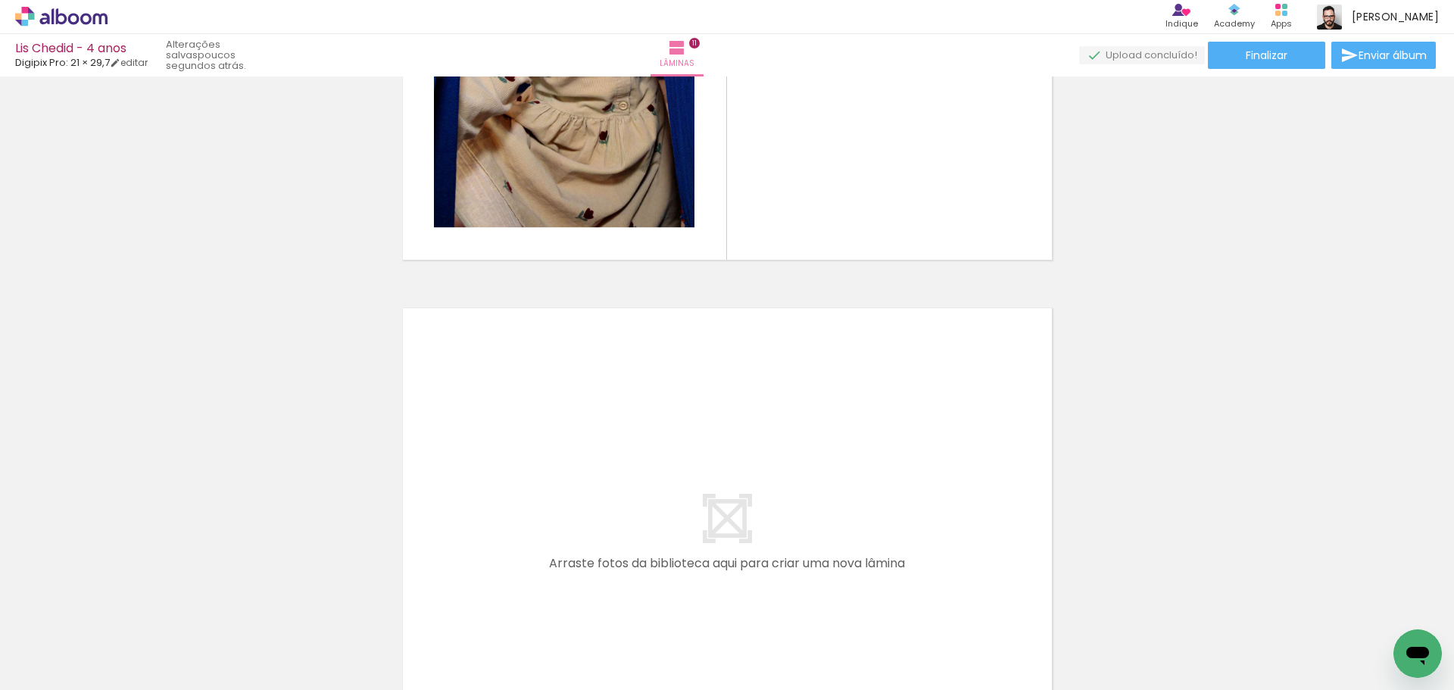
scroll to position [5627, 0]
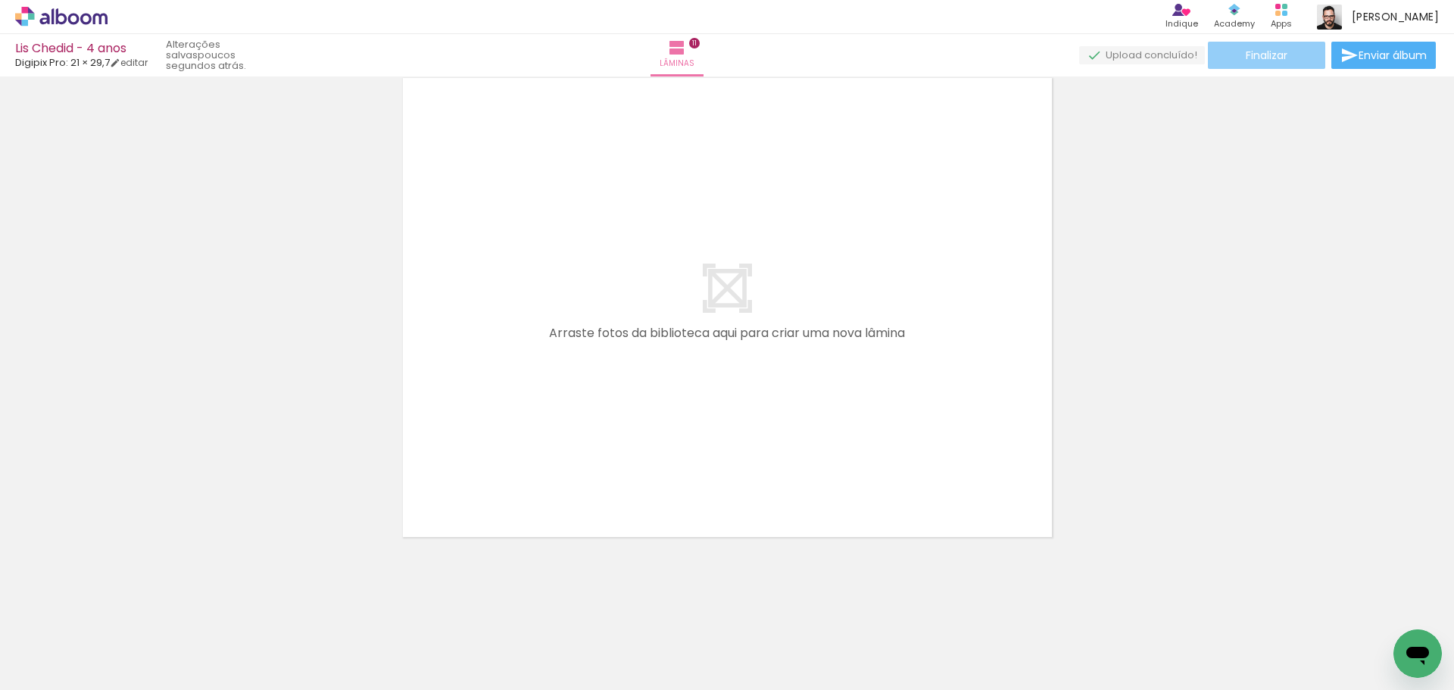
click at [1272, 50] on span "Finalizar" at bounding box center [1266, 55] width 42 height 11
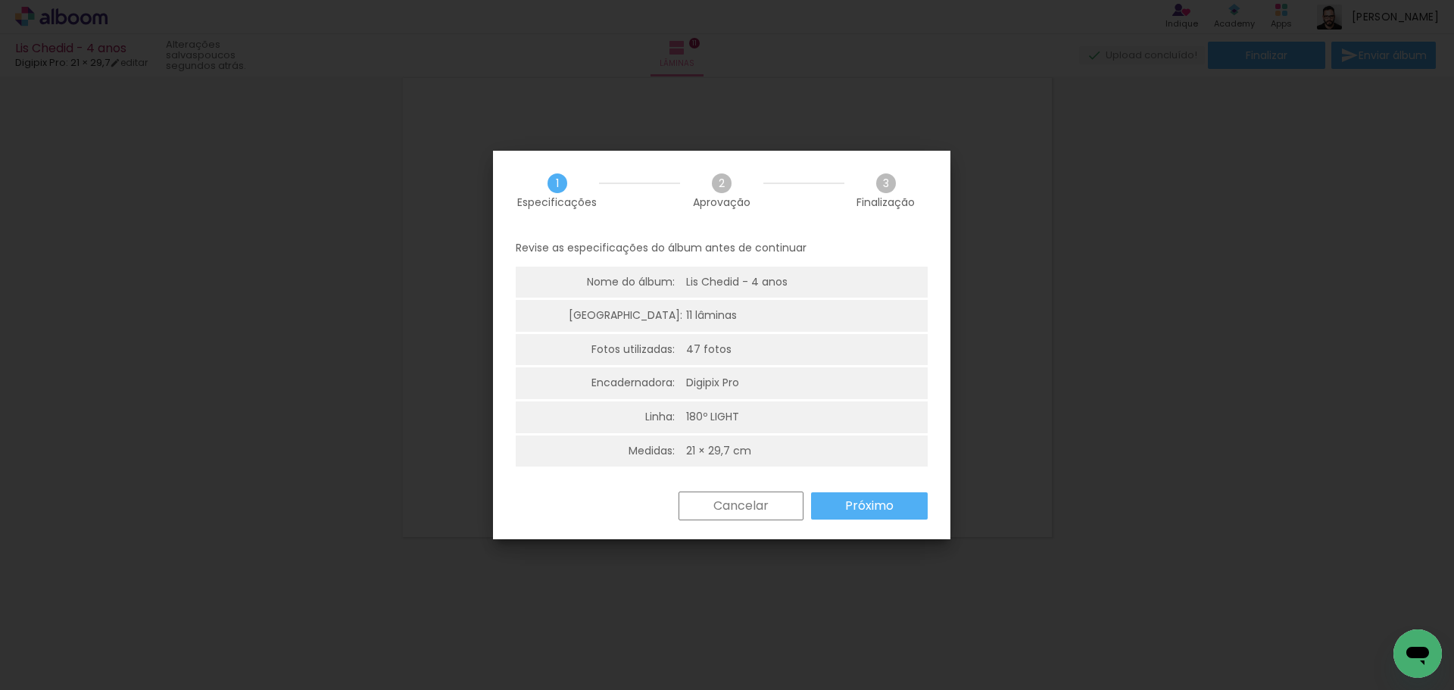
click at [0, 0] on slot "Próximo" at bounding box center [0, 0] width 0 height 0
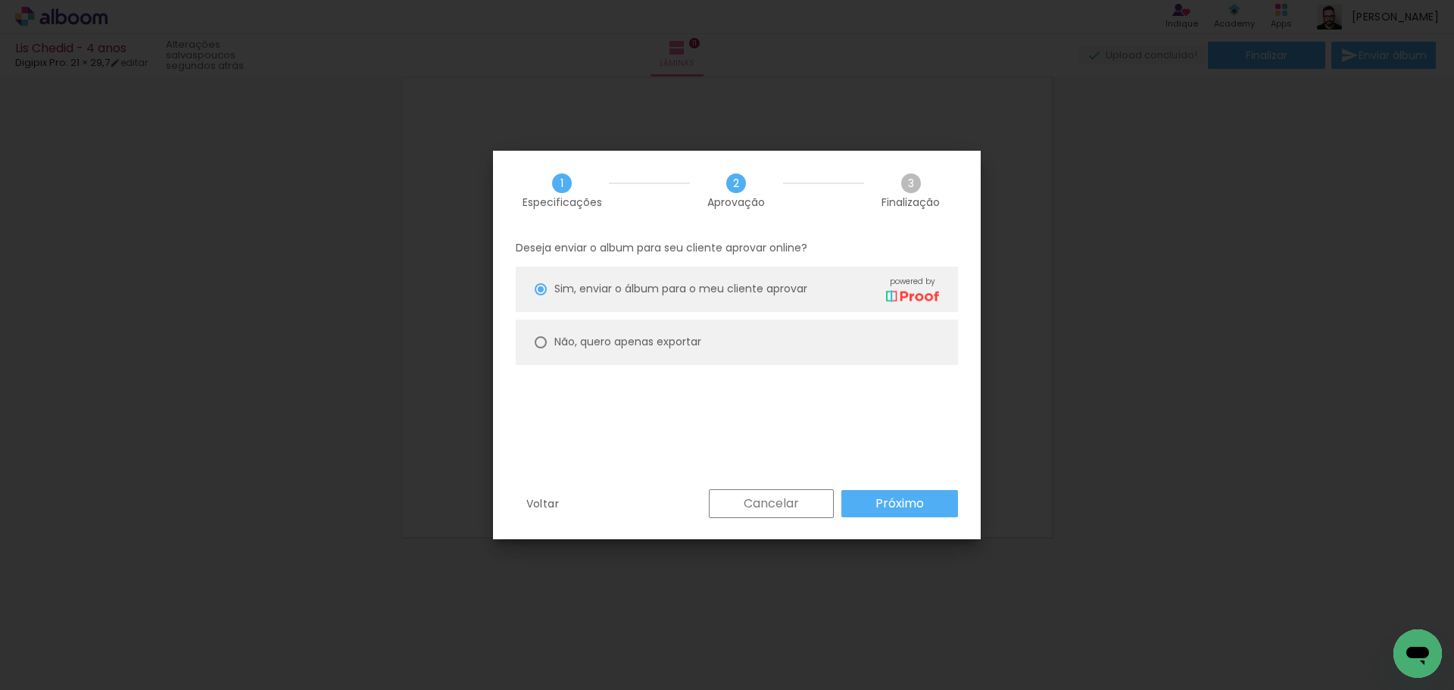
click at [0, 0] on slot "Próximo" at bounding box center [0, 0] width 0 height 0
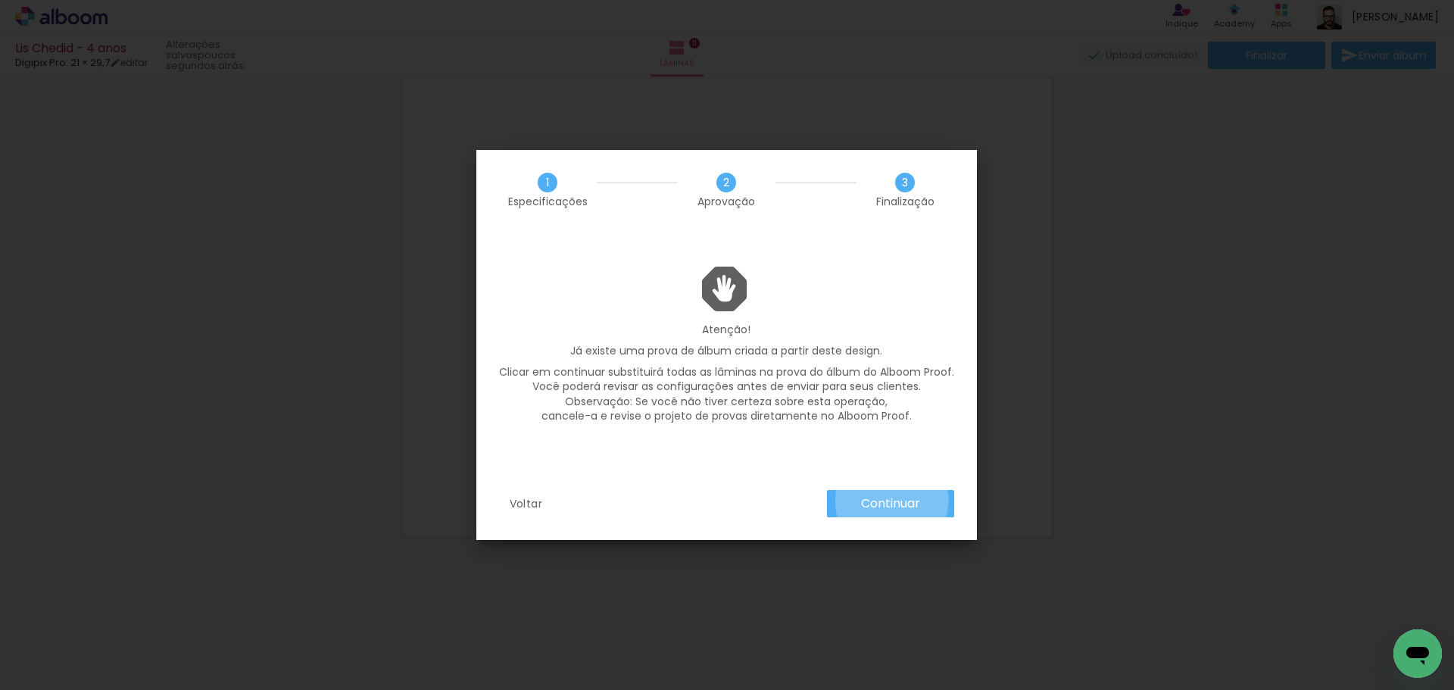
click at [0, 0] on slot "Continuar" at bounding box center [0, 0] width 0 height 0
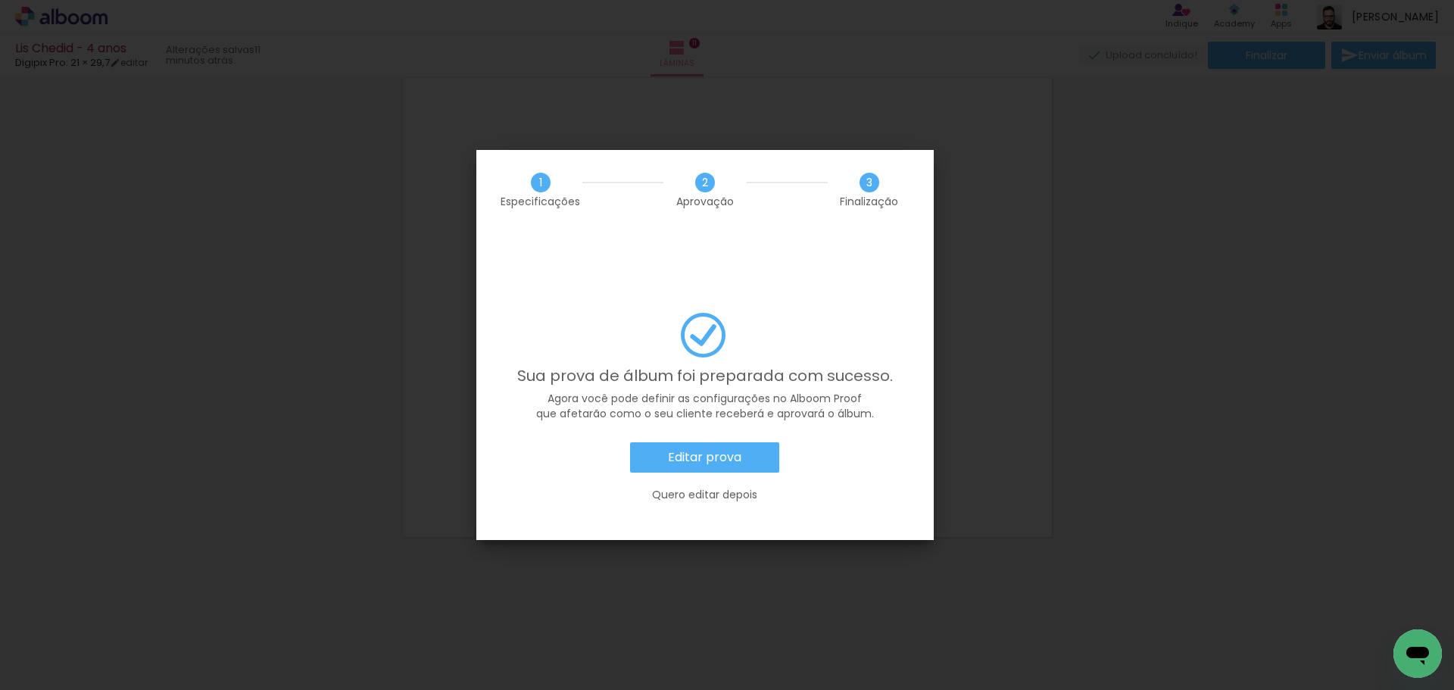
scroll to position [0, 4102]
click at [0, 0] on slot "Editar prova" at bounding box center [0, 0] width 0 height 0
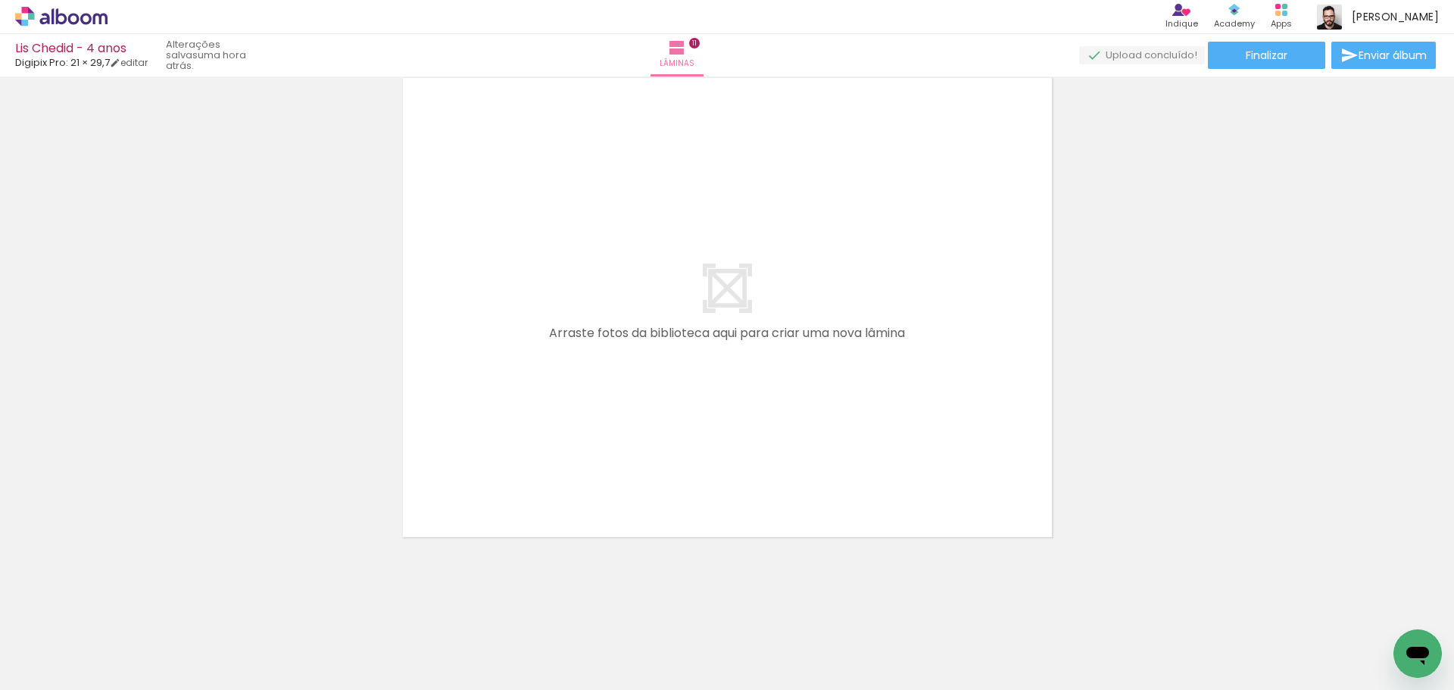
scroll to position [0, 4102]
